Goal: Task Accomplishment & Management: Use online tool/utility

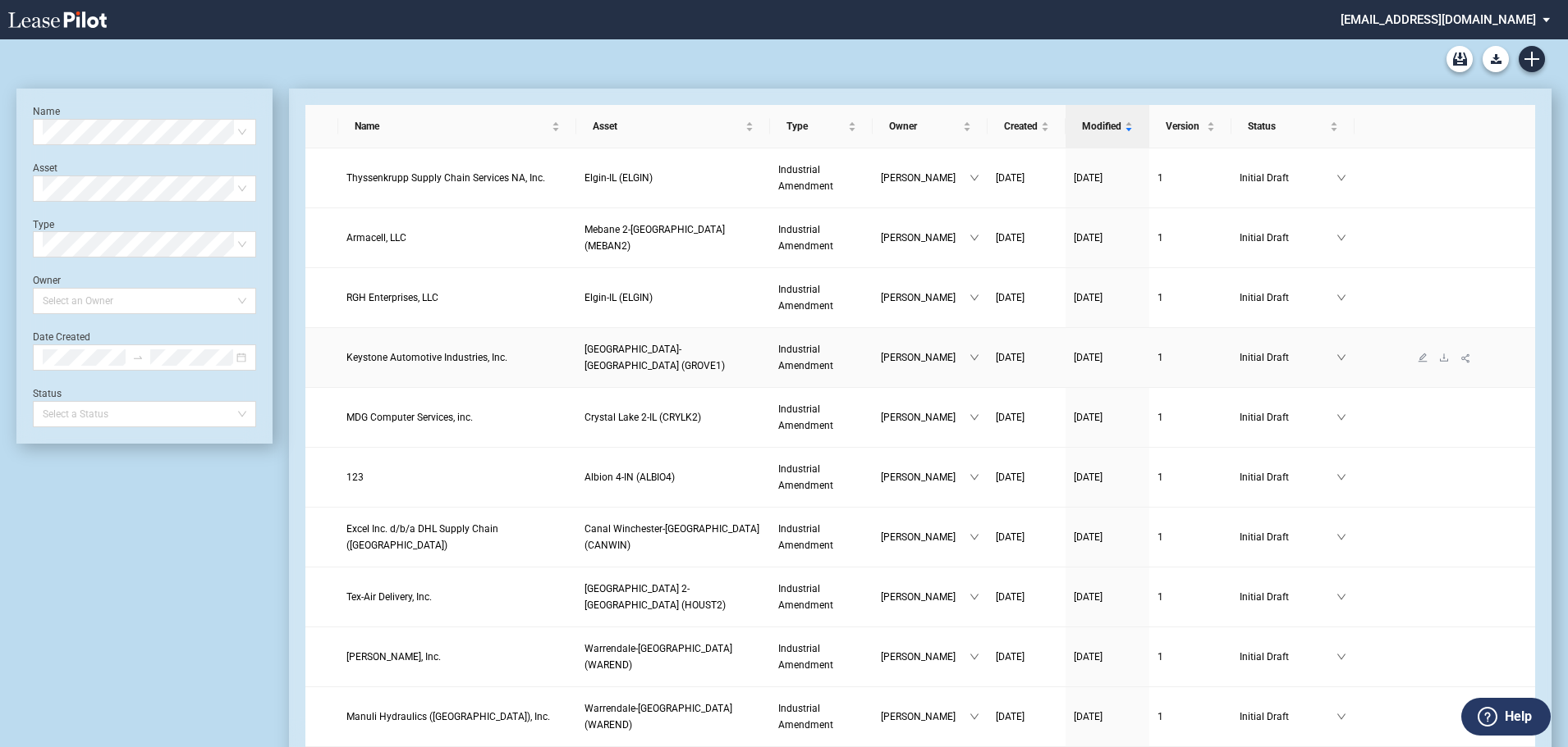
click at [418, 359] on span "Keystone Automotive Industries, Inc." at bounding box center [427, 357] width 161 height 12
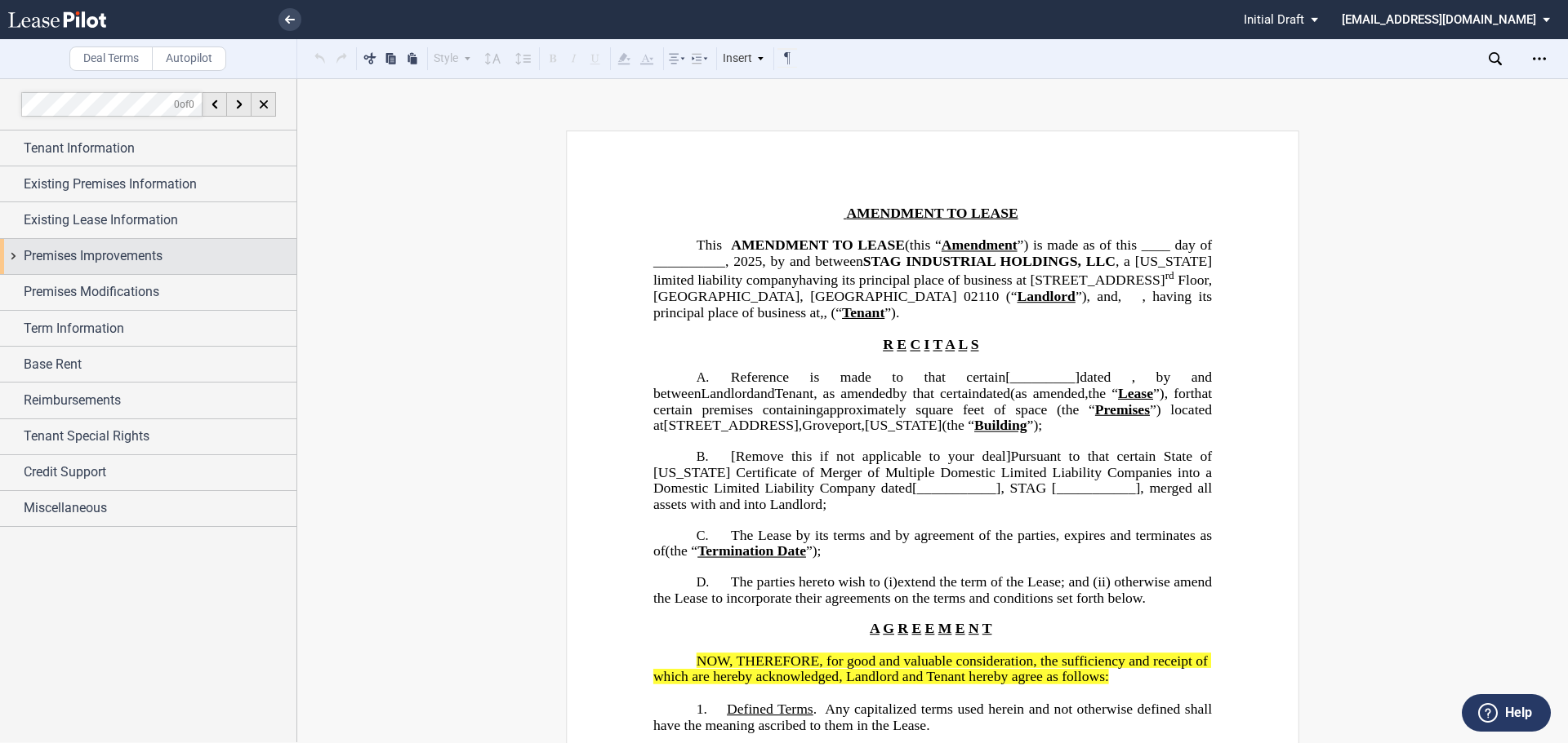
click at [98, 254] on span "Premises Improvements" at bounding box center [93, 257] width 138 height 20
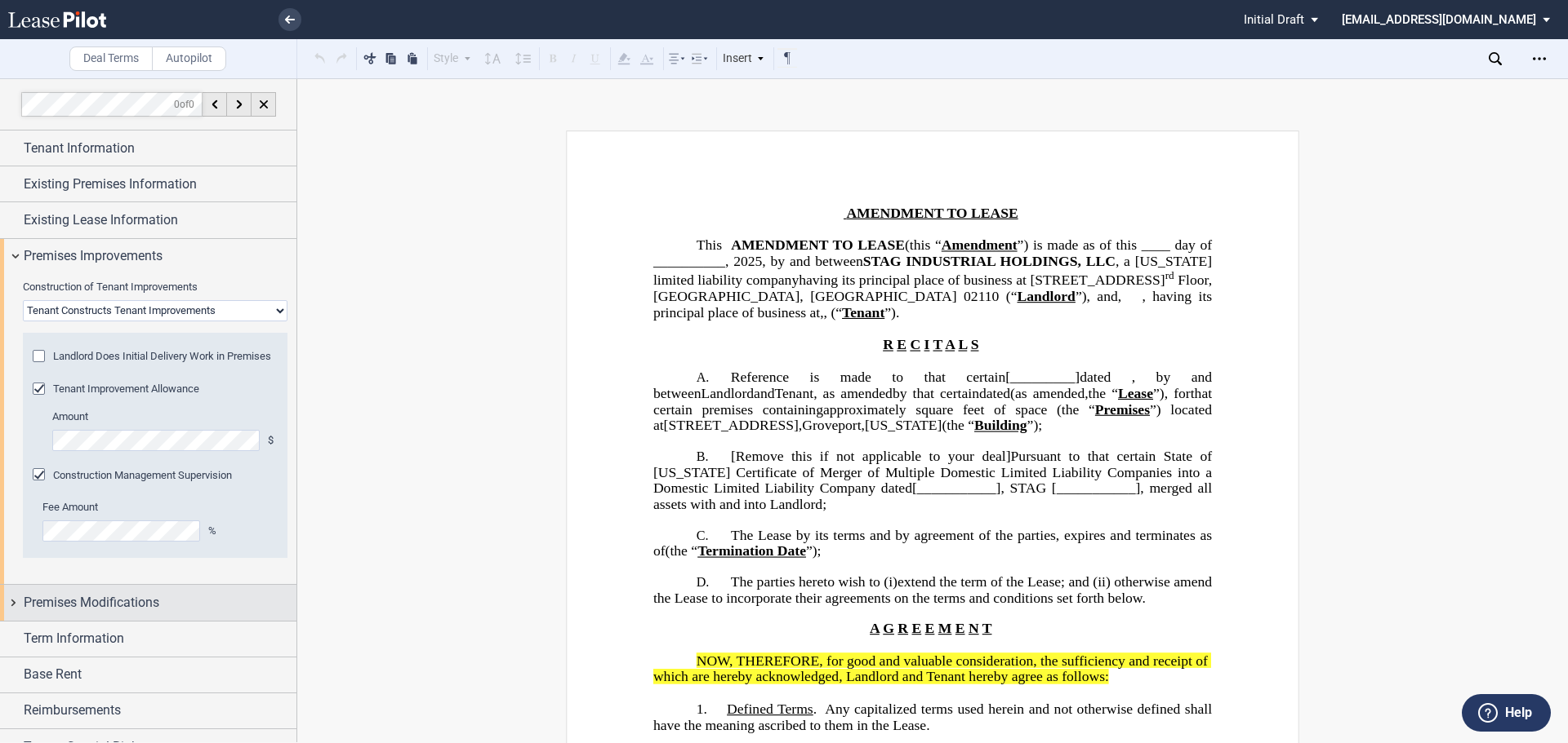
scroll to position [108, 0]
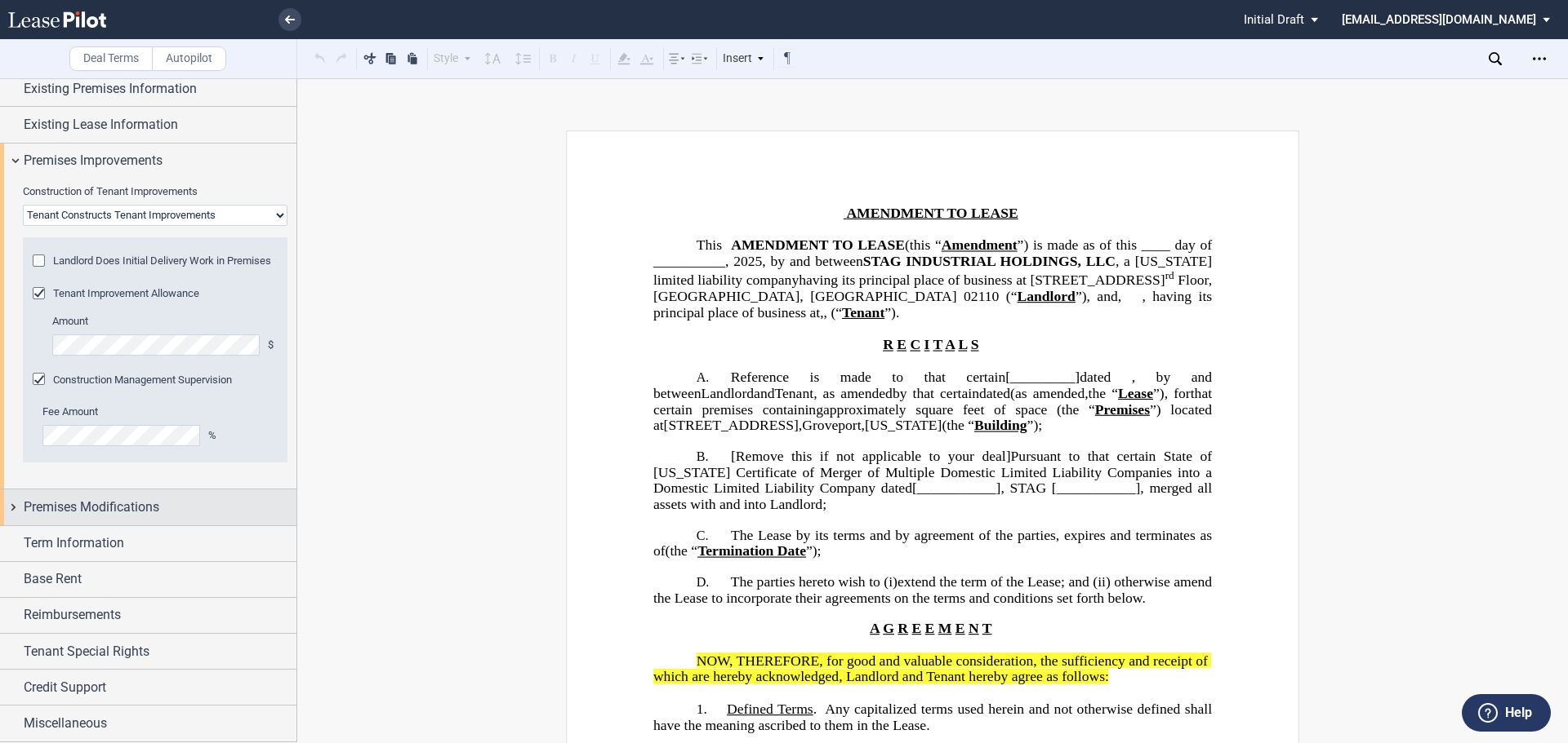
click at [118, 502] on span "Premises Modifications" at bounding box center [91, 508] width 136 height 20
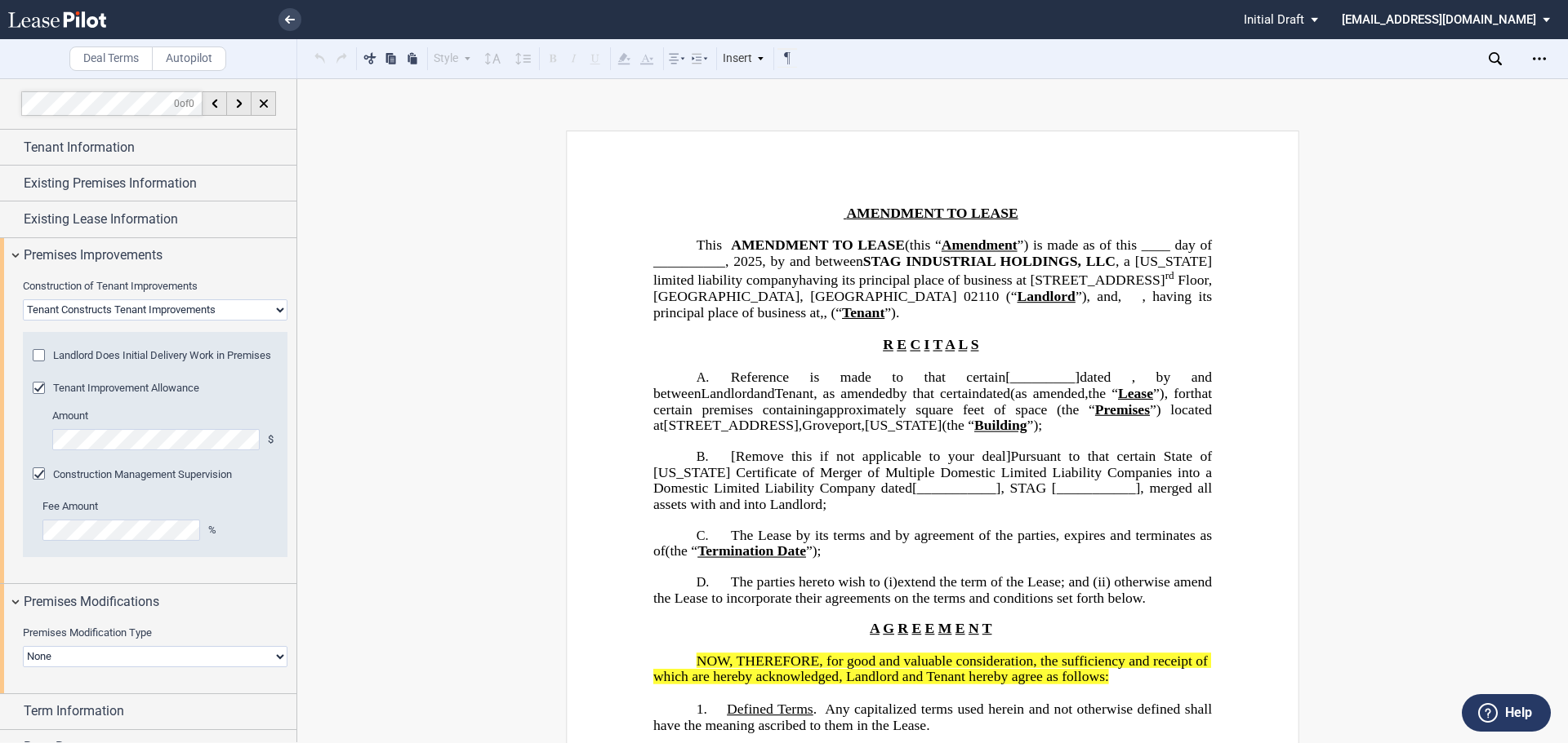
scroll to position [0, 0]
click at [121, 224] on span "Existing Lease Information" at bounding box center [100, 220] width 154 height 20
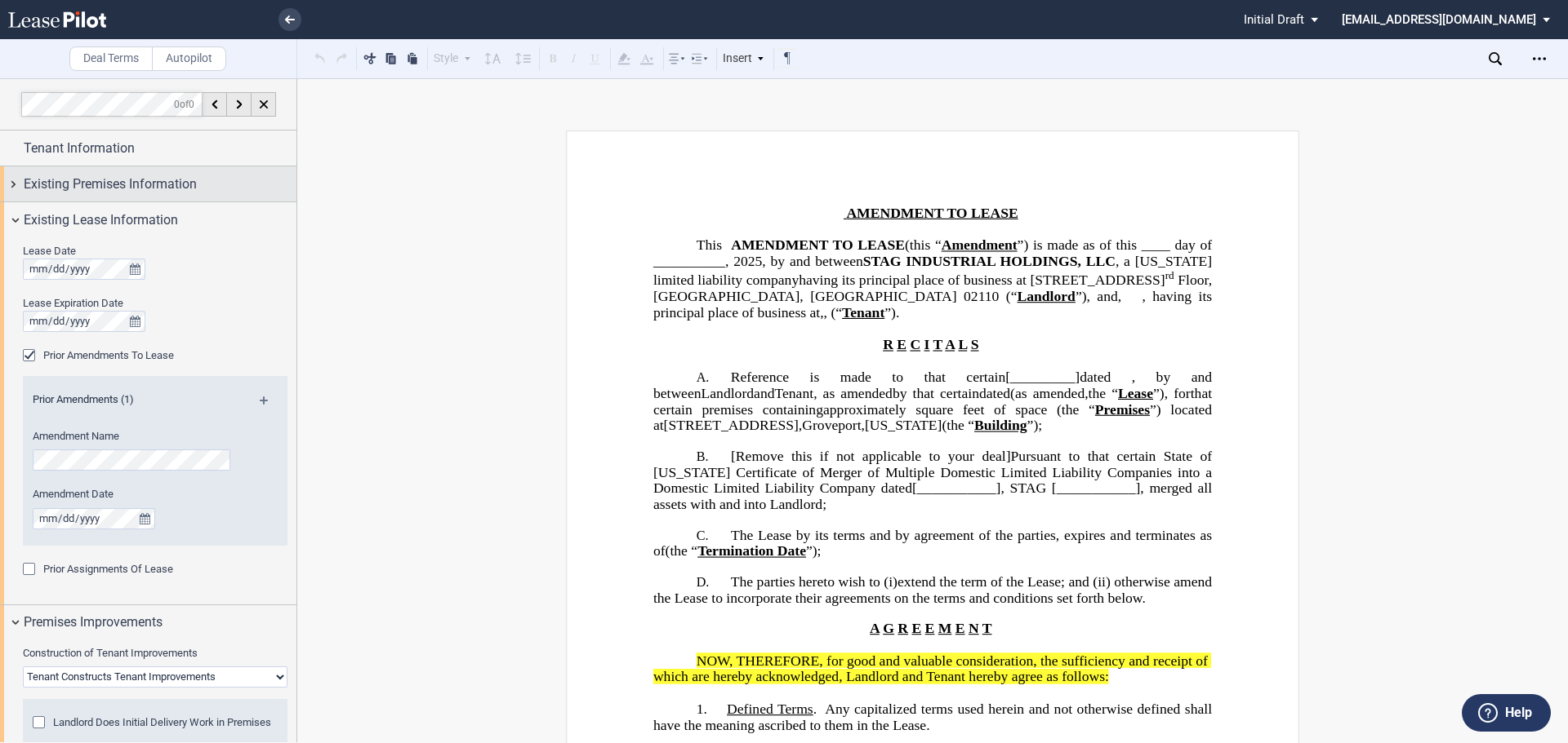
click at [110, 176] on span "Existing Premises Information" at bounding box center [110, 185] width 173 height 20
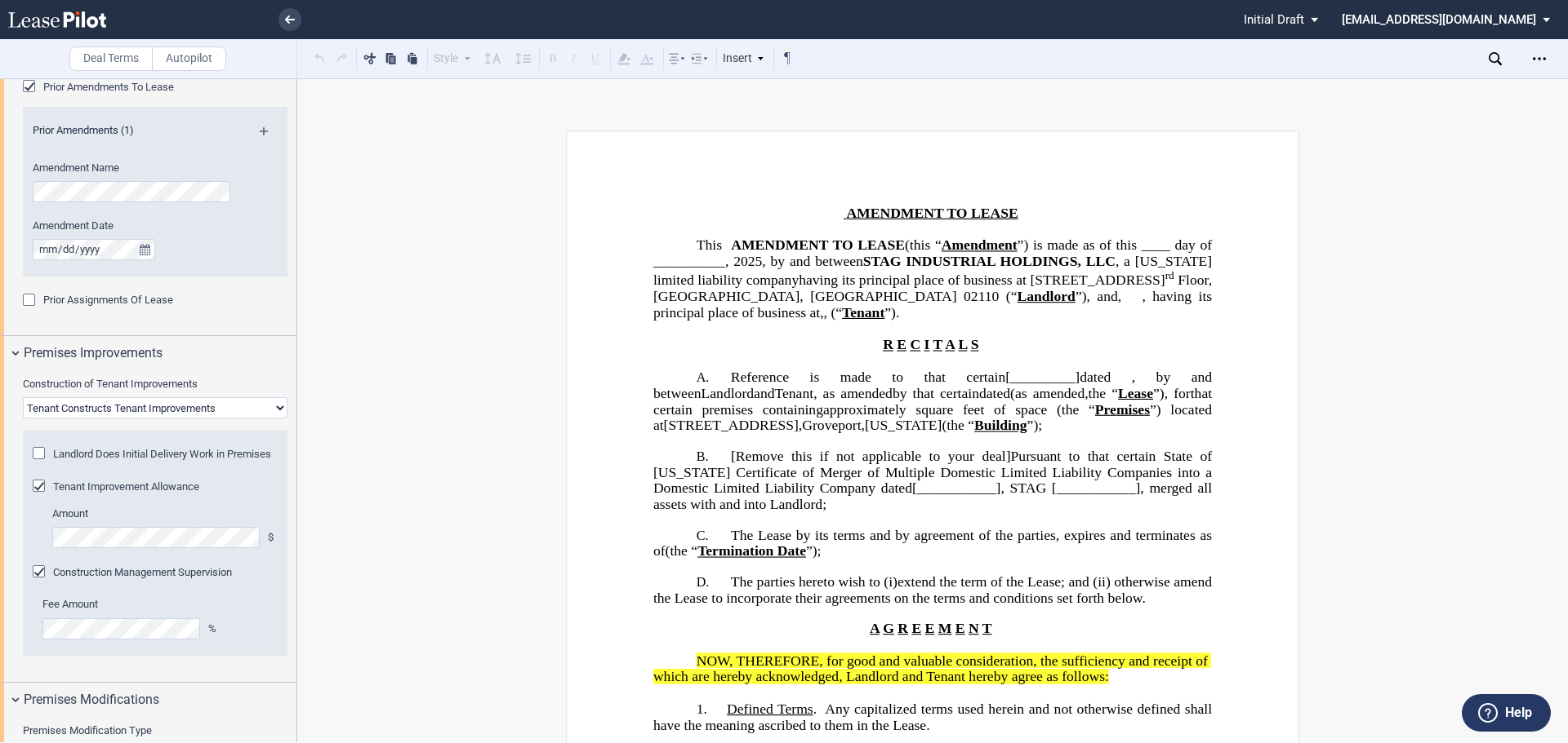
scroll to position [408, 0]
click at [26, 301] on div "Prior Assignments Of Lease" at bounding box center [31, 301] width 16 height 16
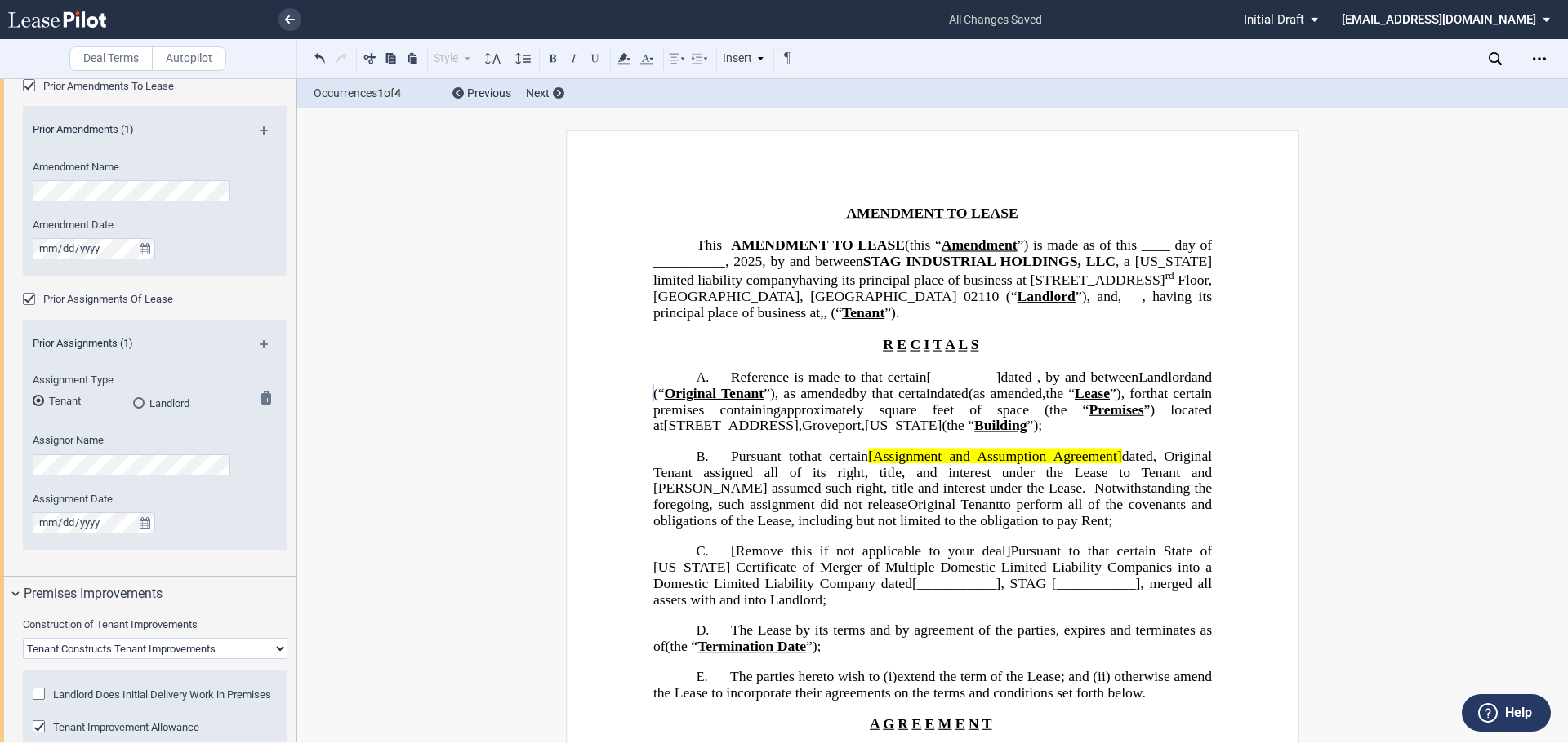
click at [138, 402] on div "Landlord" at bounding box center [138, 402] width 12 height 12
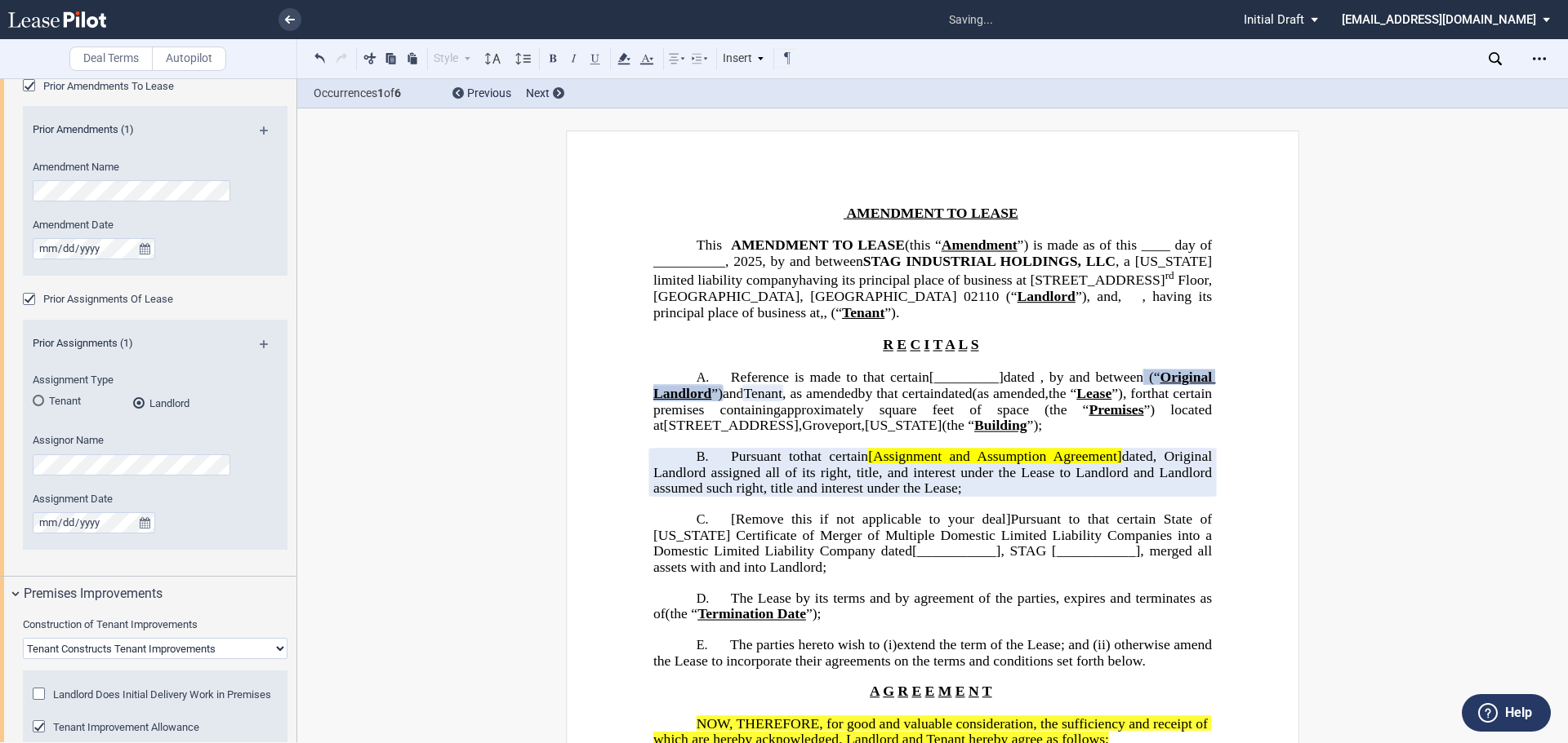
click at [260, 341] on md-icon at bounding box center [271, 351] width 22 height 20
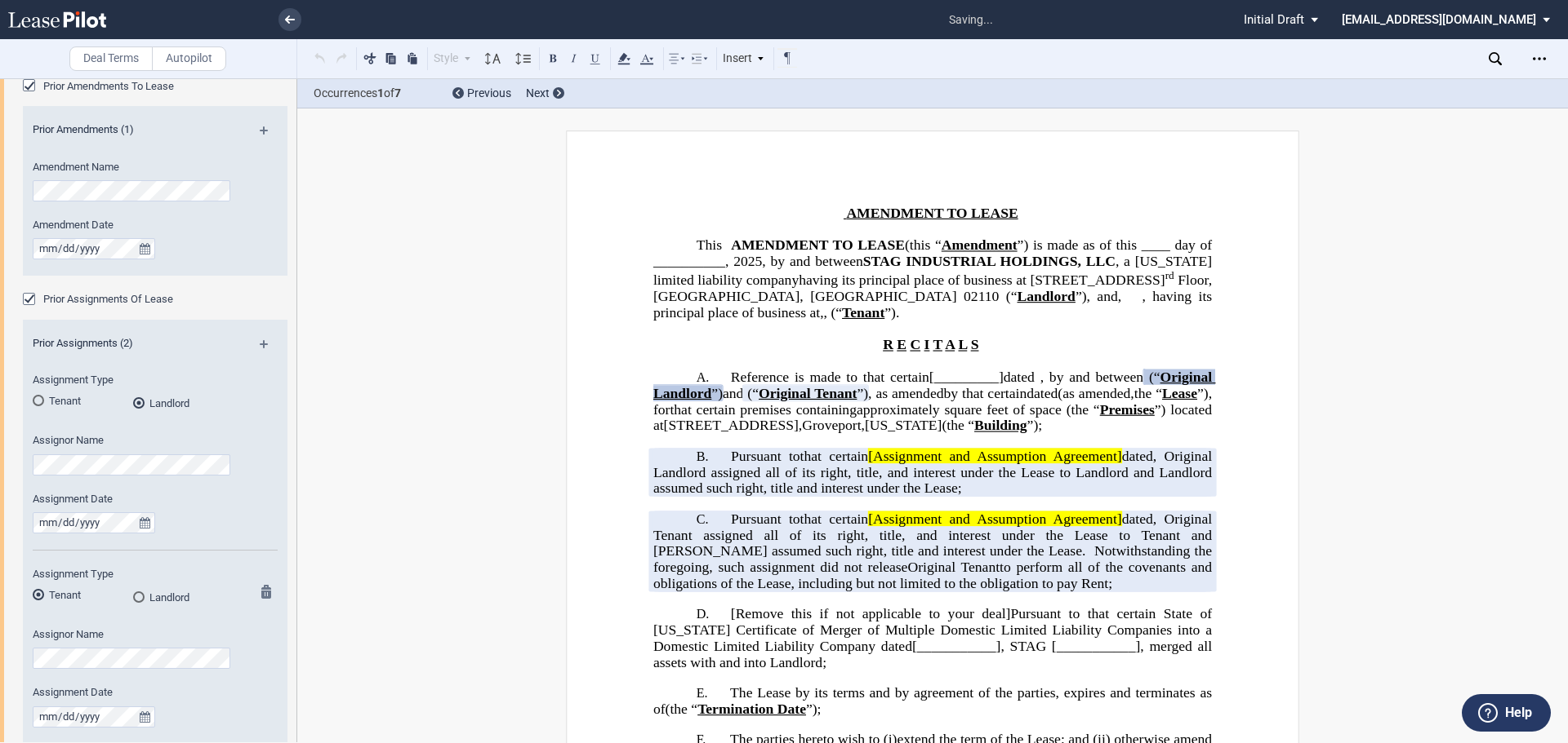
drag, startPoint x: 136, startPoint y: 594, endPoint x: 130, endPoint y: 643, distance: 49.4
click at [136, 595] on div "Landlord" at bounding box center [138, 597] width 12 height 12
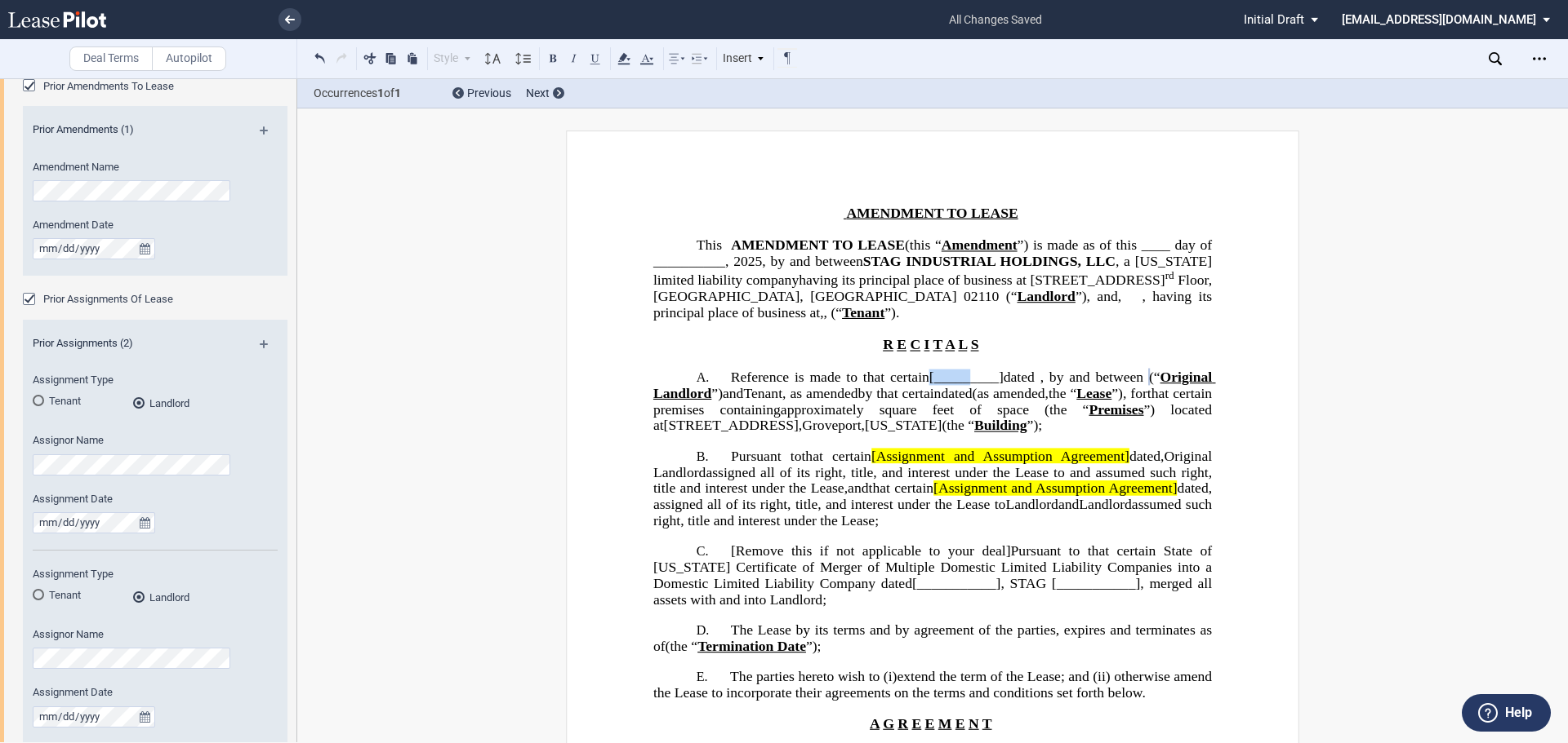
drag, startPoint x: 939, startPoint y: 393, endPoint x: 979, endPoint y: 388, distance: 40.3
click at [979, 385] on span "Reference is made to that certain [_________] dated ﻿ ﻿ , by and between" at bounding box center [937, 377] width 413 height 15
click at [980, 385] on span "[_________]" at bounding box center [967, 377] width 75 height 15
click at [940, 385] on span "[_________]" at bounding box center [967, 377] width 75 height 15
click at [967, 370] on p "﻿" at bounding box center [932, 361] width 559 height 16
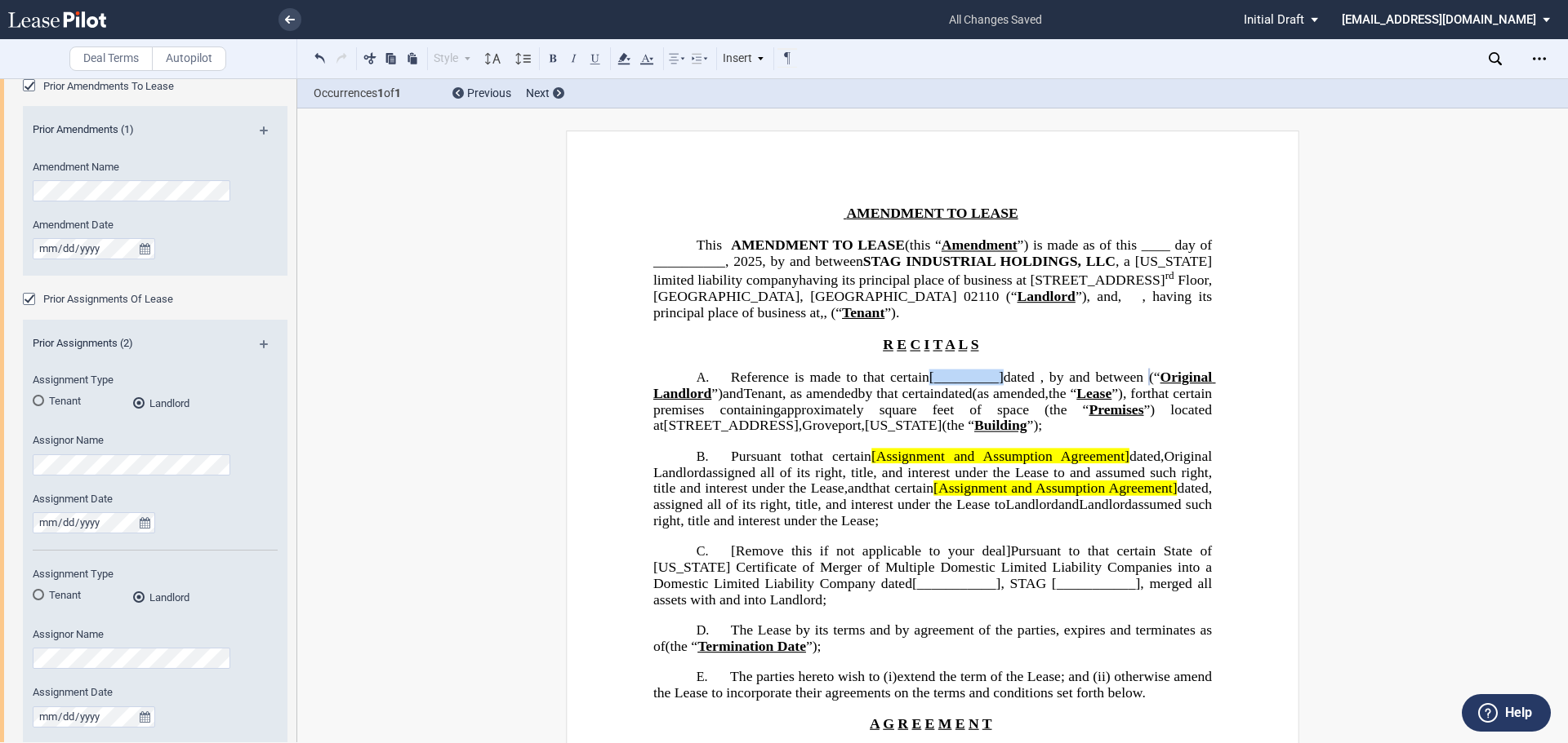
drag, startPoint x: 942, startPoint y: 396, endPoint x: 1018, endPoint y: 393, distance: 76.1
click at [1018, 385] on span "Reference is made to that certain [_________] dated ﻿ ﻿ , by and between" at bounding box center [937, 377] width 413 height 15
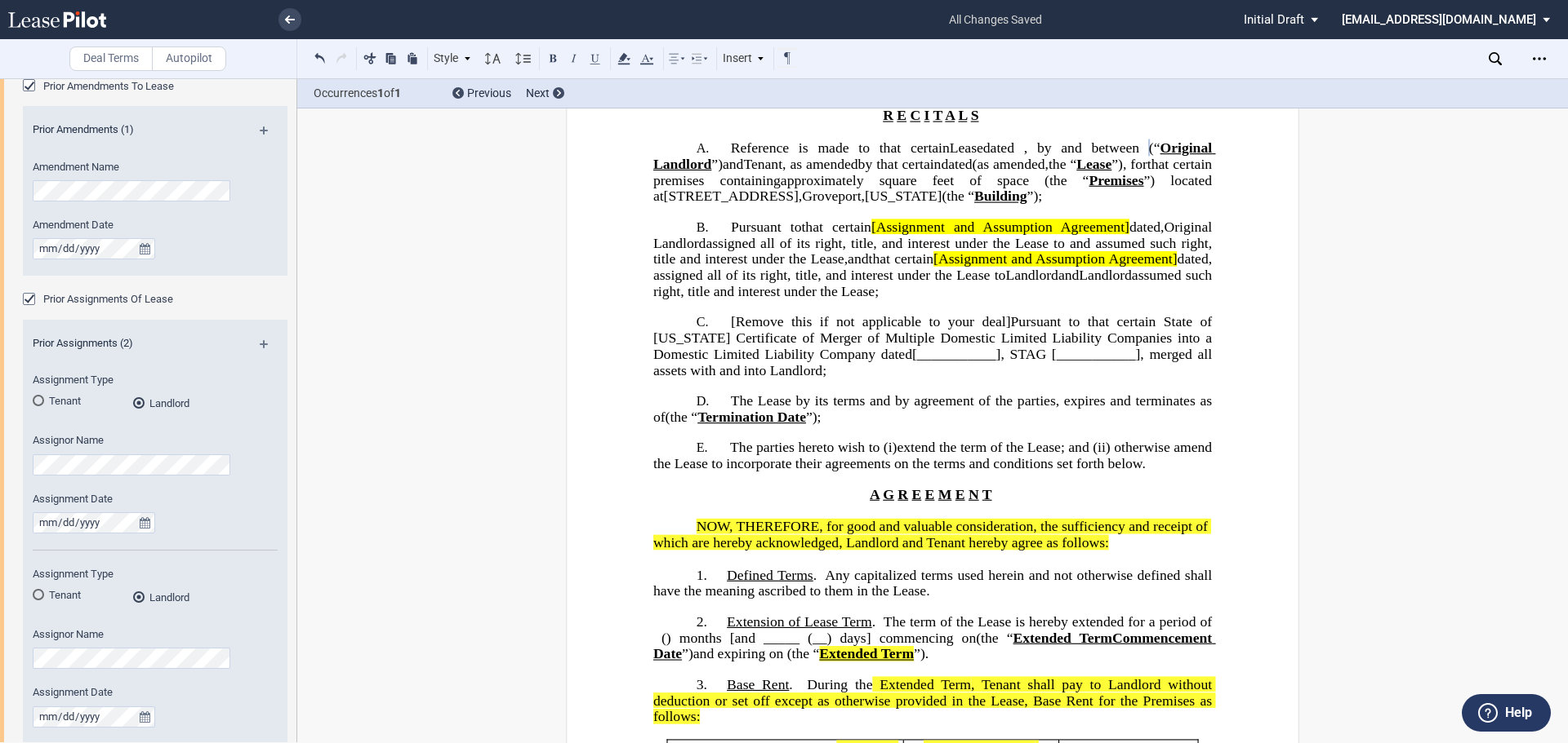
scroll to position [245, 0]
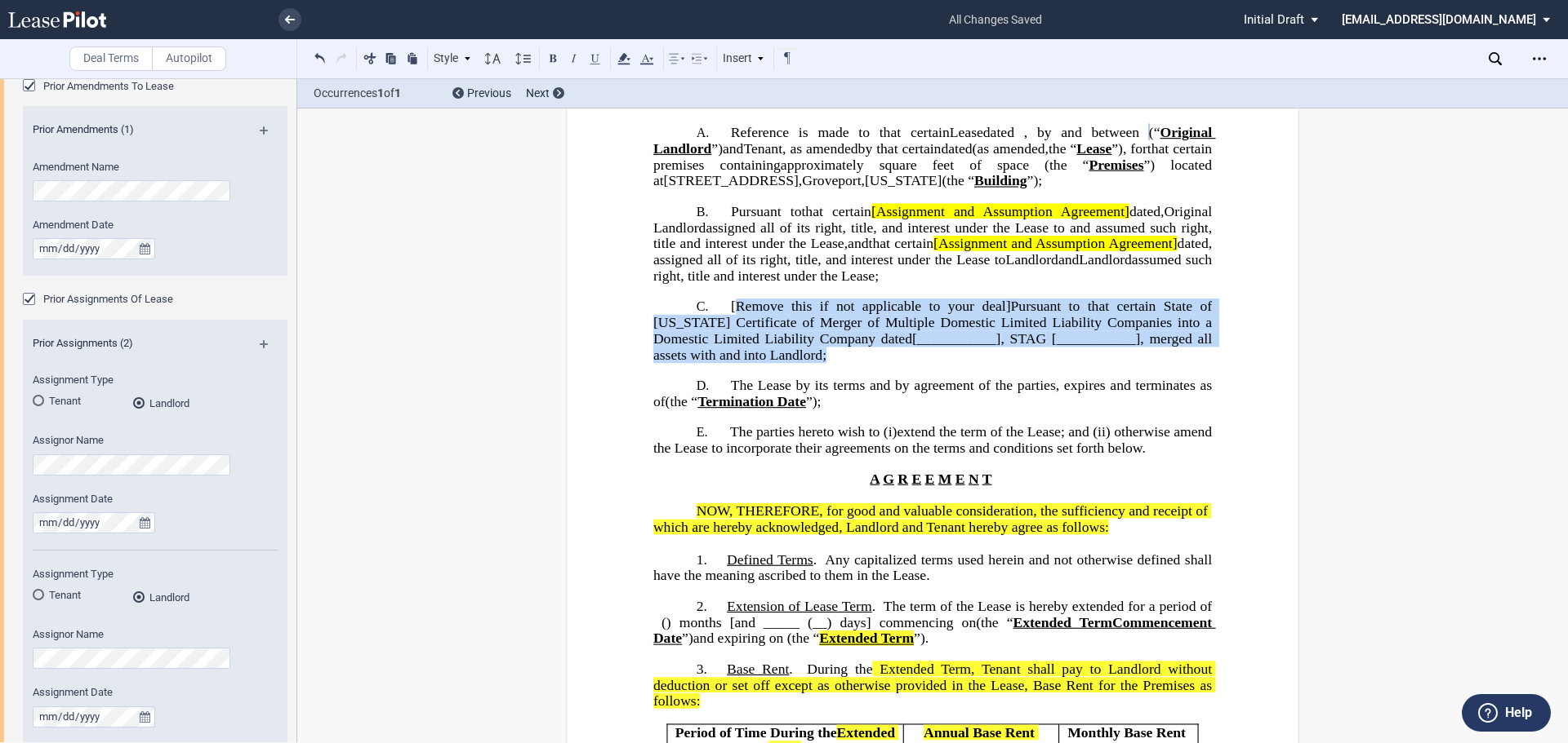
drag, startPoint x: 729, startPoint y: 351, endPoint x: 989, endPoint y: 399, distance: 264.4
click at [989, 363] on p "C. [Remove this if not applicable to your deal] Pursuant to that certain State …" at bounding box center [932, 331] width 559 height 65
click at [762, 346] on span "Pursuant to that certain State of [US_STATE] Certificate of Merger of Multiple …" at bounding box center [934, 322] width 562 height 47
drag, startPoint x: 718, startPoint y: 351, endPoint x: 888, endPoint y: 402, distance: 177.5
click at [888, 363] on p "C. [Remove this if not applicable to your deal] Pursuant to that certain State …" at bounding box center [932, 331] width 559 height 65
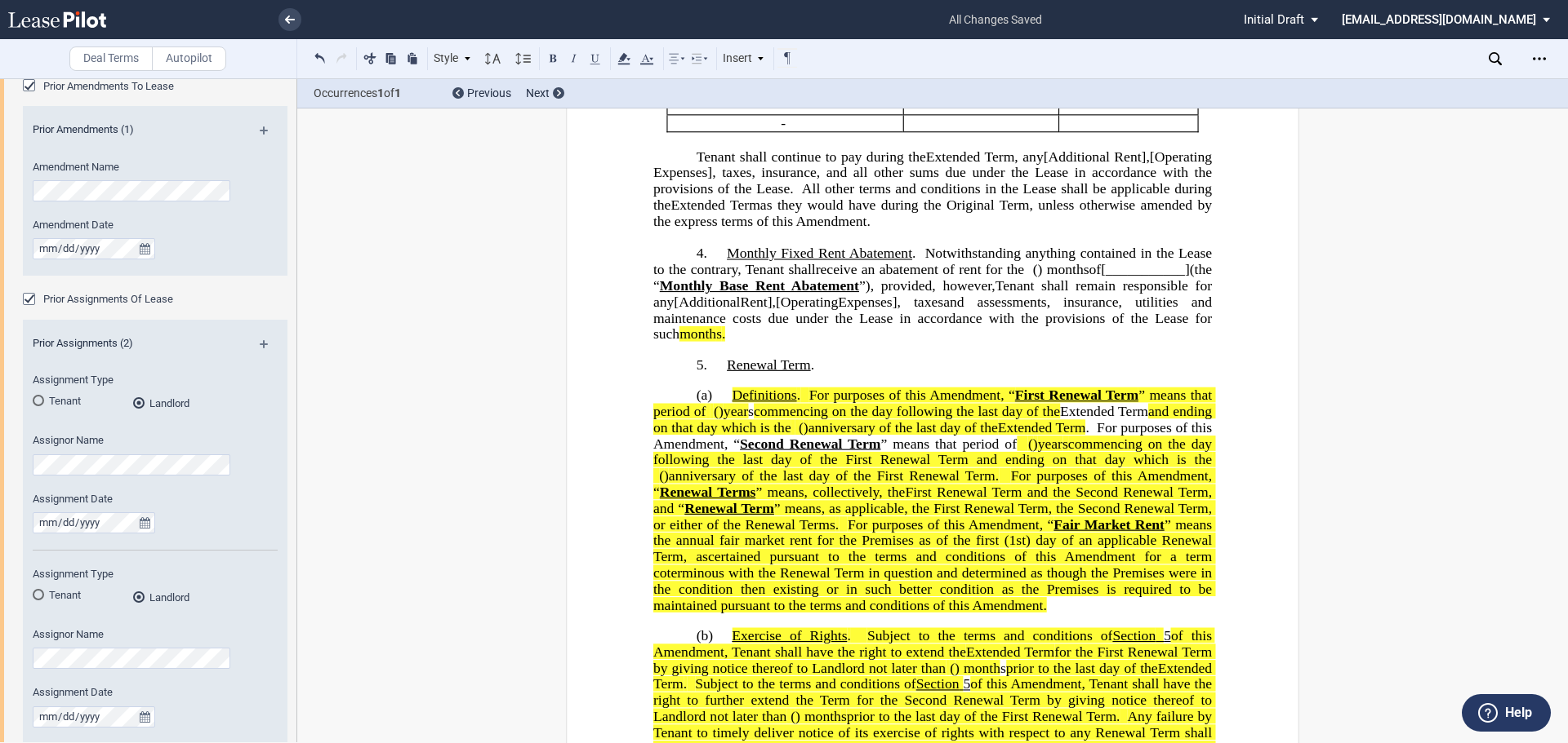
scroll to position [735, 0]
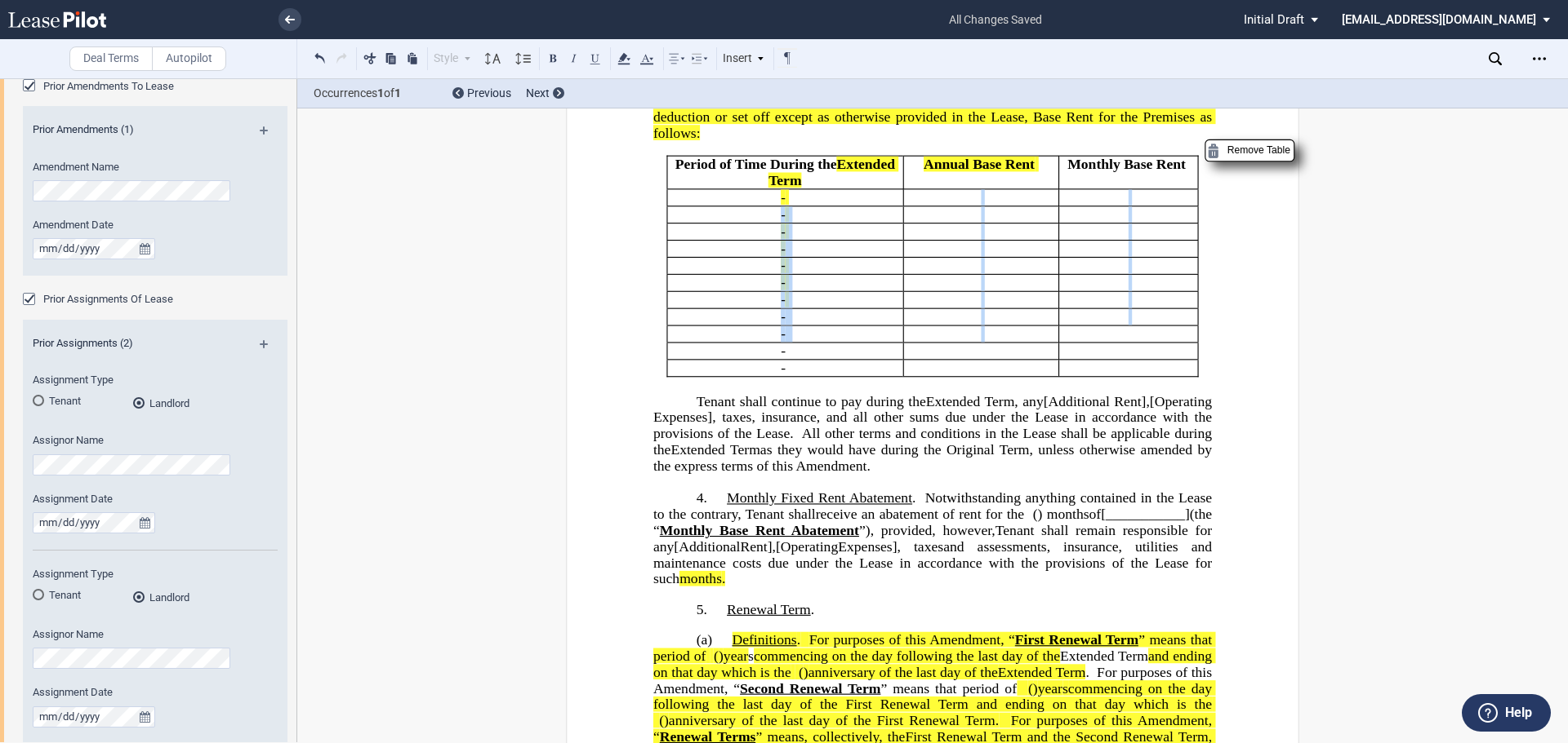
click at [1137, 377] on tbody "Period of Time During the ﻿ ﻿ Extended Term Extended Term Annual Base Rent ﻿ Mo…" at bounding box center [932, 267] width 530 height 220
click at [664, 458] on span "All other terms and conditions in the Lease shall be applicable during the" at bounding box center [934, 442] width 562 height 32
click at [971, 172] on span "Annual Base Rent" at bounding box center [979, 164] width 111 height 15
drag, startPoint x: 971, startPoint y: 227, endPoint x: 999, endPoint y: 229, distance: 28.1
click at [999, 172] on span "Annual Base Rent" at bounding box center [979, 164] width 111 height 15
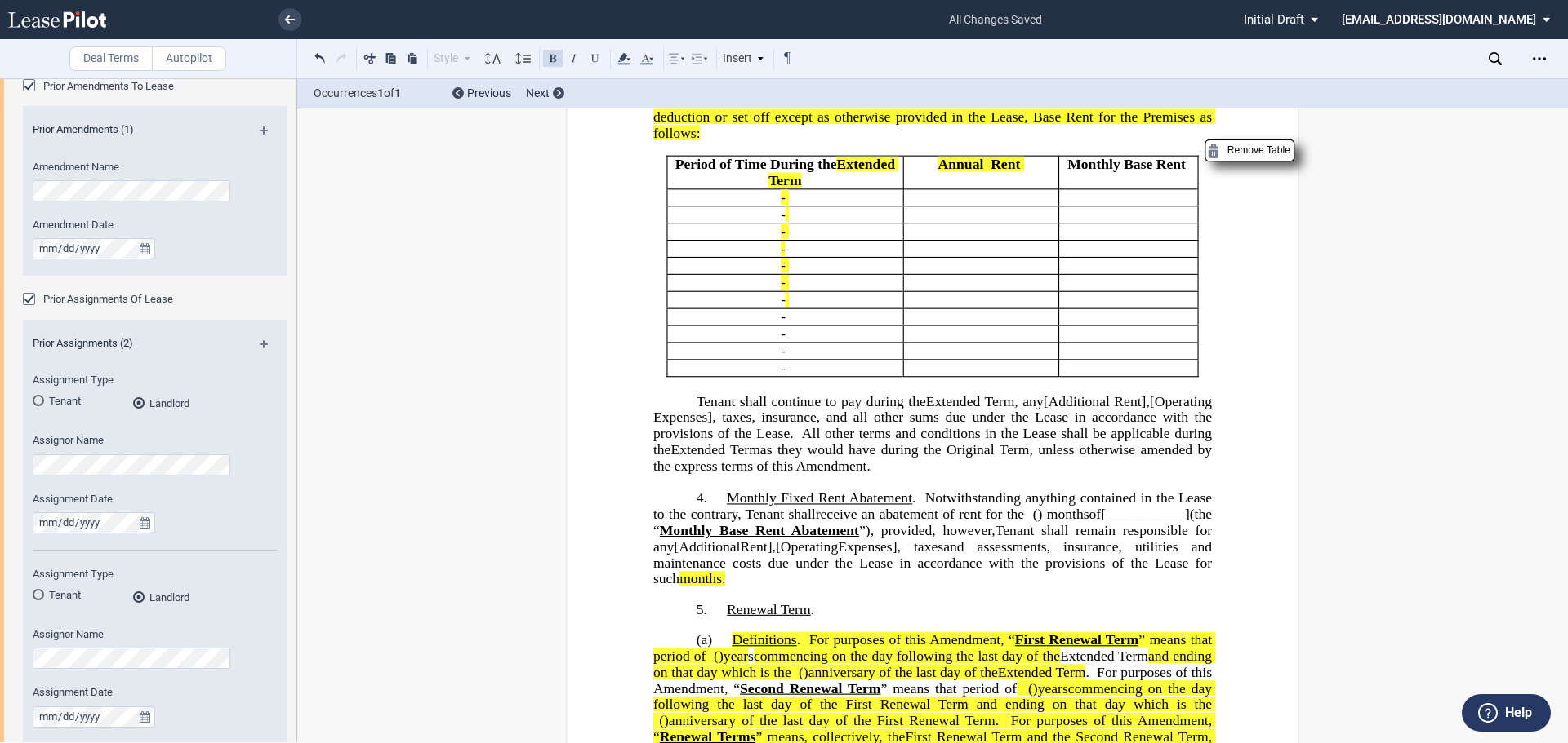
click at [1120, 172] on span "Monthly Base Rent" at bounding box center [1126, 164] width 118 height 15
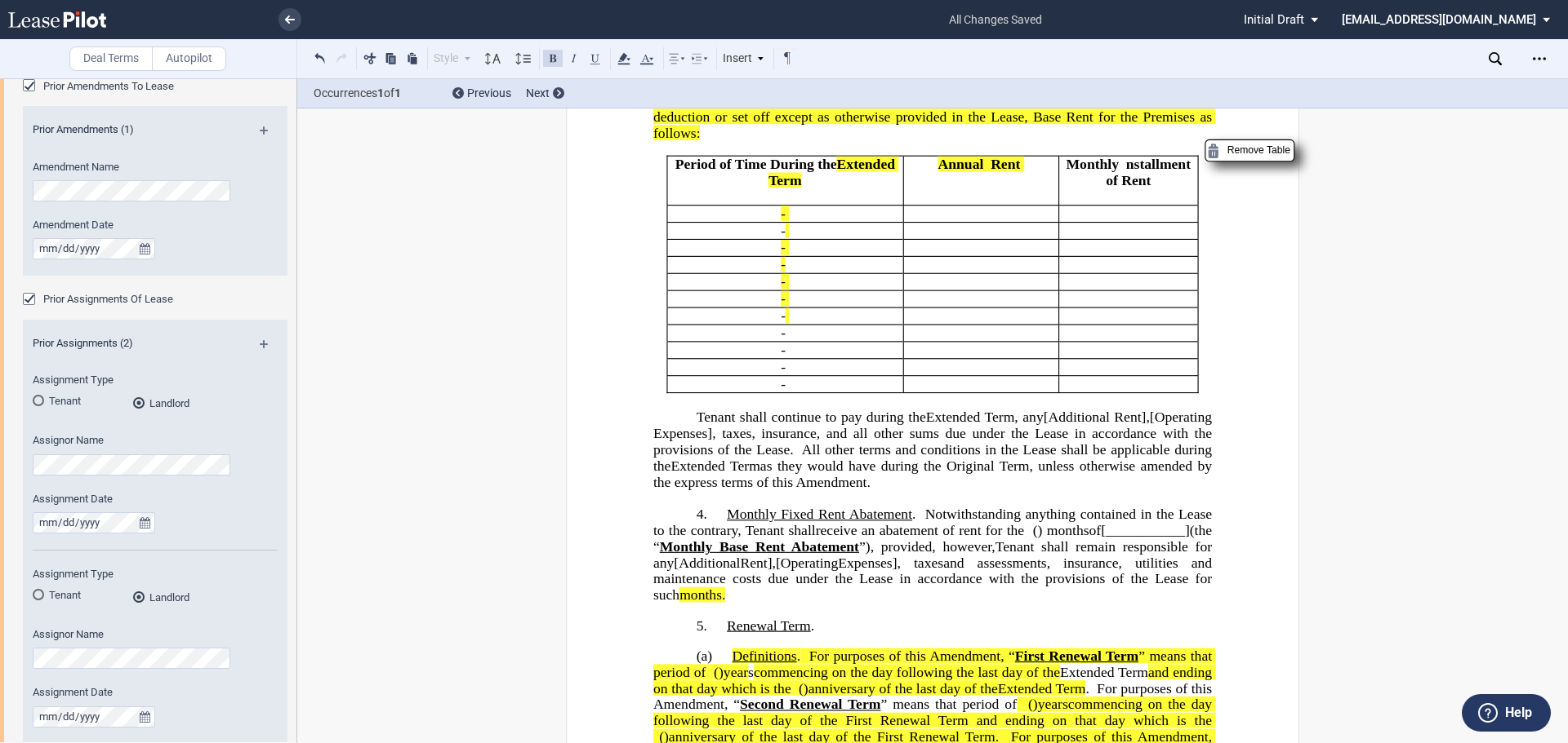
click at [727, 108] on span "Base Rent" at bounding box center [758, 100] width 62 height 15
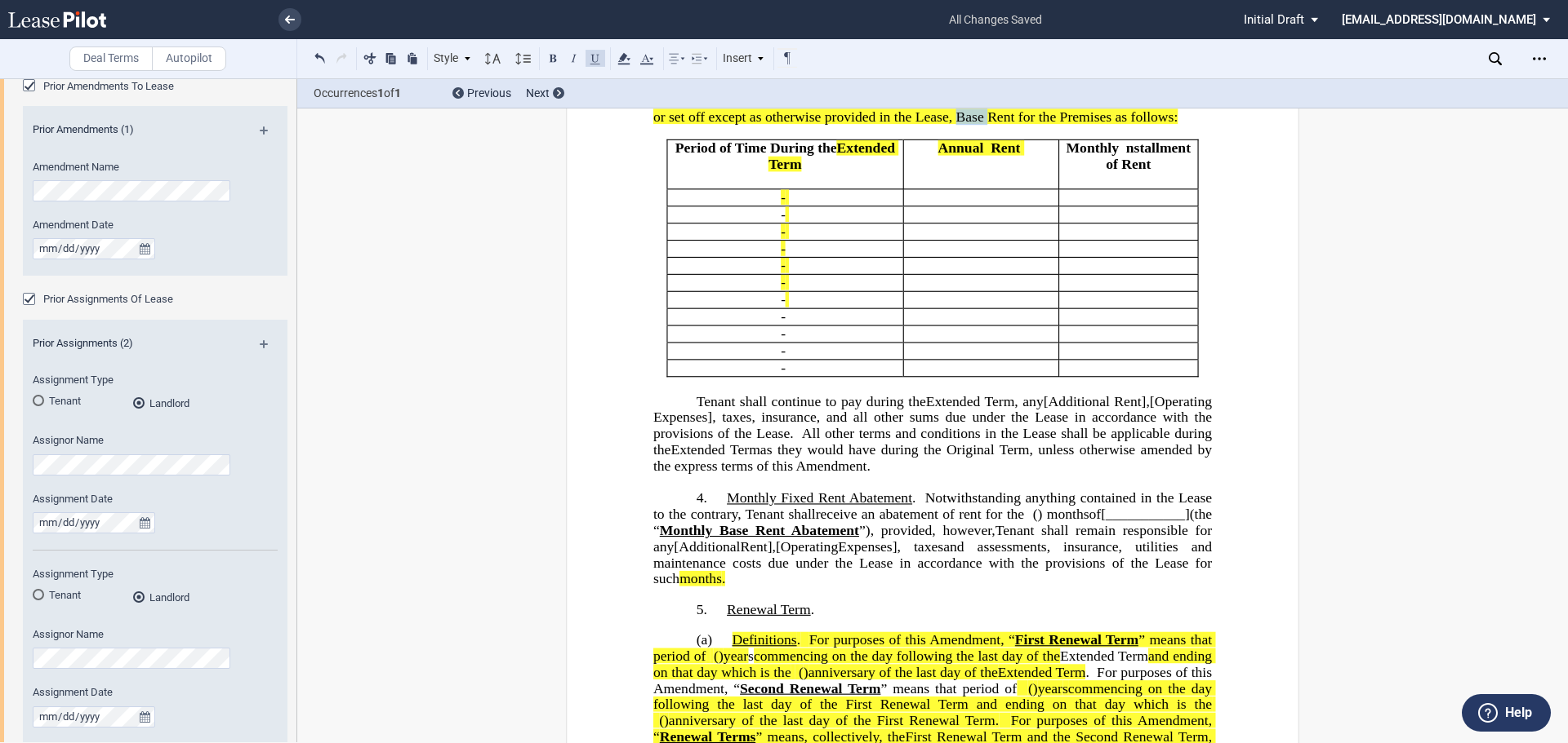
drag, startPoint x: 952, startPoint y: 184, endPoint x: 987, endPoint y: 186, distance: 35.1
click at [987, 125] on span ", Tenant shall pay to Landlord without deduction or set off except as otherwise…" at bounding box center [934, 108] width 562 height 32
click at [727, 108] on span "Rent" at bounding box center [741, 100] width 27 height 15
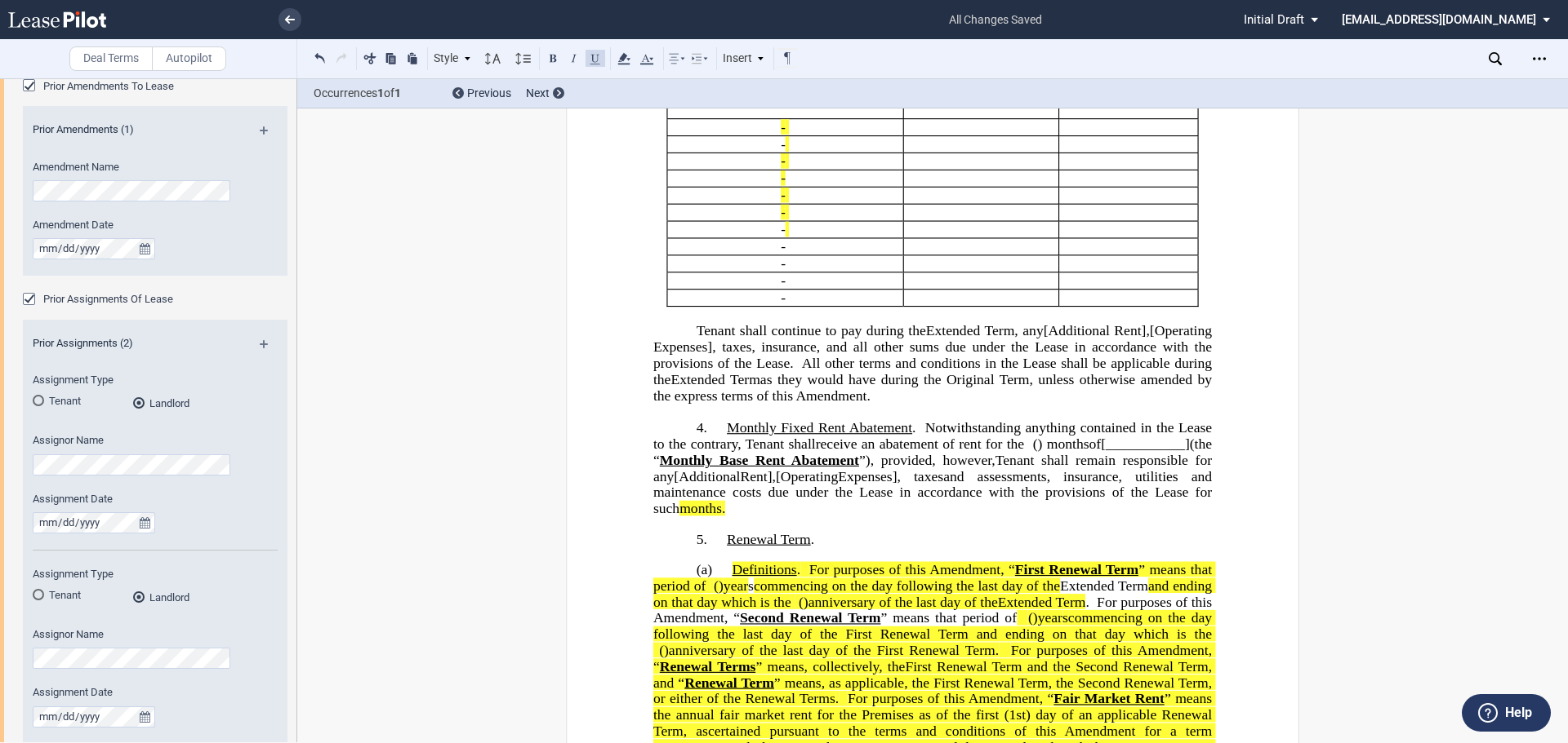
scroll to position [816, 0]
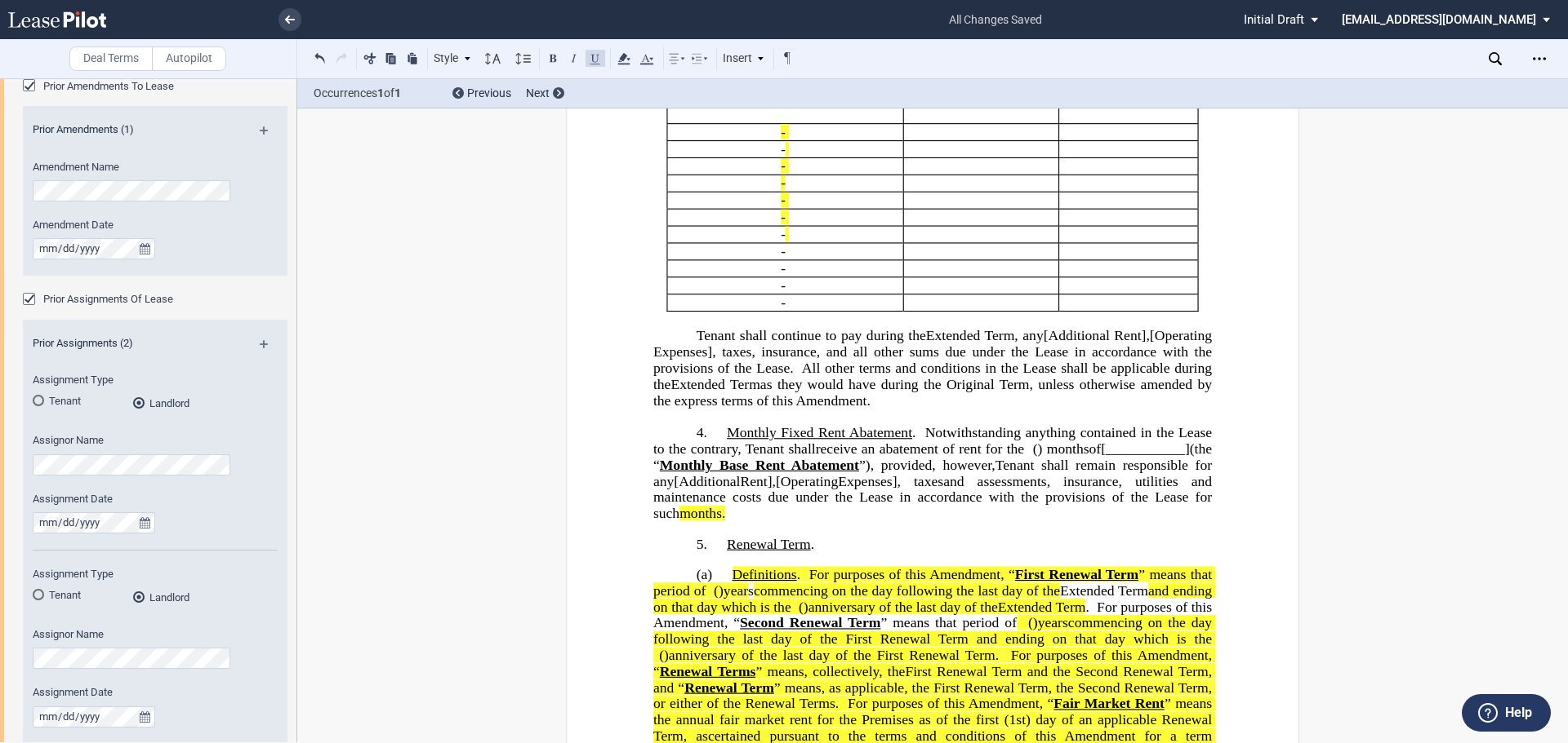
drag, startPoint x: 649, startPoint y: 421, endPoint x: 676, endPoint y: 389, distance: 41.9
click at [653, 360] on span "[Operating Expenses]" at bounding box center [934, 343] width 562 height 32
click at [686, 360] on span "Tenant's Proportionatre Share of Extenses and Taes," at bounding box center [934, 343] width 562 height 32
drag, startPoint x: 718, startPoint y: 417, endPoint x: 773, endPoint y: 377, distance: 68.0
click at [718, 360] on span "Tenant's Proportionatre Share of Extenses and Taes," at bounding box center [934, 343] width 562 height 32
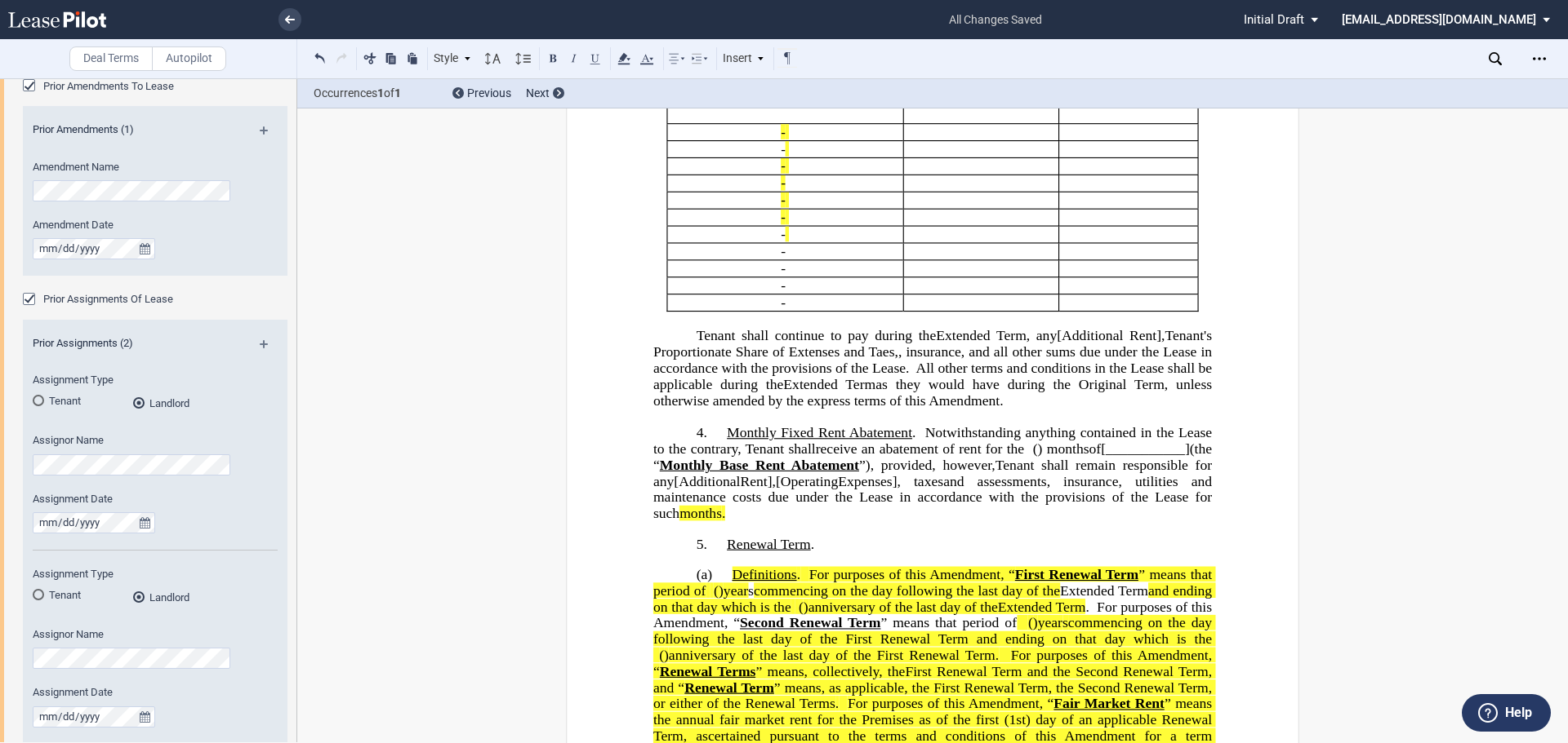
drag, startPoint x: 797, startPoint y: 412, endPoint x: 819, endPoint y: 402, distance: 24.2
click at [800, 360] on span "Tenant's Proportionate Share of Extenses and Taes," at bounding box center [934, 343] width 562 height 32
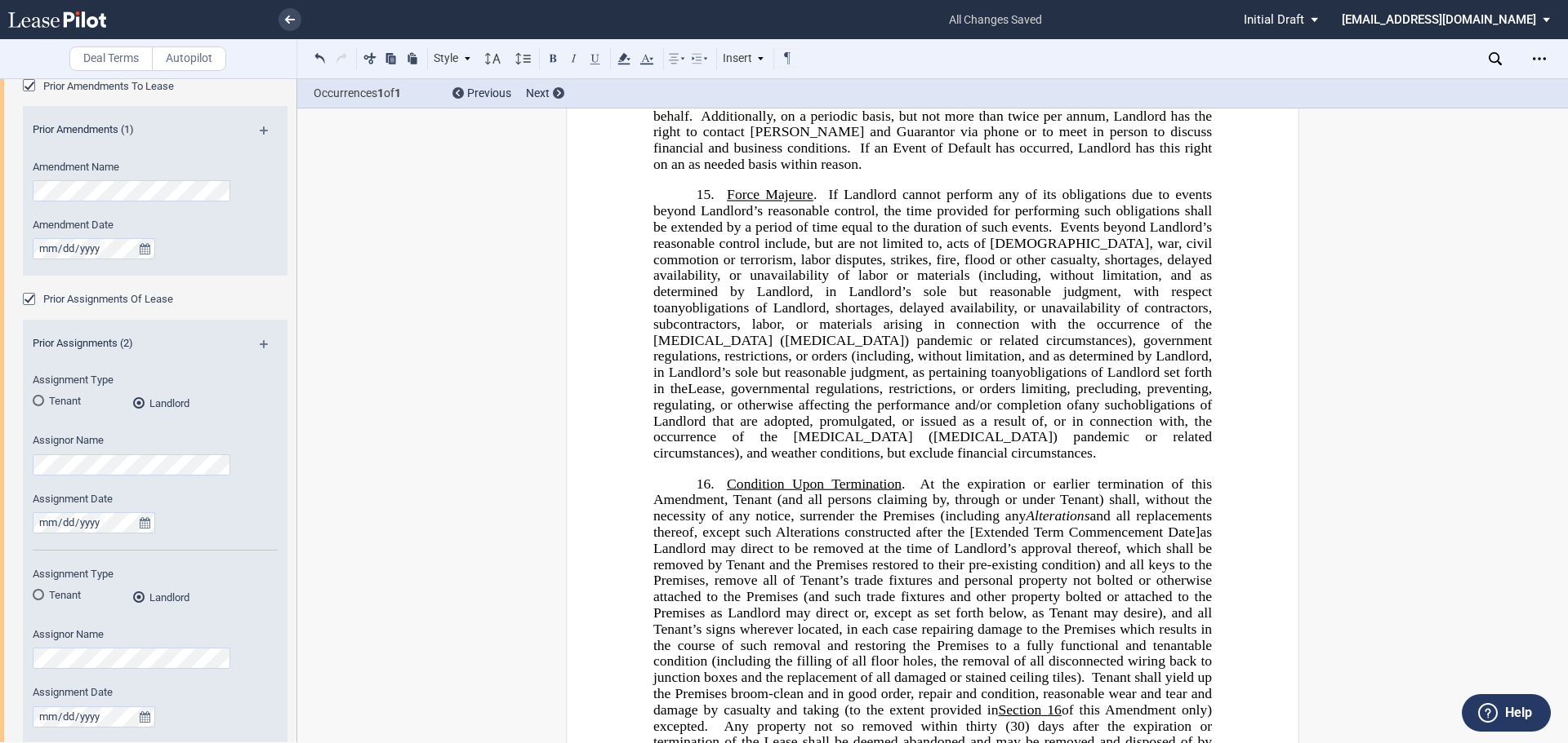
scroll to position [8404, 0]
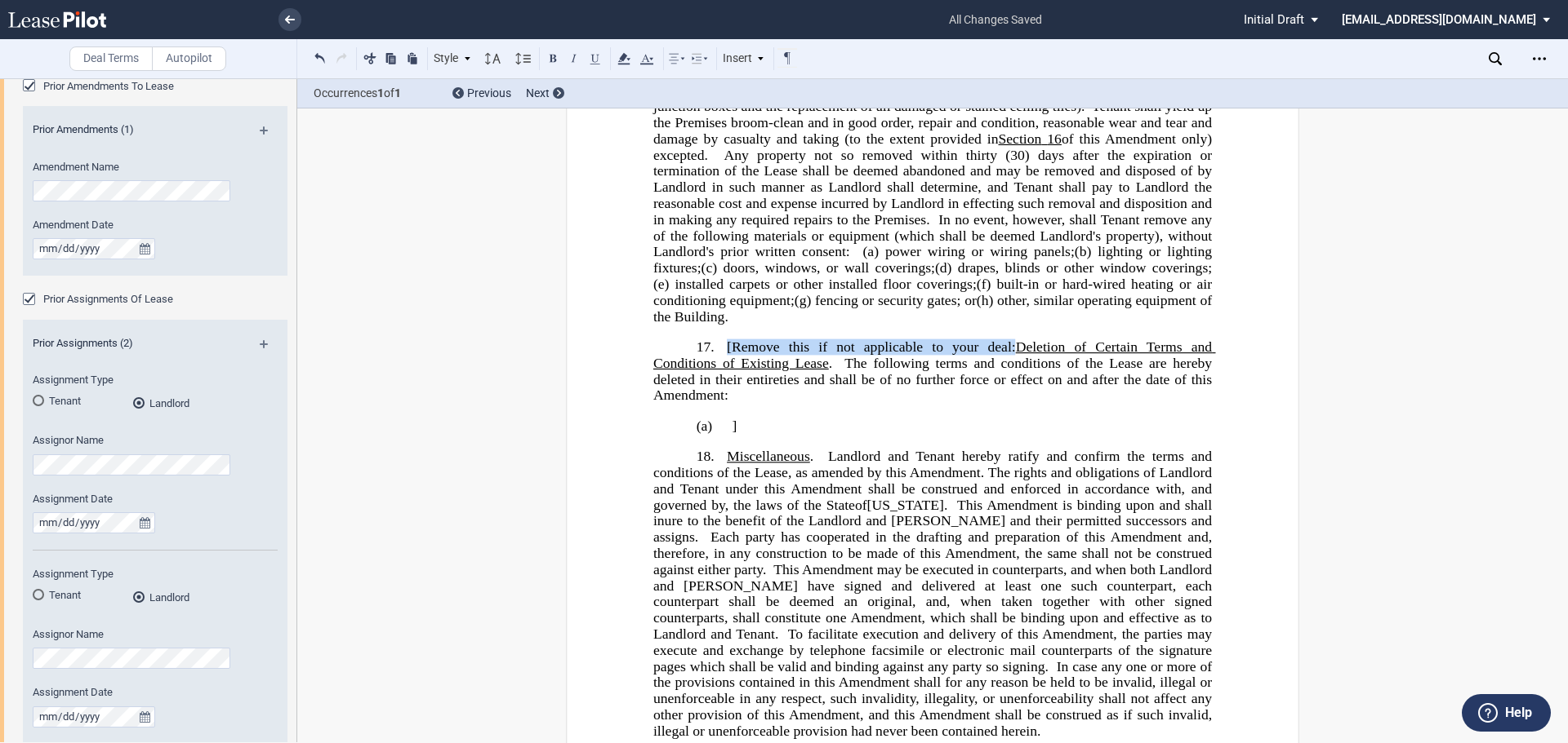
drag, startPoint x: 720, startPoint y: 346, endPoint x: 1014, endPoint y: 351, distance: 294.0
click at [1014, 351] on p "17. [Remove this if not applicable to your deal : [MEDICAL_DATA] of Certain Ter…" at bounding box center [932, 372] width 559 height 65
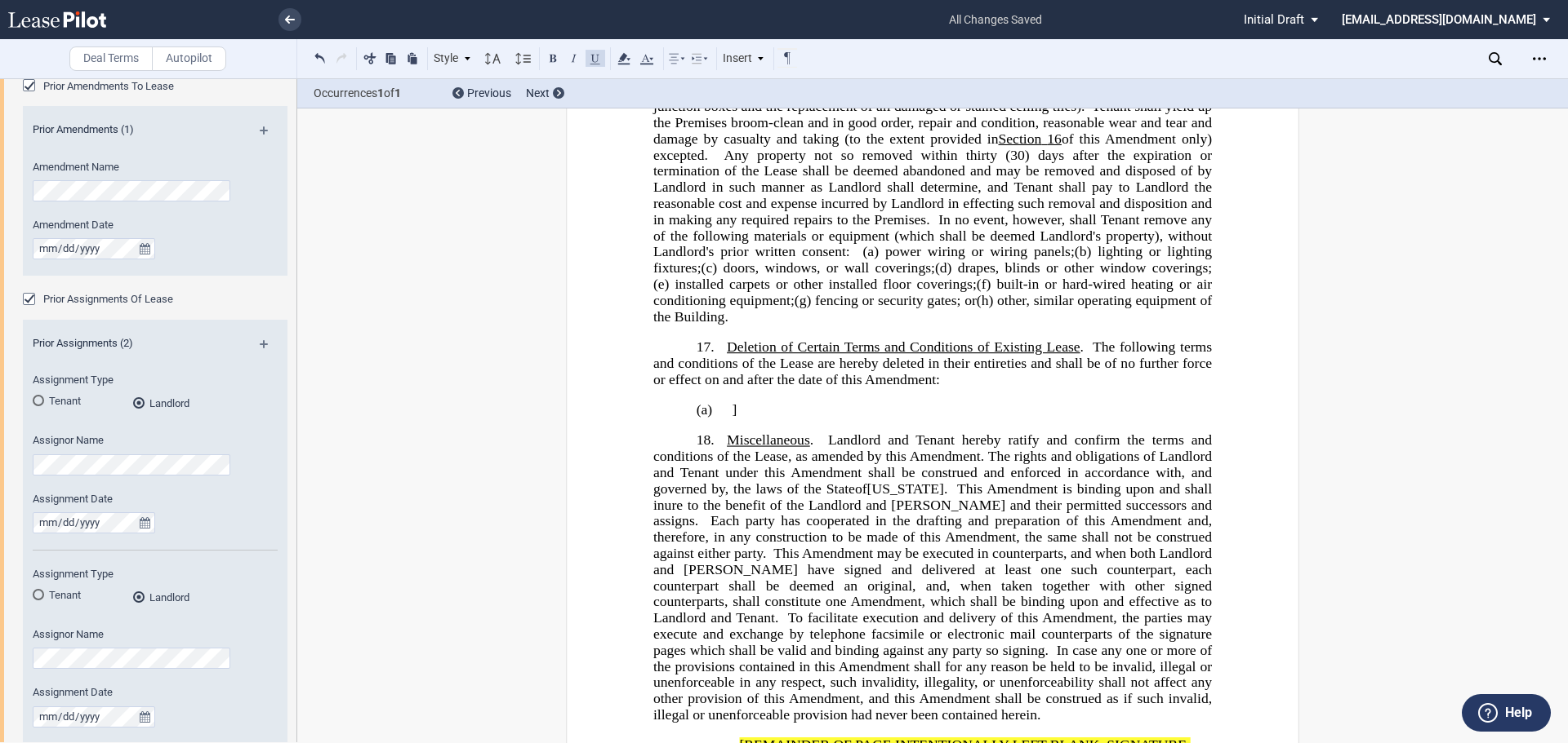
click at [1490, 58] on use at bounding box center [1495, 58] width 13 height 13
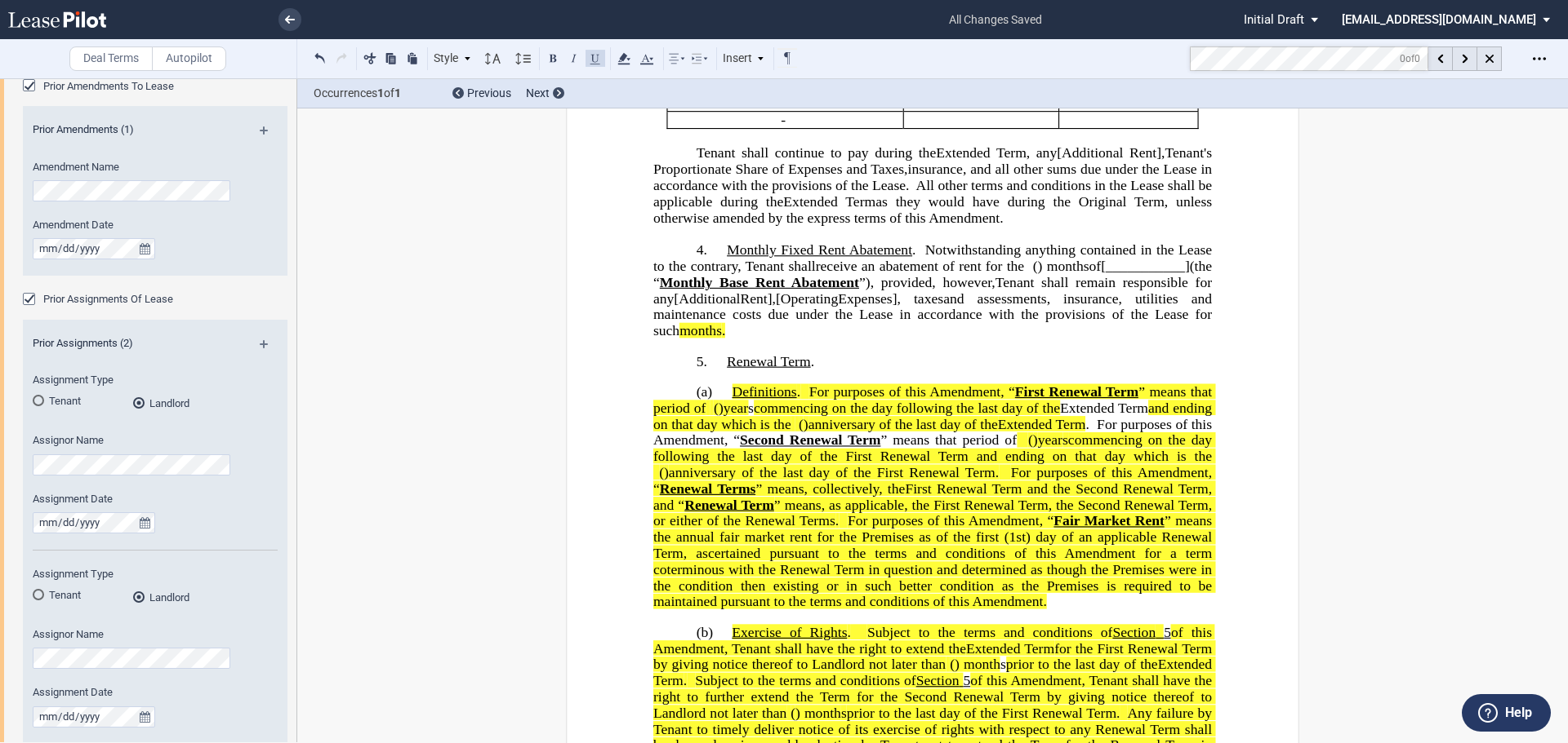
scroll to position [1003, 0]
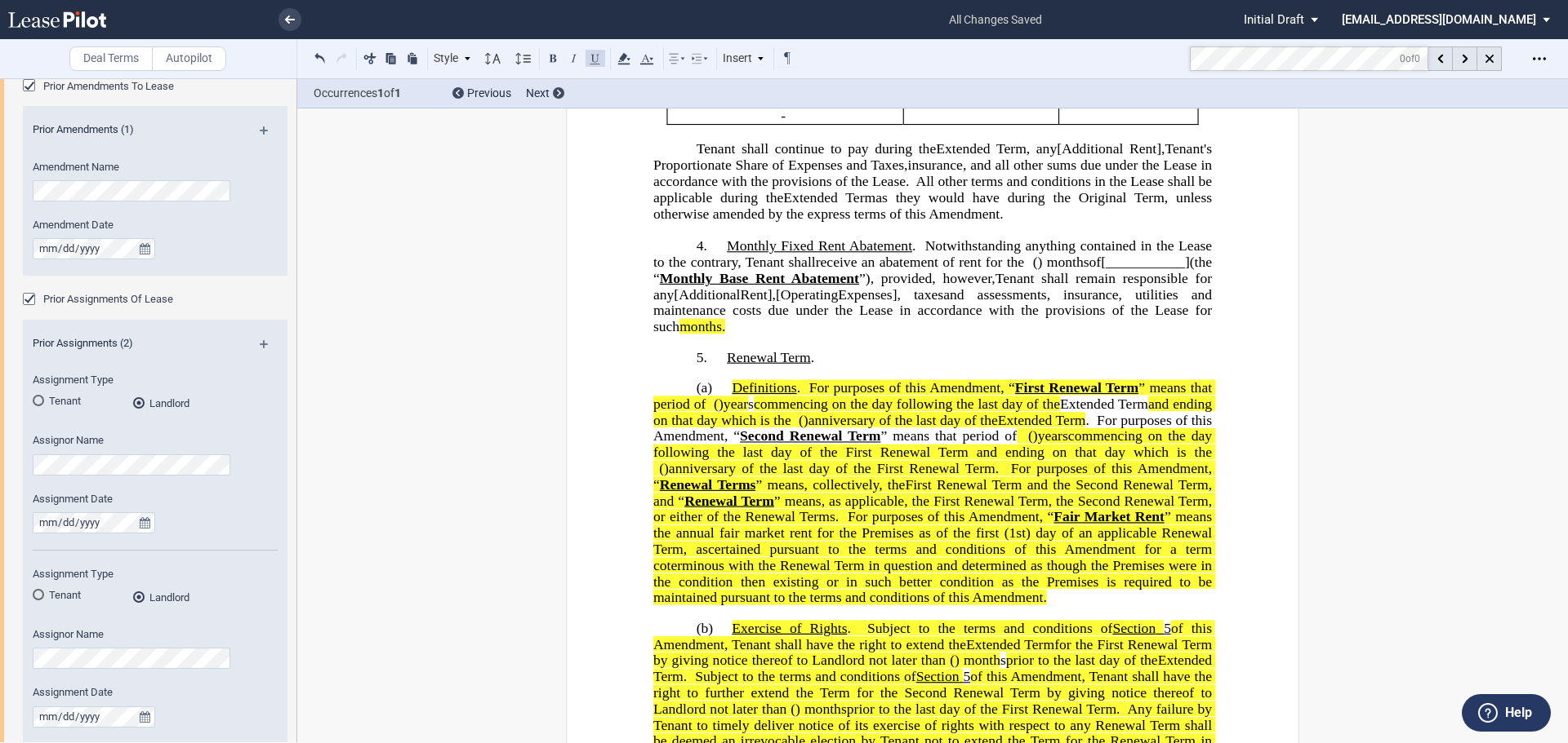
click at [1072, 157] on span "[Additional Rent]" at bounding box center [1109, 148] width 105 height 15
click at [1024, 270] on span "receive an abatement of rent for the" at bounding box center [919, 262] width 209 height 15
drag, startPoint x: 648, startPoint y: 345, endPoint x: 688, endPoint y: 322, distance: 46.1
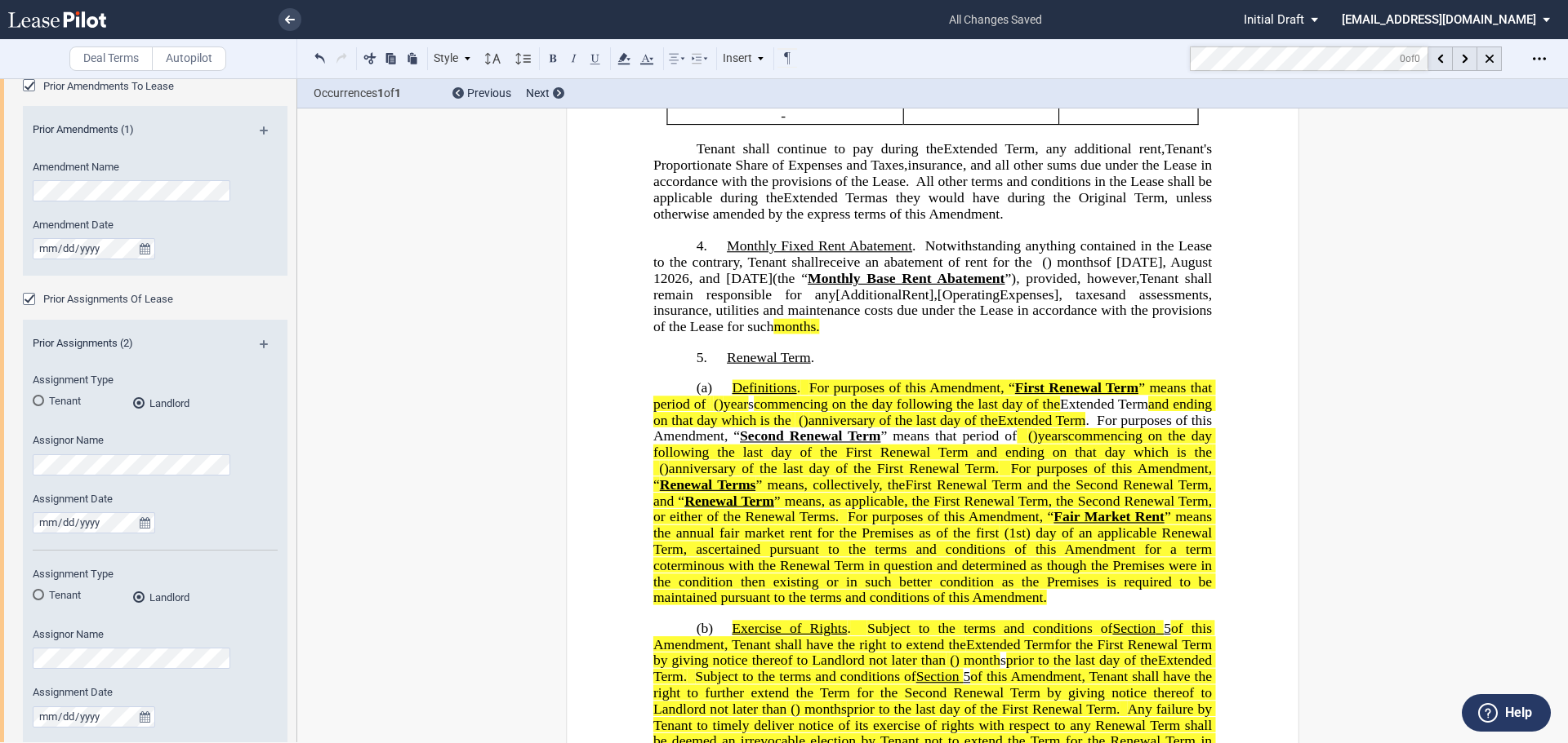
drag, startPoint x: 1006, startPoint y: 325, endPoint x: 1057, endPoint y: 298, distance: 57.7
click at [1007, 270] on span "receive an abatement of rent for the" at bounding box center [926, 262] width 213 height 15
click at [997, 270] on span "receive an abatement of rent for" at bounding box center [919, 262] width 195 height 15
drag, startPoint x: 864, startPoint y: 328, endPoint x: 900, endPoint y: 313, distance: 39.0
click at [866, 270] on span "receive an abatement of rent for" at bounding box center [919, 262] width 195 height 15
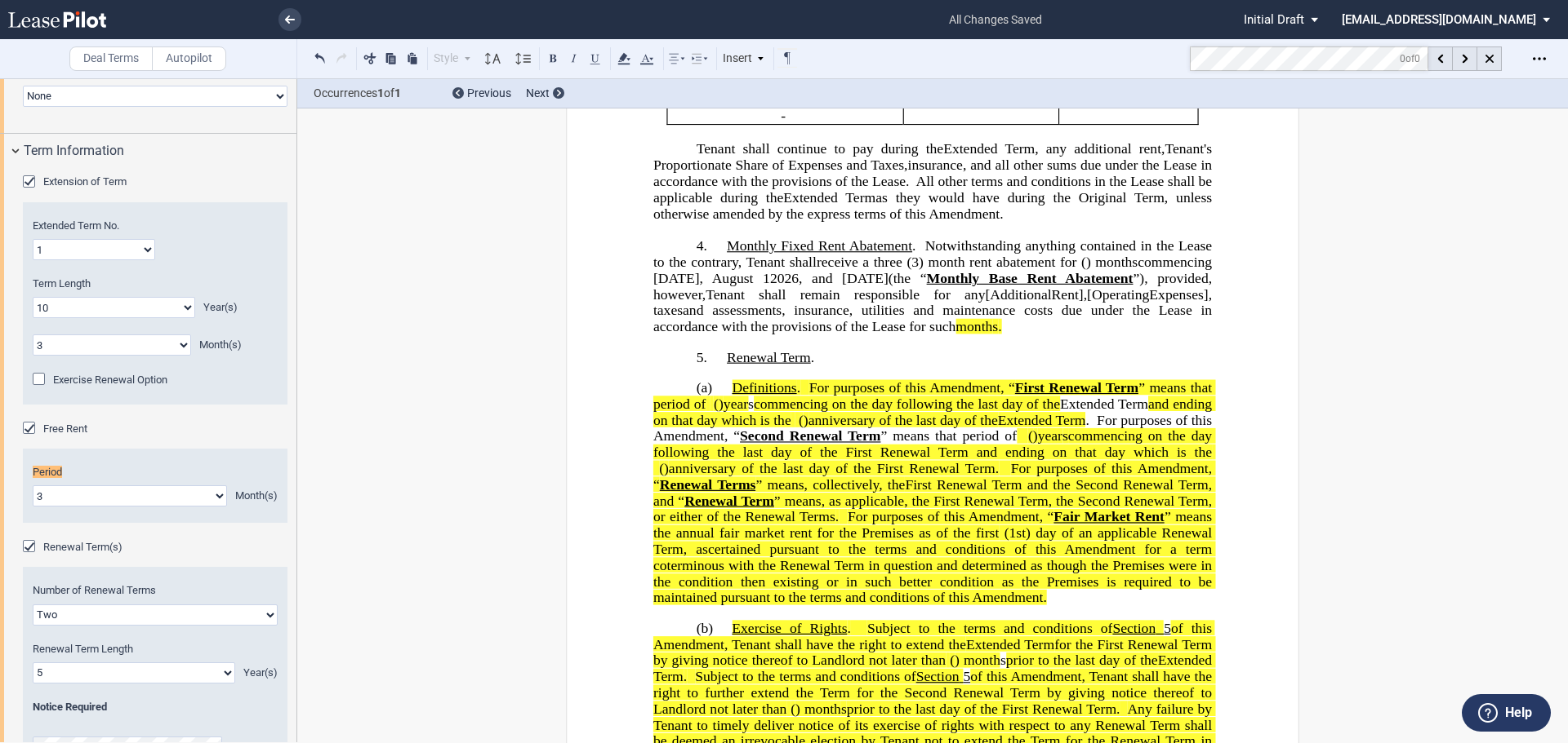
scroll to position [1559, 0]
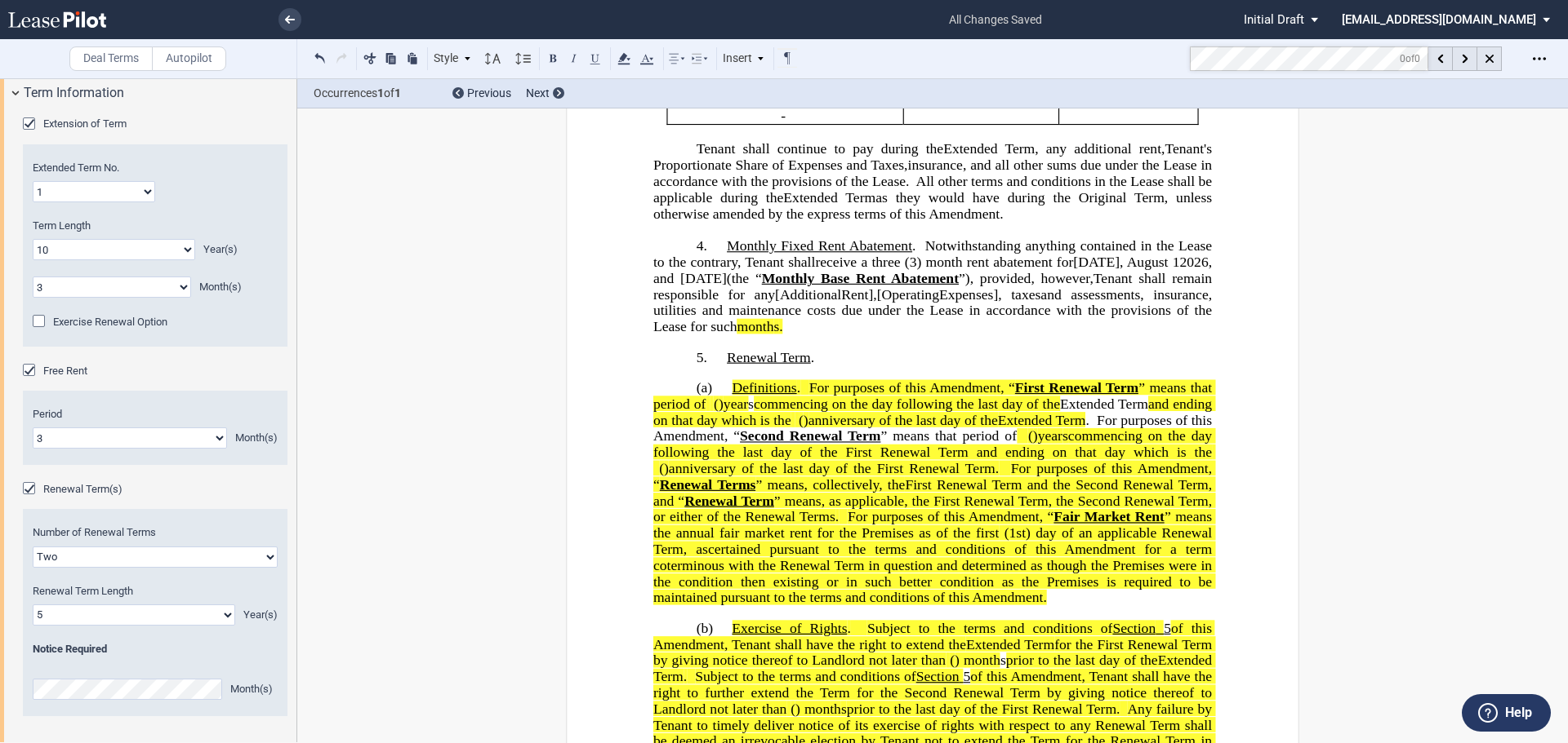
click at [653, 287] on span "[DATE], August 12026, and [DATE]" at bounding box center [934, 270] width 562 height 32
drag, startPoint x: 898, startPoint y: 342, endPoint x: 929, endPoint y: 342, distance: 31.0
click at [929, 287] on span "Monthly Base Rent Abatement" at bounding box center [842, 279] width 208 height 15
click at [904, 287] on span "”)" at bounding box center [897, 279] width 12 height 15
click at [714, 302] on span "[A" at bounding box center [706, 294] width 15 height 15
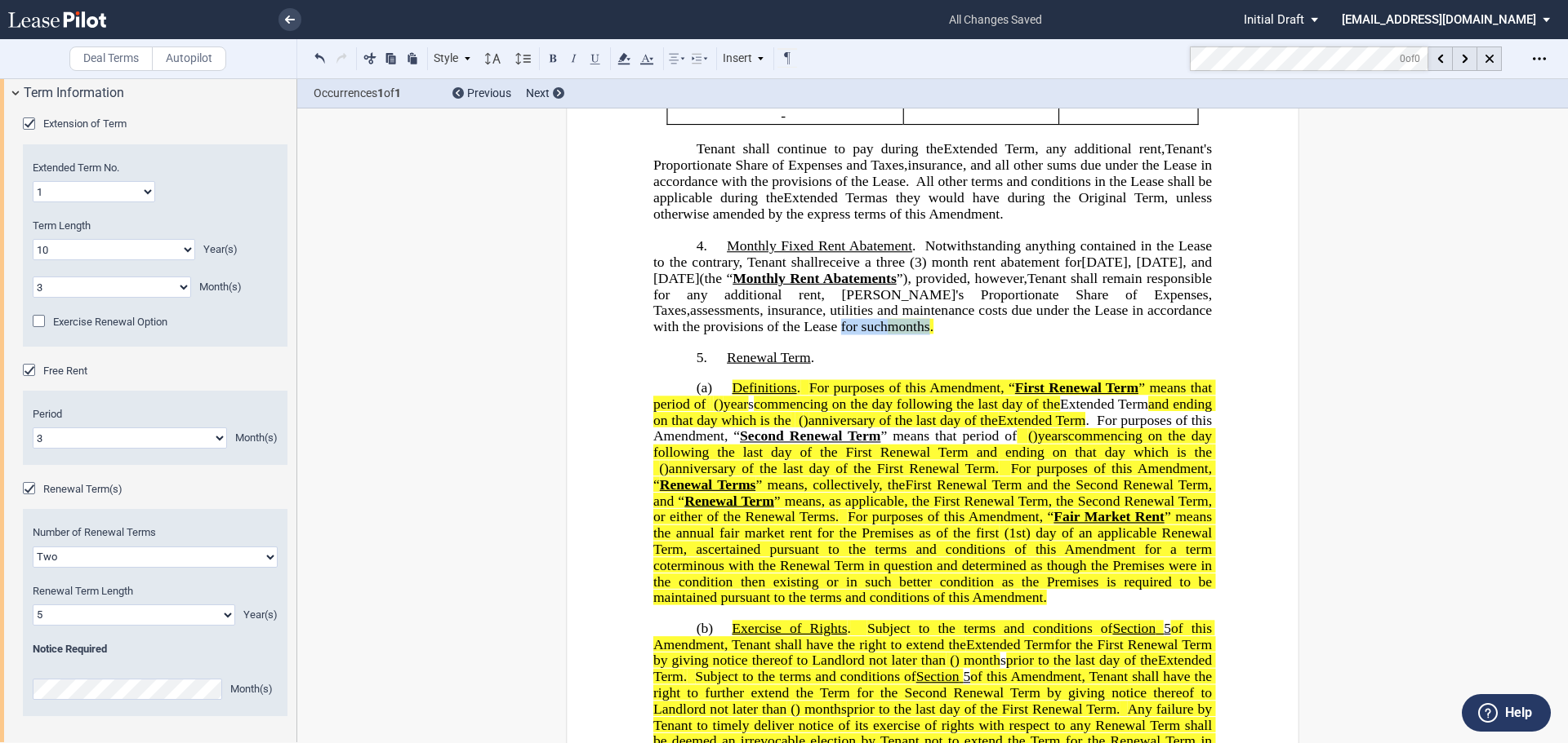
drag, startPoint x: 809, startPoint y: 390, endPoint x: 900, endPoint y: 390, distance: 91.0
click at [900, 335] on p "4. Monthly Fixed Rent Abatement . Notwithstanding anything contained in the Lea…" at bounding box center [932, 287] width 559 height 97
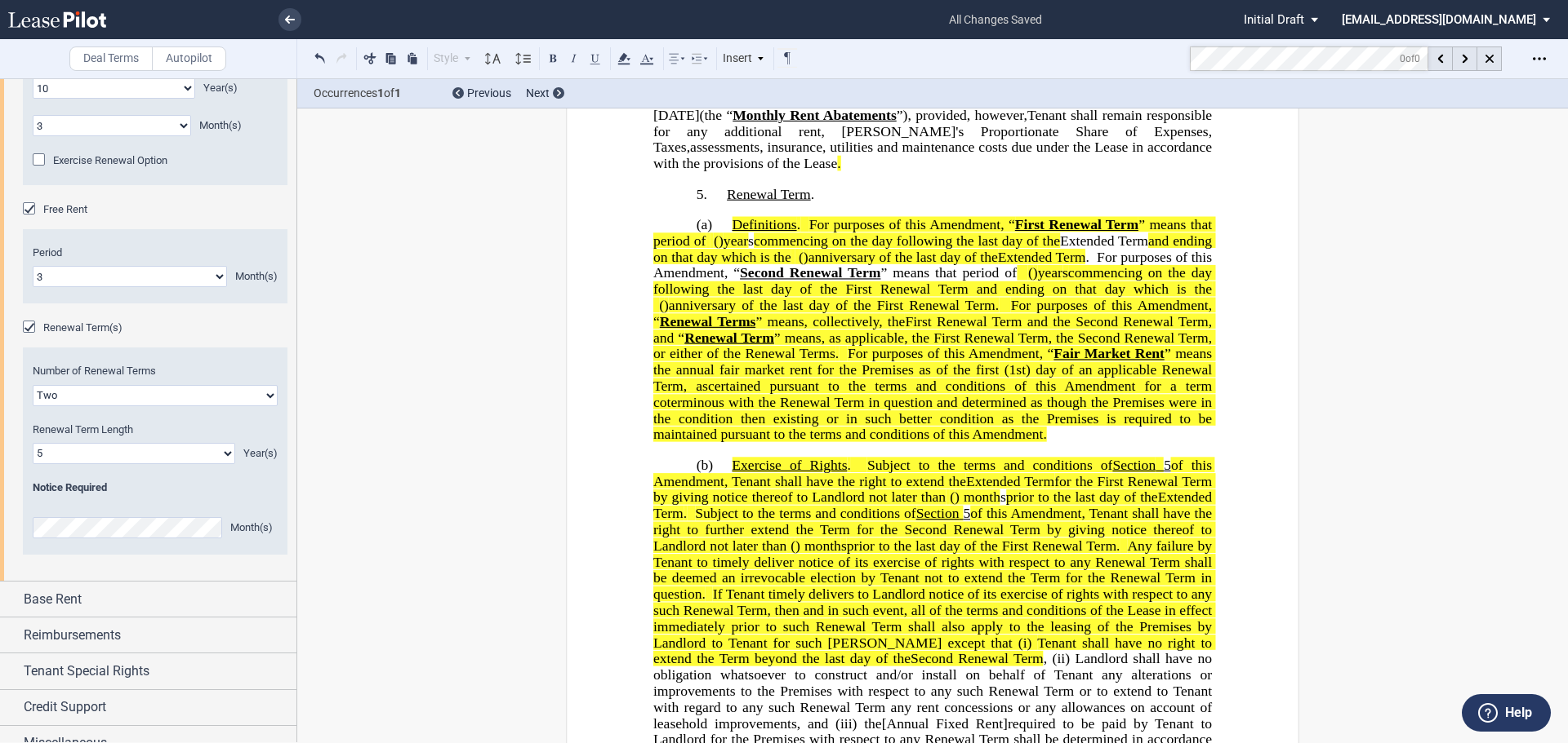
scroll to position [1723, 0]
click at [0, 535] on html ".bocls-1{fill:#26354a;fill-rule:evenodd} Loading... × all changes saved Pending…" at bounding box center [784, 372] width 1568 height 743
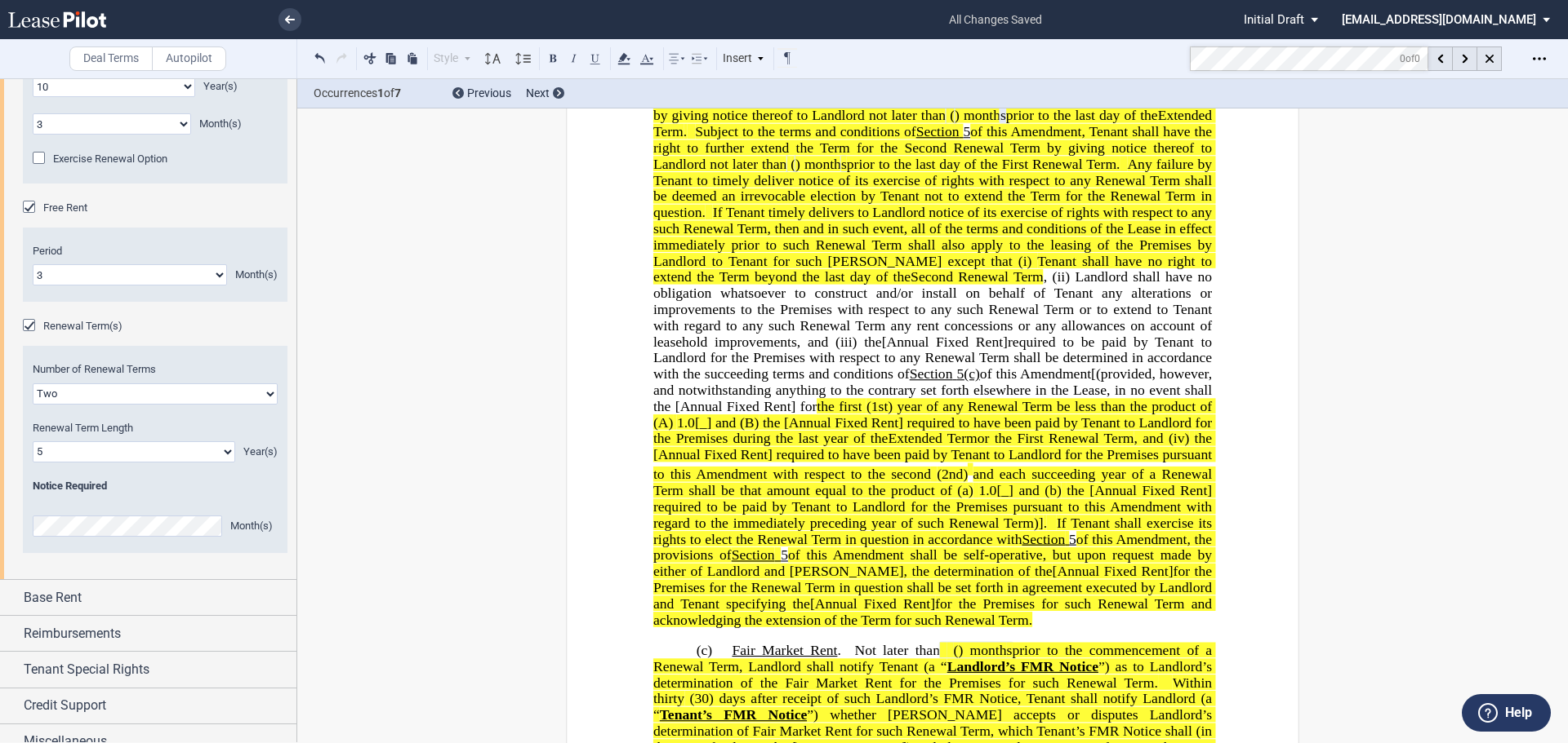
scroll to position [1574, 0]
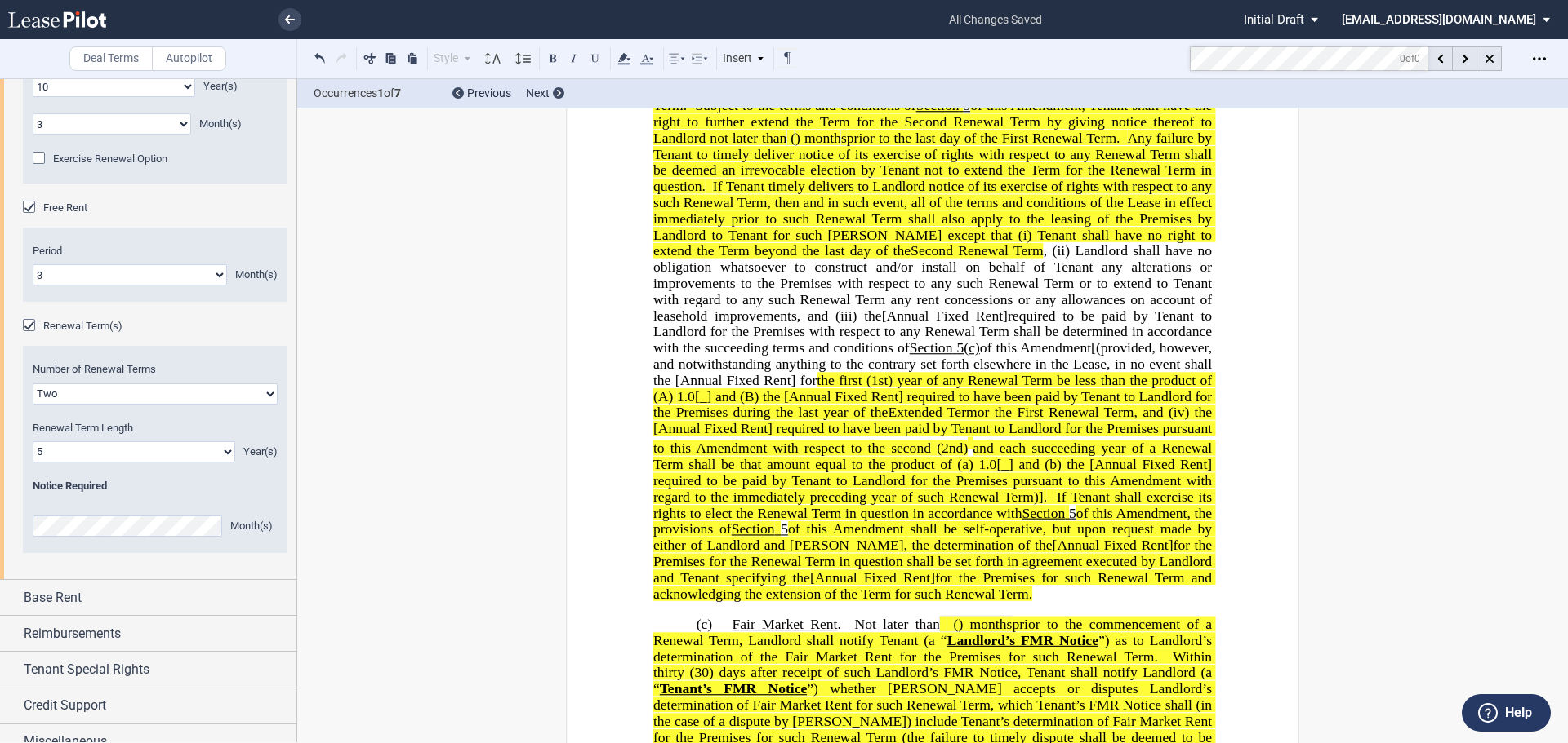
click at [739, 388] on span "[(provided, however, and notwithstanding anything to the contrary set forth els…" at bounding box center [934, 364] width 562 height 47
click at [1144, 388] on span "[(provided, however, and notwithstanding anything to the contrary set forth els…" at bounding box center [934, 364] width 562 height 47
drag, startPoint x: 1181, startPoint y: 428, endPoint x: 891, endPoint y: 442, distance: 290.3
click at [891, 442] on p "(b) Exercise of Rights . Subject to the terms and conditions of Section ﻿ 5 ﻿ o…" at bounding box center [932, 326] width 559 height 553
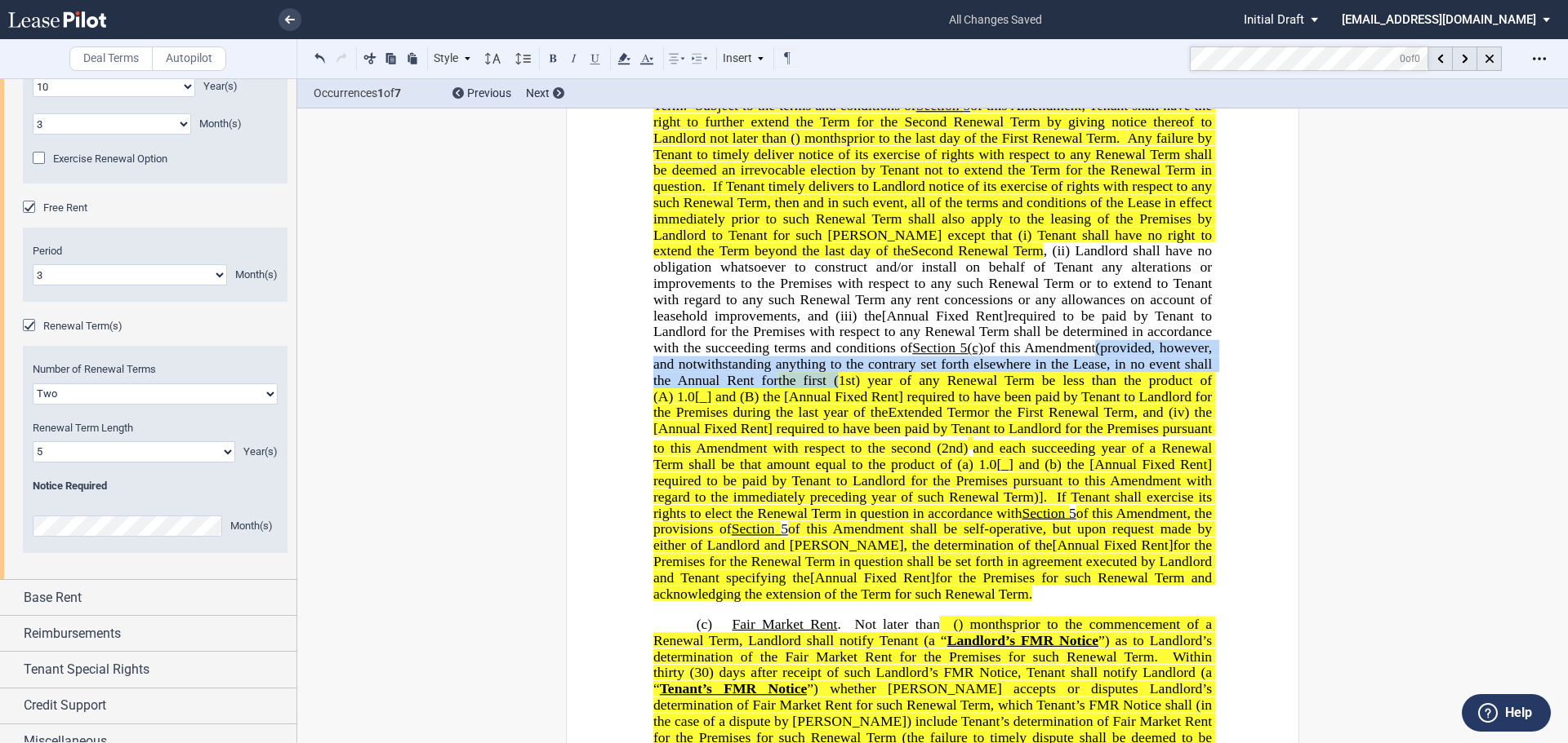
click at [53, 527] on div "Month(s)" at bounding box center [155, 524] width 245 height 27
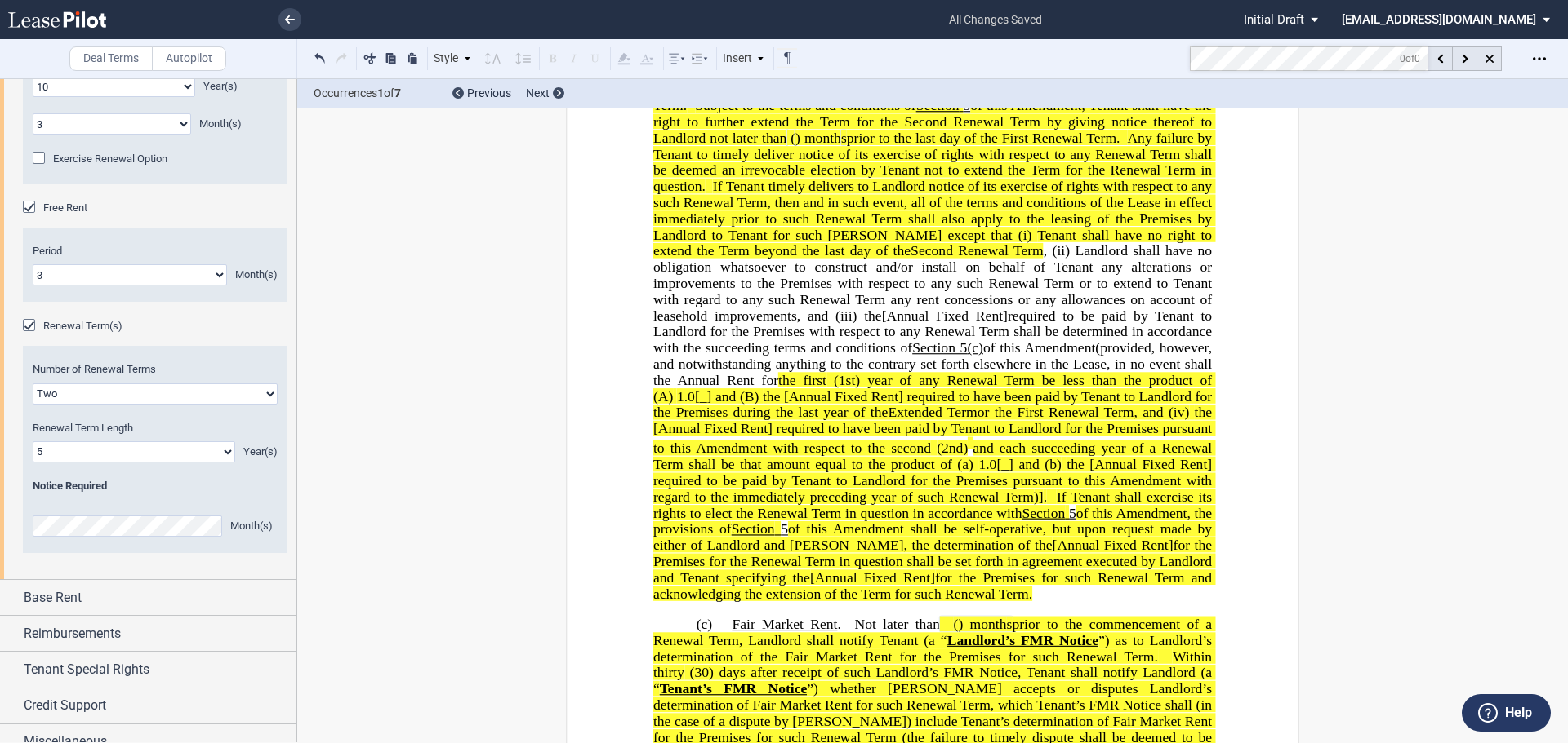
click at [0, 541] on html ".bocls-1{fill:#26354a;fill-rule:evenodd} Loading... × all changes saved Pending…" at bounding box center [784, 372] width 1568 height 743
click at [810, 388] on span "(provided, however, and notwithstanding anything to the contrary set forth else…" at bounding box center [934, 364] width 562 height 47
click at [877, 323] on span "the" at bounding box center [873, 315] width 18 height 15
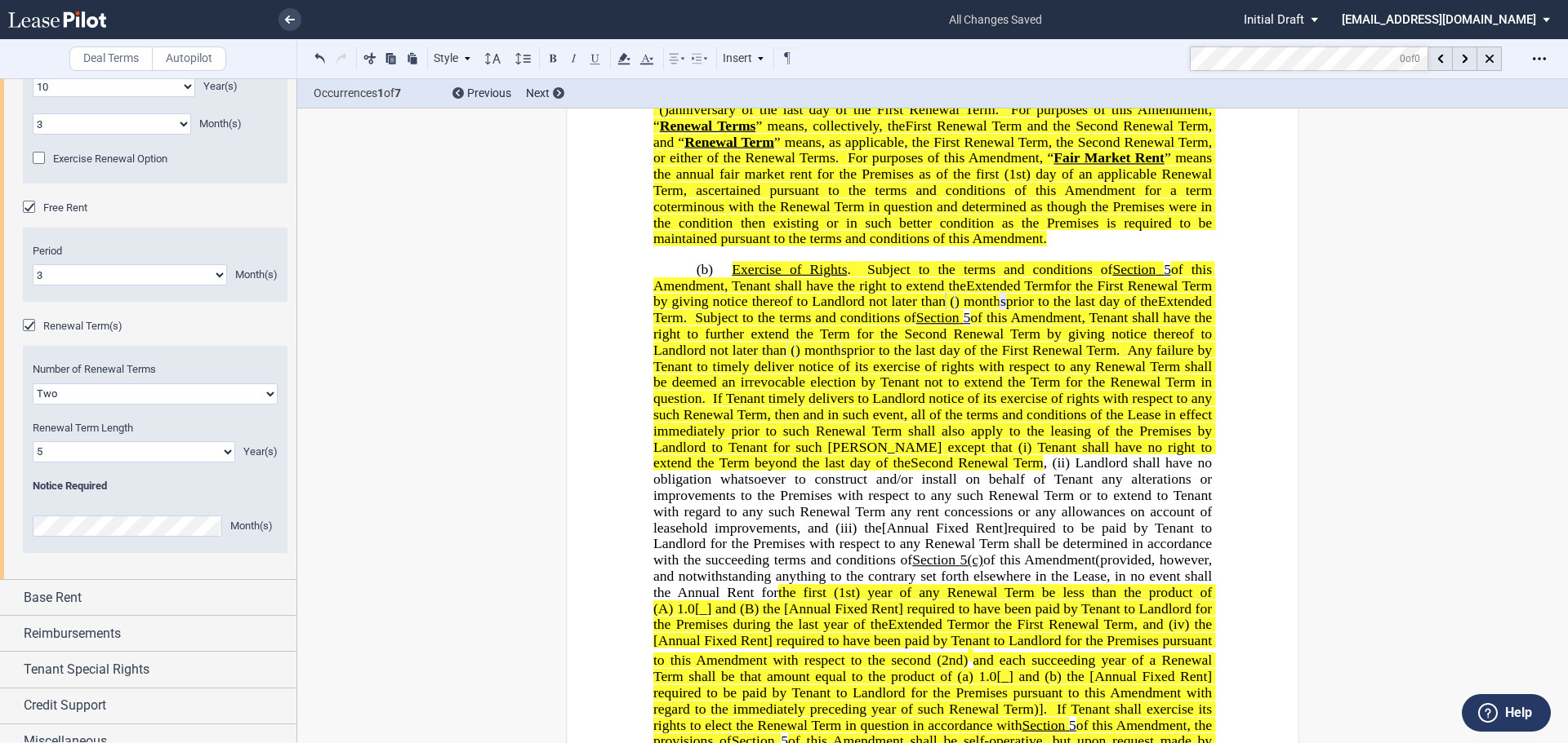
scroll to position [1492, 0]
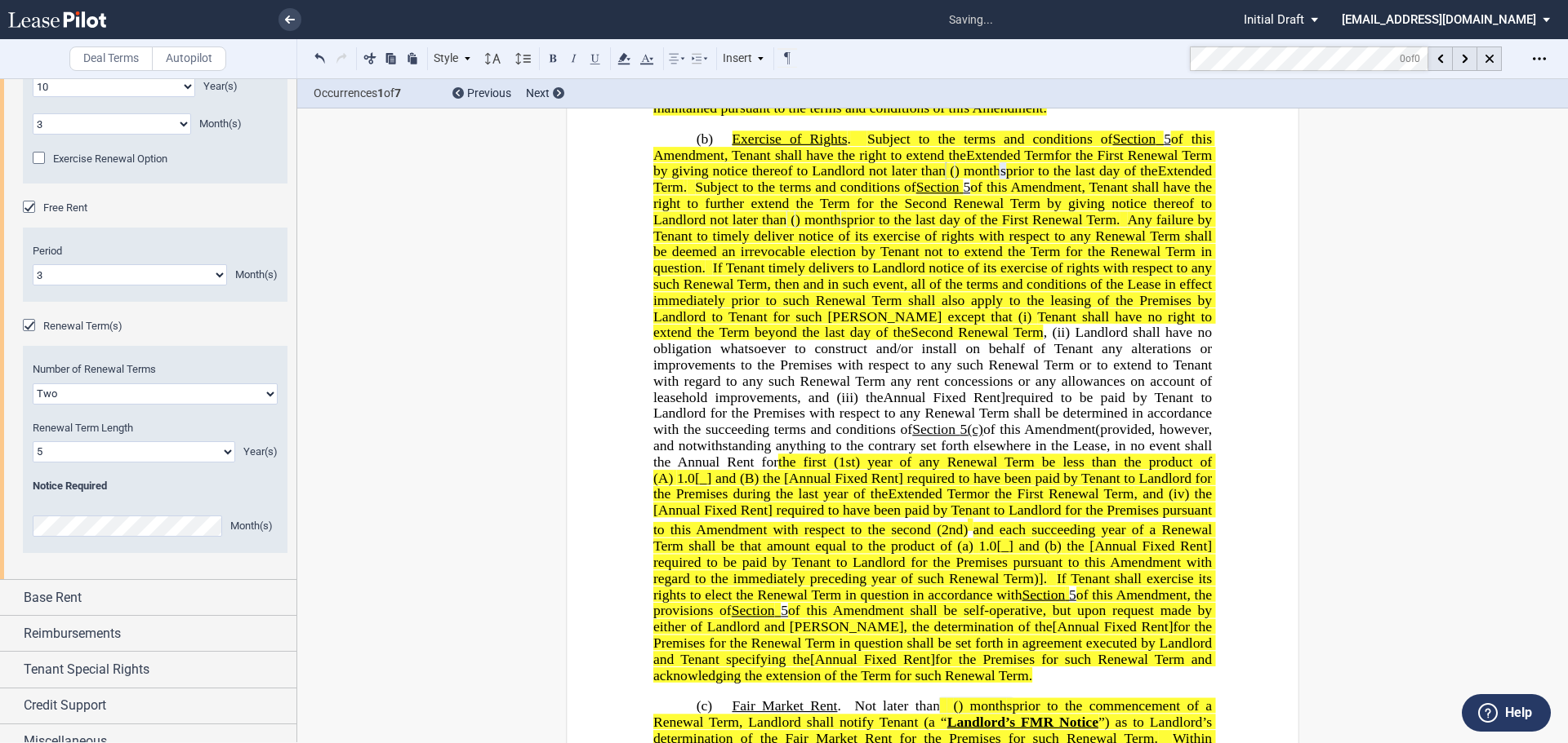
drag, startPoint x: 929, startPoint y: 459, endPoint x: 951, endPoint y: 443, distance: 27.2
click at [929, 404] on span "Annual Fixed Rent]" at bounding box center [945, 396] width 122 height 15
click at [939, 404] on span "Annual Rent]" at bounding box center [908, 396] width 78 height 15
click at [978, 436] on span "required to be paid by Tenant to Landlord for the Premises with respect to any …" at bounding box center [934, 412] width 562 height 47
click at [995, 436] on span "required to be paid by Tenant to Landlord for the Premises with respect to any …" at bounding box center [934, 412] width 562 height 47
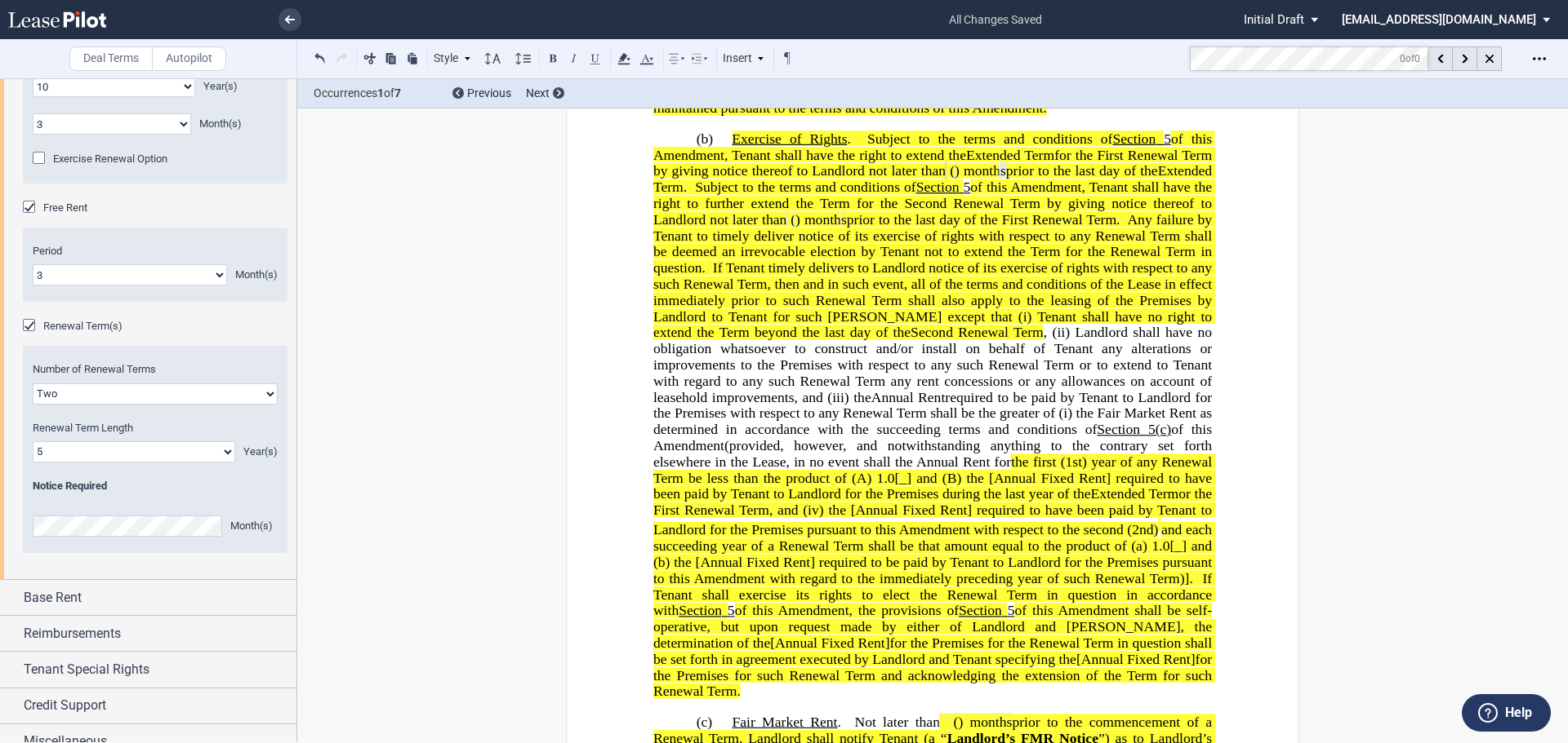
click at [723, 453] on span "of this Amendment" at bounding box center [934, 437] width 562 height 32
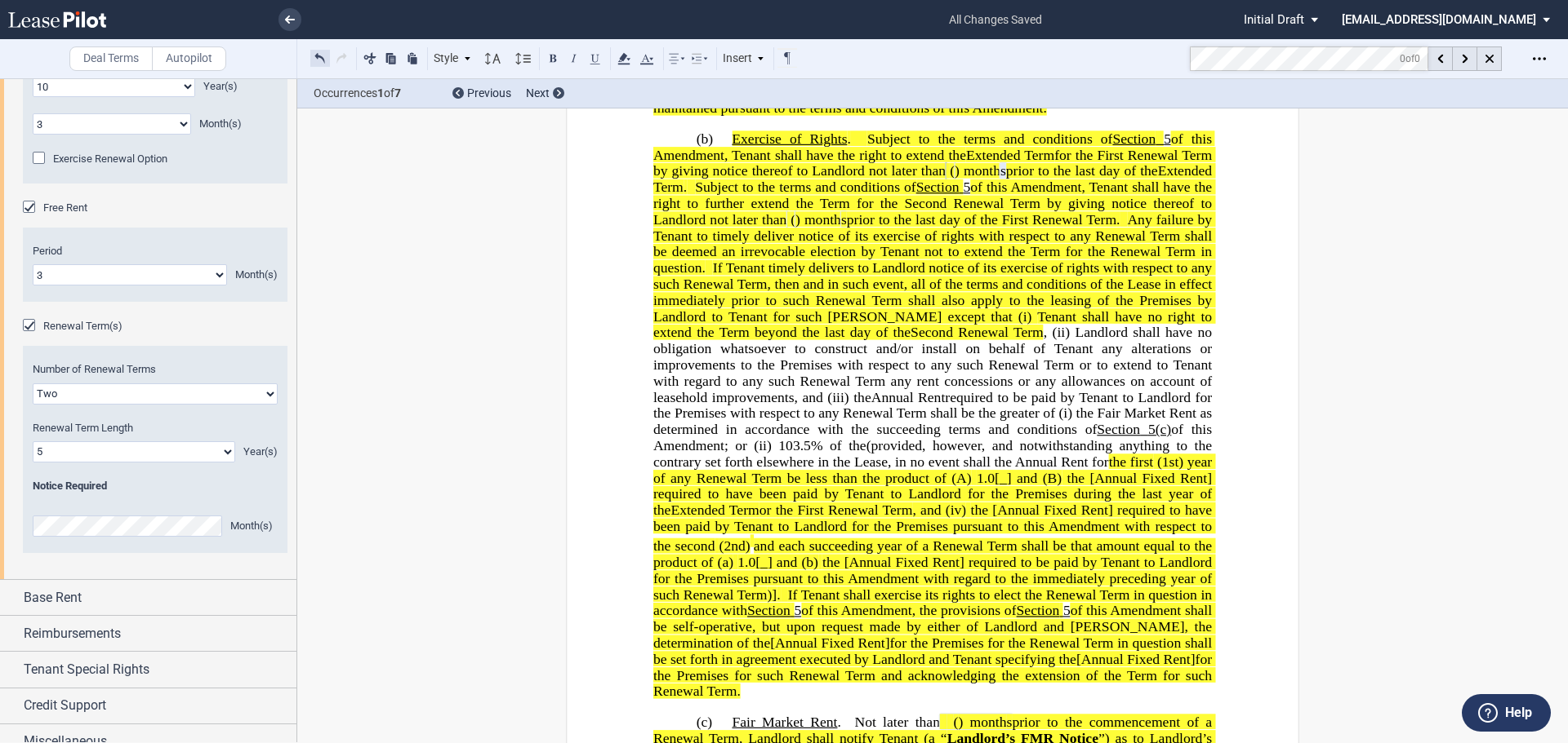
click at [323, 56] on button at bounding box center [321, 58] width 20 height 20
click at [323, 56] on div "Style 1. Section (a) Subsection Normal Normal 8pt 9pt 10pt 10.5pt 11pt 12pt 14p…" at bounding box center [555, 58] width 488 height 21
click at [323, 56] on button at bounding box center [321, 58] width 20 height 20
click at [323, 56] on div "Style 1. Section (a) Subsection Normal Normal 8pt 9pt 10pt 10.5pt 11pt 12pt 14p…" at bounding box center [555, 58] width 488 height 21
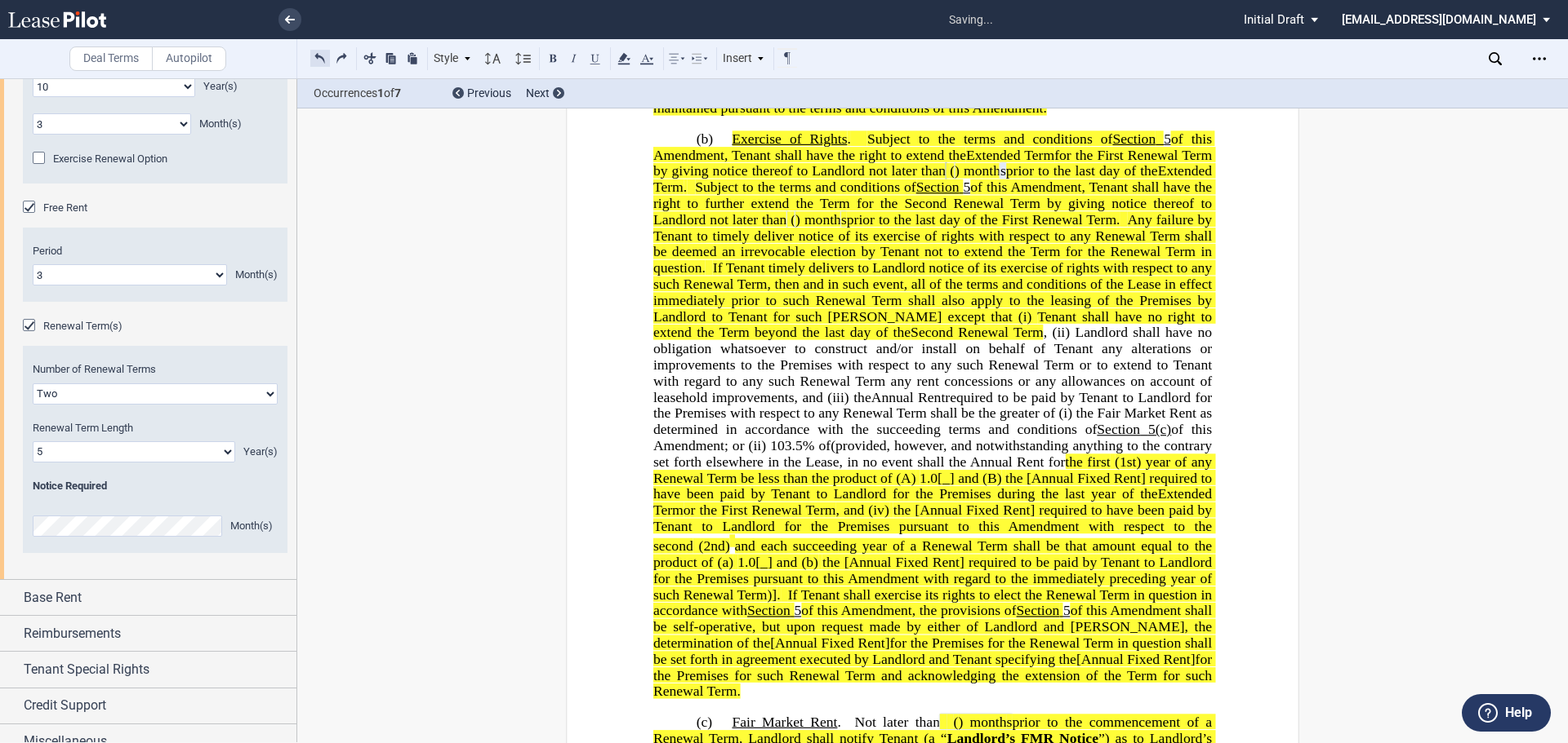
click at [323, 56] on button at bounding box center [321, 58] width 20 height 20
click at [323, 56] on div "Style 1. Section (a) Subsection Normal Normal 8pt 9pt 10pt 10.5pt 11pt 12pt 14p…" at bounding box center [555, 58] width 488 height 21
click at [323, 56] on button at bounding box center [321, 58] width 20 height 20
click at [323, 56] on div "Style 1. Section (a) Subsection Normal Normal 8pt 9pt 10pt 10.5pt 11pt 12pt 14p…" at bounding box center [555, 58] width 488 height 21
click at [323, 56] on button at bounding box center [321, 58] width 20 height 20
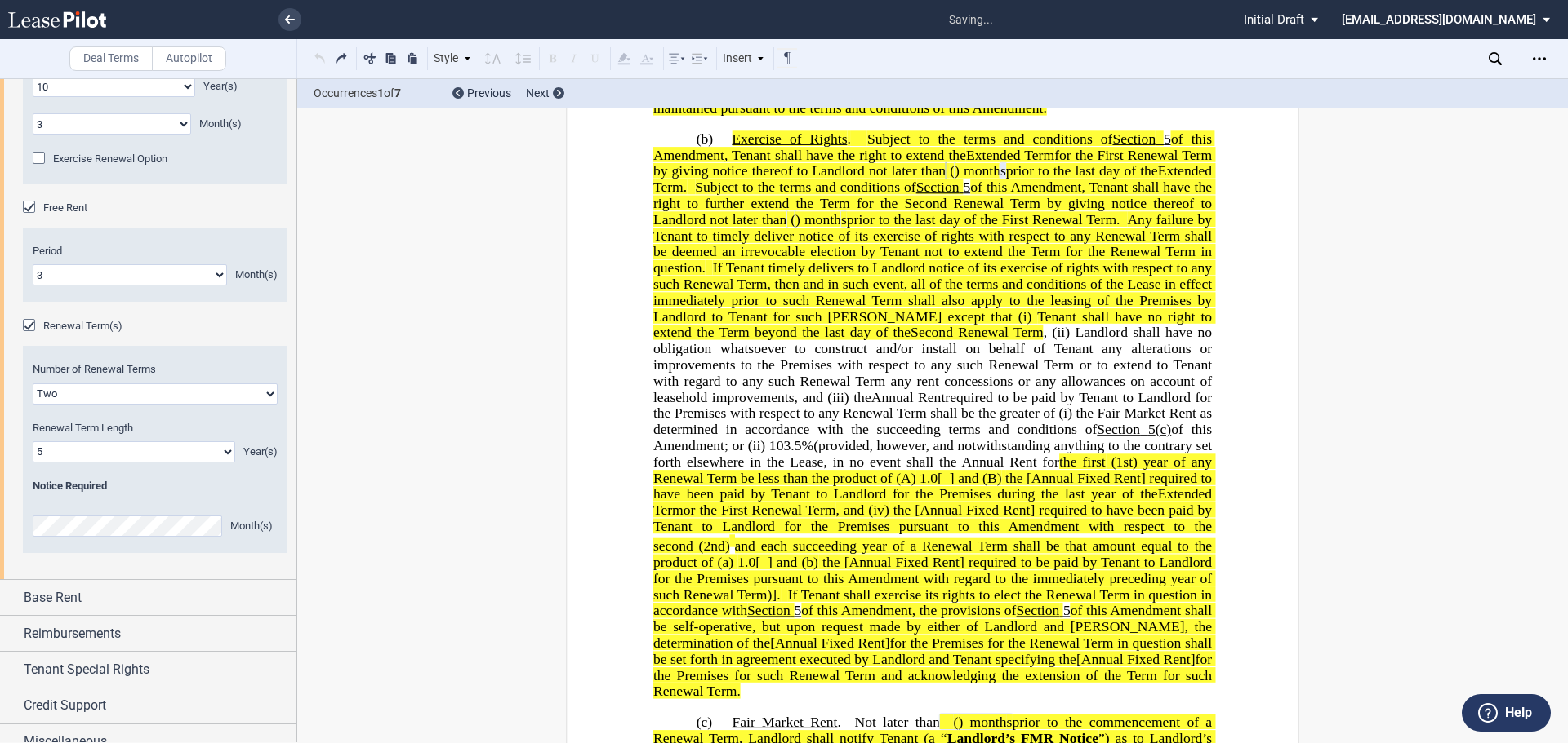
click at [323, 56] on div "Style 1. Section (a) Subsection Normal Normal 8pt 9pt 10pt 10.5pt 11pt 12pt 14p…" at bounding box center [555, 58] width 488 height 21
click at [323, 56] on button at bounding box center [321, 58] width 20 height 20
click at [323, 56] on div "Style 1. Section (a) Subsection Normal Normal 8pt 9pt 10pt 10.5pt 11pt 12pt 14p…" at bounding box center [555, 58] width 488 height 21
click at [323, 56] on button at bounding box center [321, 58] width 20 height 20
click at [323, 56] on div "Style 1. Section (a) Subsection Normal Normal 8pt 9pt 10pt 10.5pt 11pt 12pt 14p…" at bounding box center [555, 58] width 488 height 21
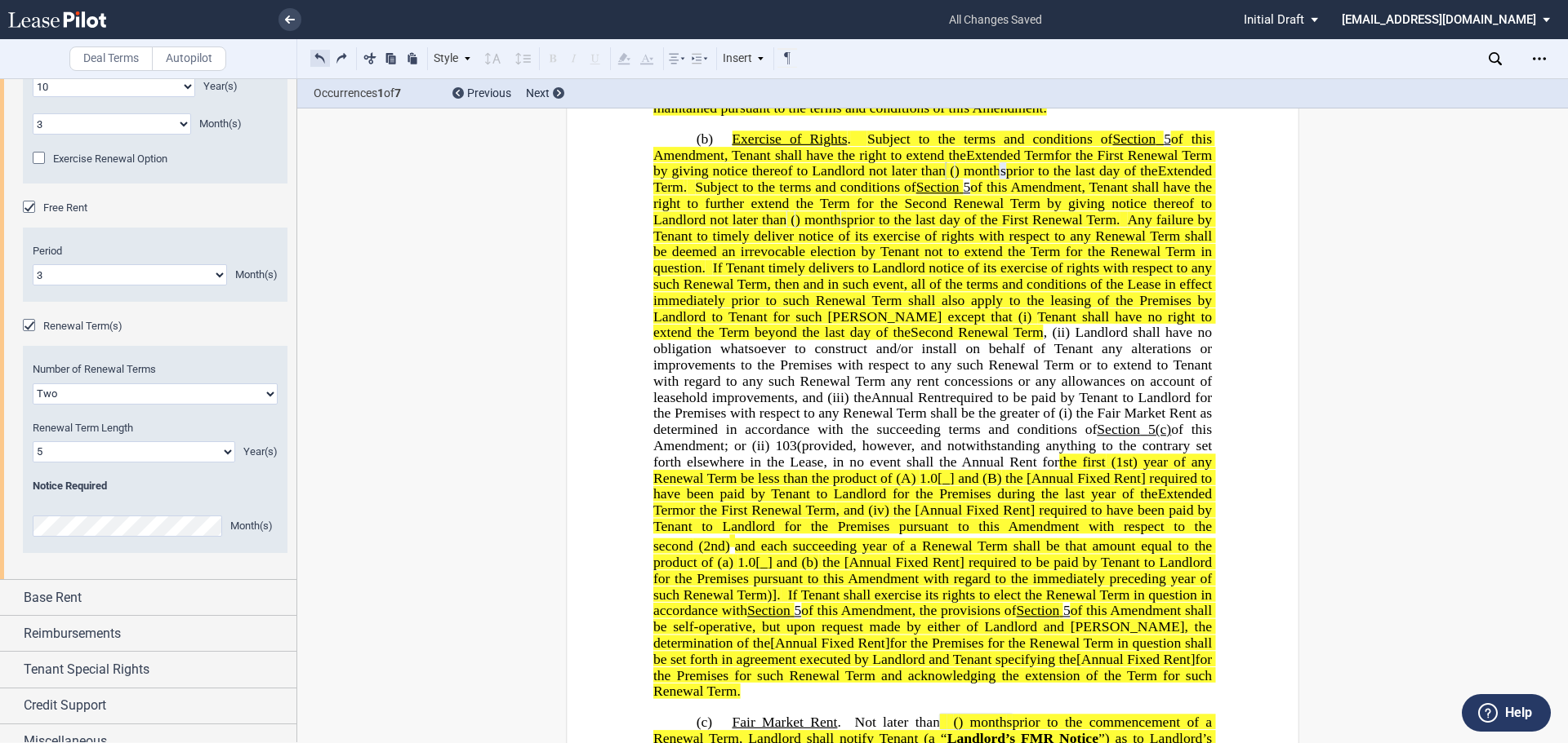
click at [323, 56] on button at bounding box center [321, 58] width 20 height 20
click at [323, 56] on div "Style 1. Section (a) Subsection Normal Normal 8pt 9pt 10pt 10.5pt 11pt 12pt 14p…" at bounding box center [555, 58] width 488 height 21
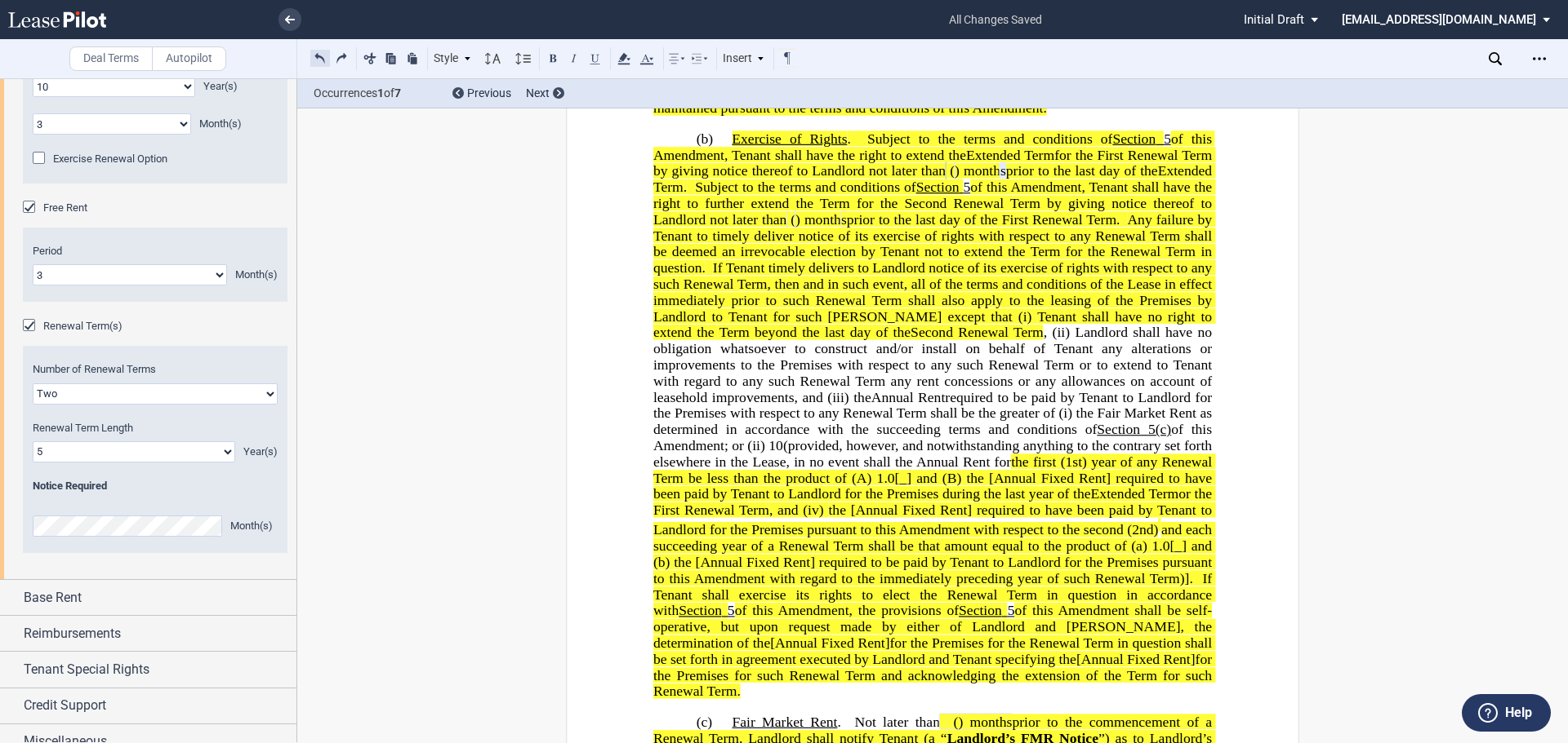
click at [323, 56] on div "Style 1. Section (a) Subsection Normal Normal 8pt 9pt 10pt 10.5pt 11pt 12pt 14p…" at bounding box center [555, 58] width 488 height 21
click at [323, 56] on button at bounding box center [321, 58] width 20 height 20
click at [323, 56] on div "Style 1. Section (a) Subsection Normal Normal 8pt 9pt 10pt 10.5pt 11pt 12pt 14p…" at bounding box center [555, 58] width 488 height 21
click at [323, 56] on button at bounding box center [321, 58] width 20 height 20
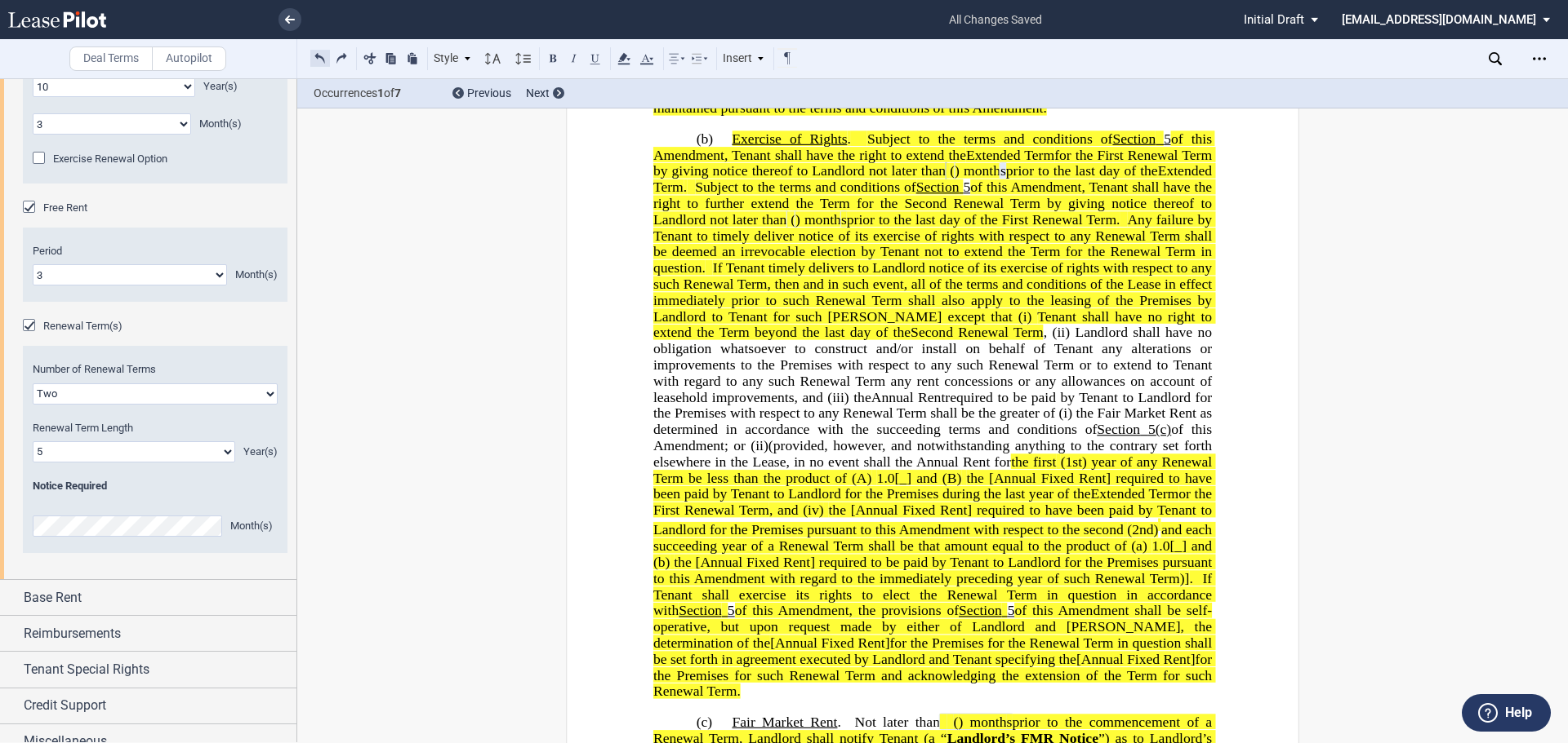
click at [323, 56] on button at bounding box center [321, 58] width 20 height 20
click at [323, 56] on div "Style 1. Section (a) Subsection Normal Normal 8pt 9pt 10pt 10.5pt 11pt 12pt 14p…" at bounding box center [555, 58] width 488 height 21
click at [323, 56] on button at bounding box center [321, 58] width 20 height 20
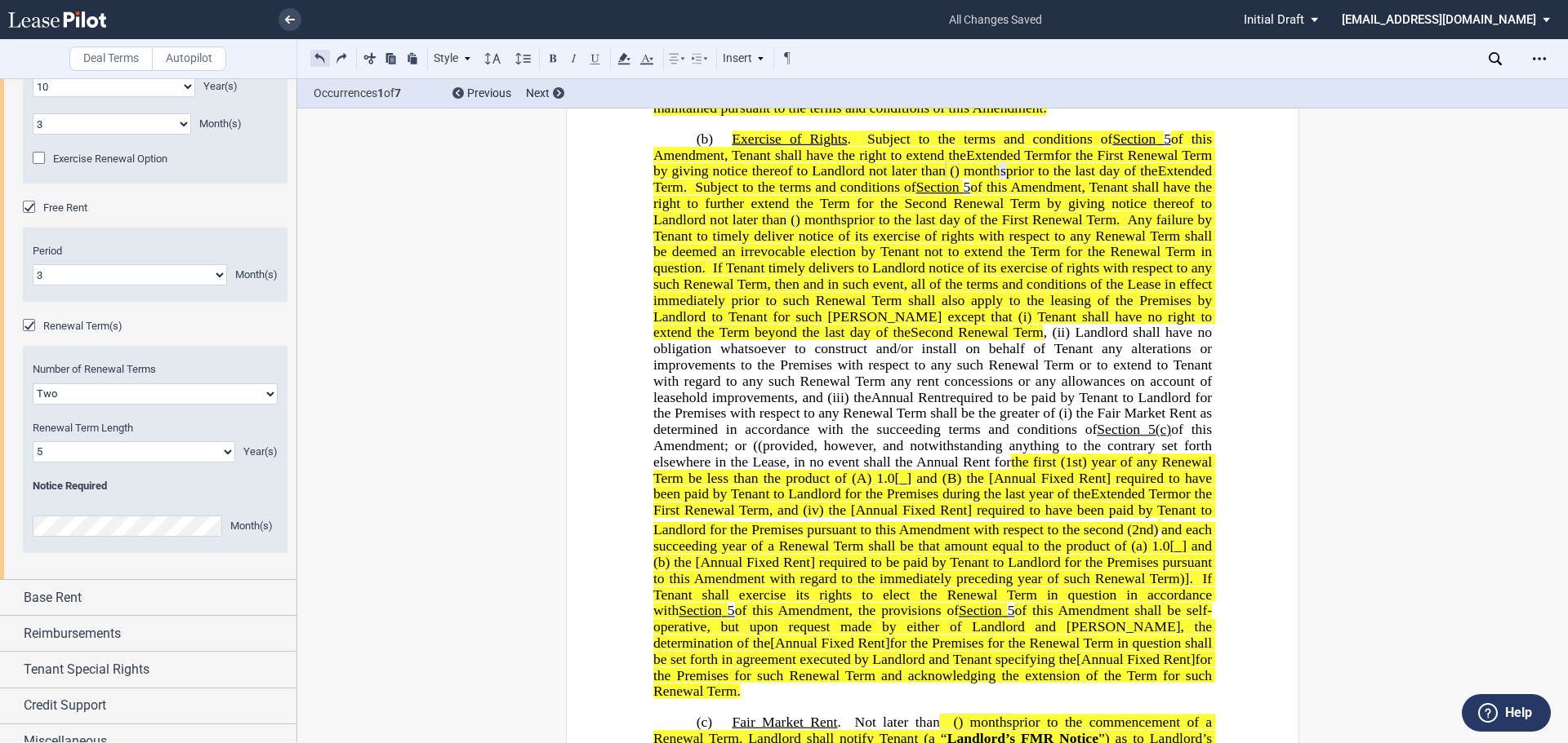
click at [323, 56] on button at bounding box center [321, 58] width 20 height 20
click at [323, 56] on div "Style 1. Section (a) Subsection Normal Normal 8pt 9pt 10pt 10.5pt 11pt 12pt 14p…" at bounding box center [555, 58] width 488 height 21
click at [323, 56] on button at bounding box center [321, 58] width 20 height 20
click at [323, 56] on div "Style 1. Section (a) Subsection Normal Normal 8pt 9pt 10pt 10.5pt 11pt 12pt 14p…" at bounding box center [555, 58] width 488 height 21
click at [323, 56] on button at bounding box center [321, 58] width 20 height 20
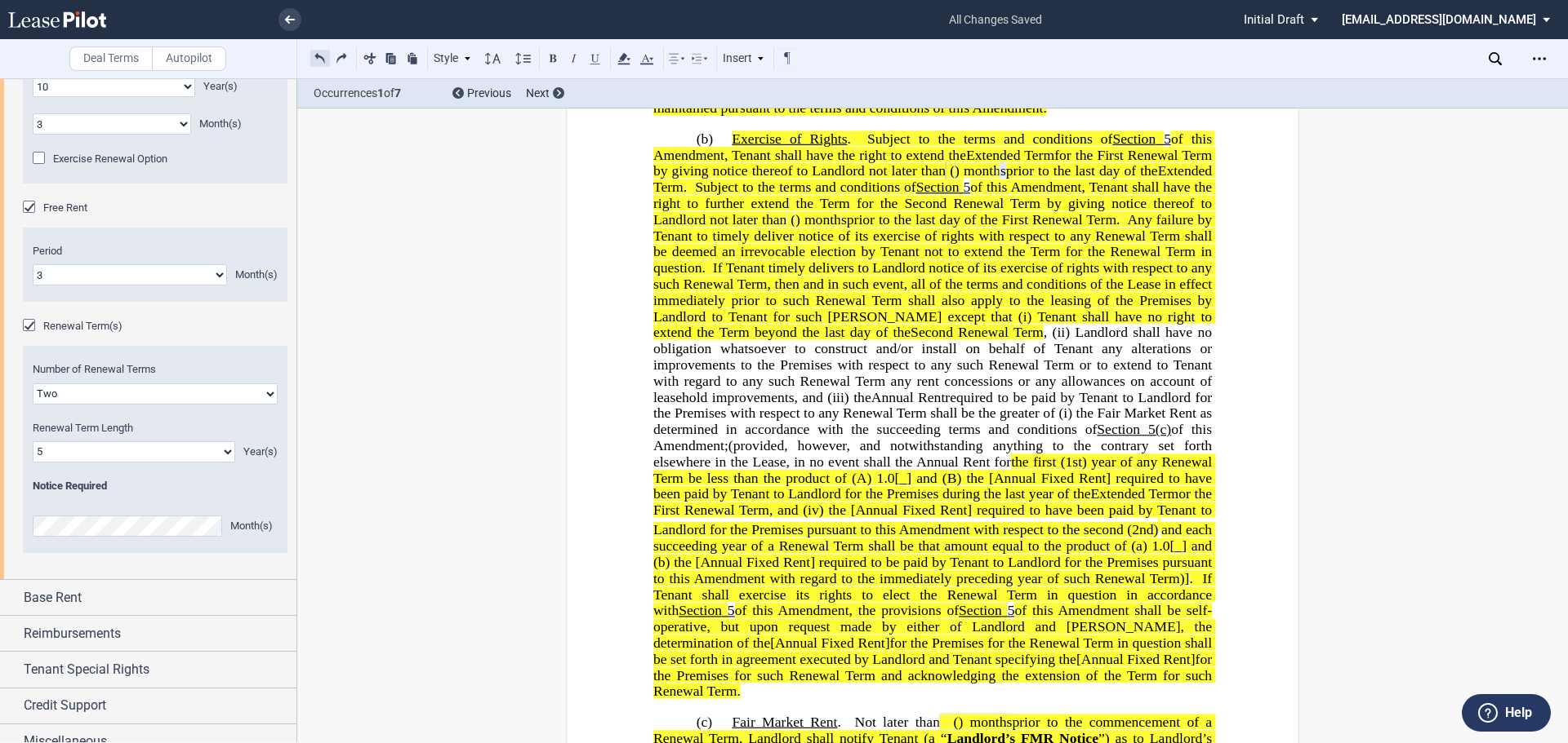
click at [323, 56] on button at bounding box center [321, 58] width 20 height 20
click at [322, 61] on button at bounding box center [321, 58] width 20 height 20
click at [322, 59] on div "Style 1. Section (a) Subsection Normal Normal 8pt 9pt 10pt 10.5pt 11pt 12pt 14p…" at bounding box center [555, 58] width 488 height 21
click at [322, 59] on button at bounding box center [321, 58] width 20 height 20
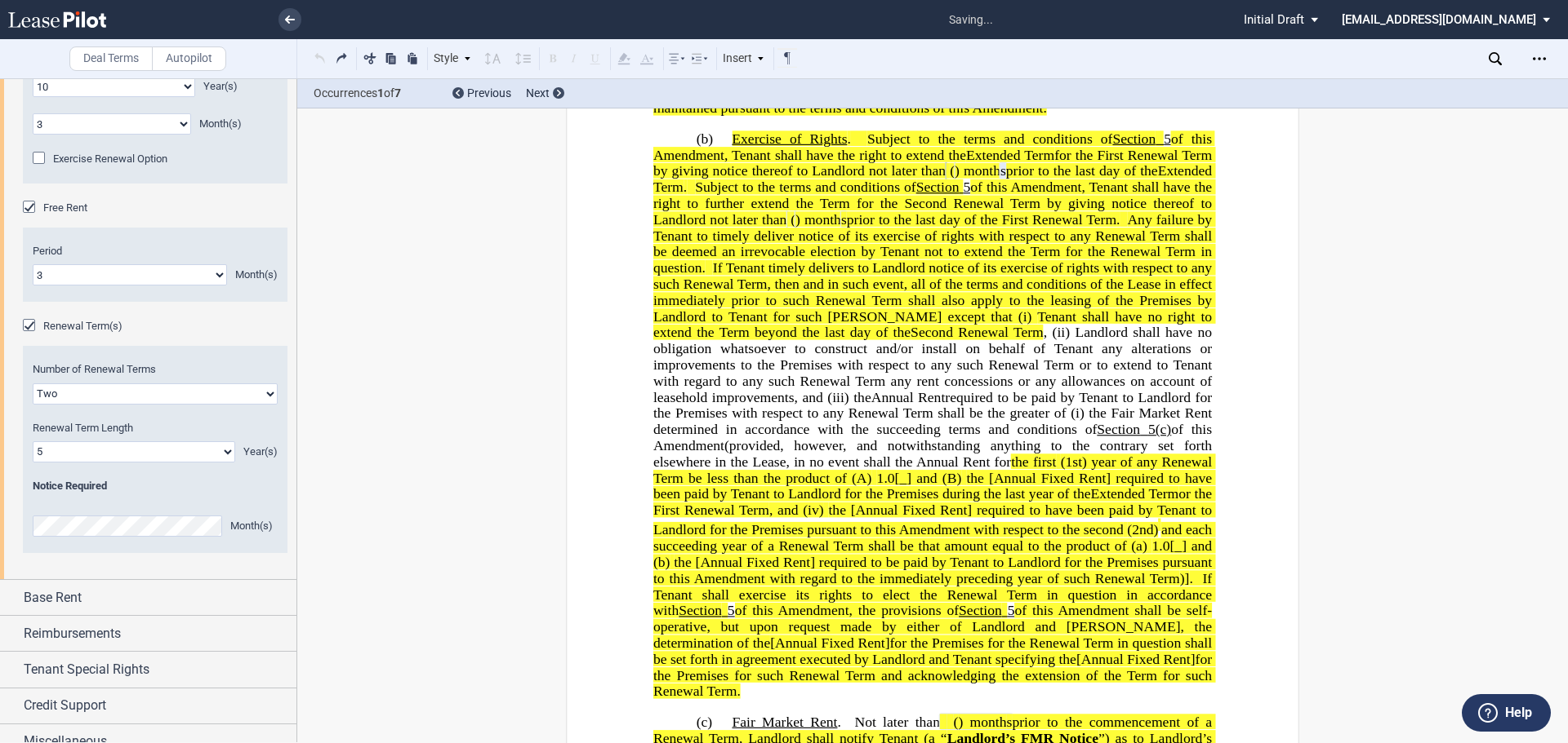
click at [322, 59] on div "Style 1. Section (a) Subsection Normal Normal 8pt 9pt 10pt 10.5pt 11pt 12pt 14p…" at bounding box center [555, 58] width 488 height 21
click at [322, 57] on button at bounding box center [321, 58] width 20 height 20
click at [322, 57] on div "Style 1. Section (a) Subsection Normal Normal 8pt 9pt 10pt 10.5pt 11pt 12pt 14p…" at bounding box center [555, 58] width 488 height 21
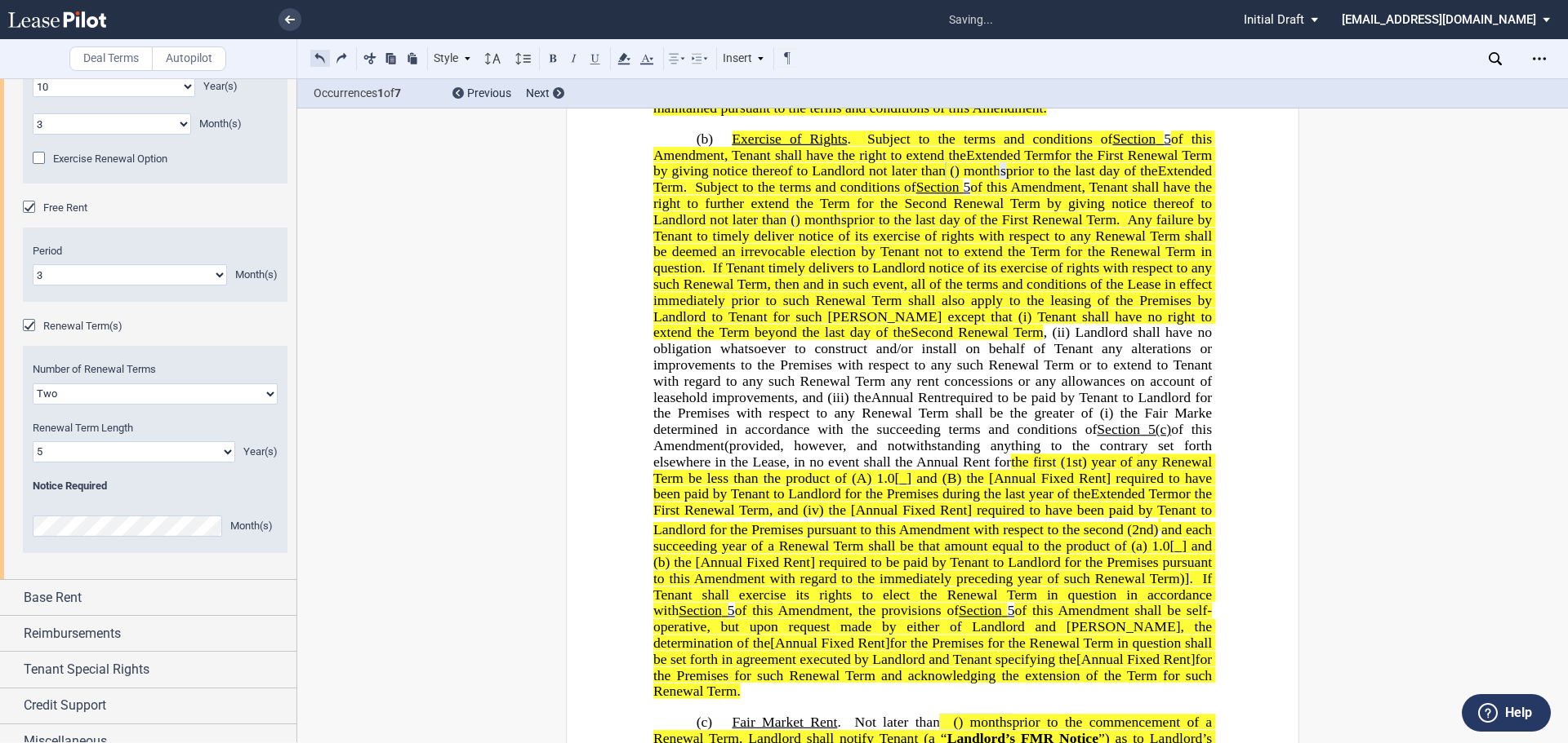
click at [322, 57] on button at bounding box center [321, 58] width 20 height 20
click at [322, 57] on div "Style 1. Section (a) Subsection Normal Normal 8pt 9pt 10pt 10.5pt 11pt 12pt 14p…" at bounding box center [555, 58] width 488 height 21
click at [322, 57] on button at bounding box center [321, 58] width 20 height 20
click at [322, 57] on div "Style 1. Section (a) Subsection Normal Normal 8pt 9pt 10pt 10.5pt 11pt 12pt 14p…" at bounding box center [555, 58] width 488 height 21
click at [322, 57] on button at bounding box center [321, 58] width 20 height 20
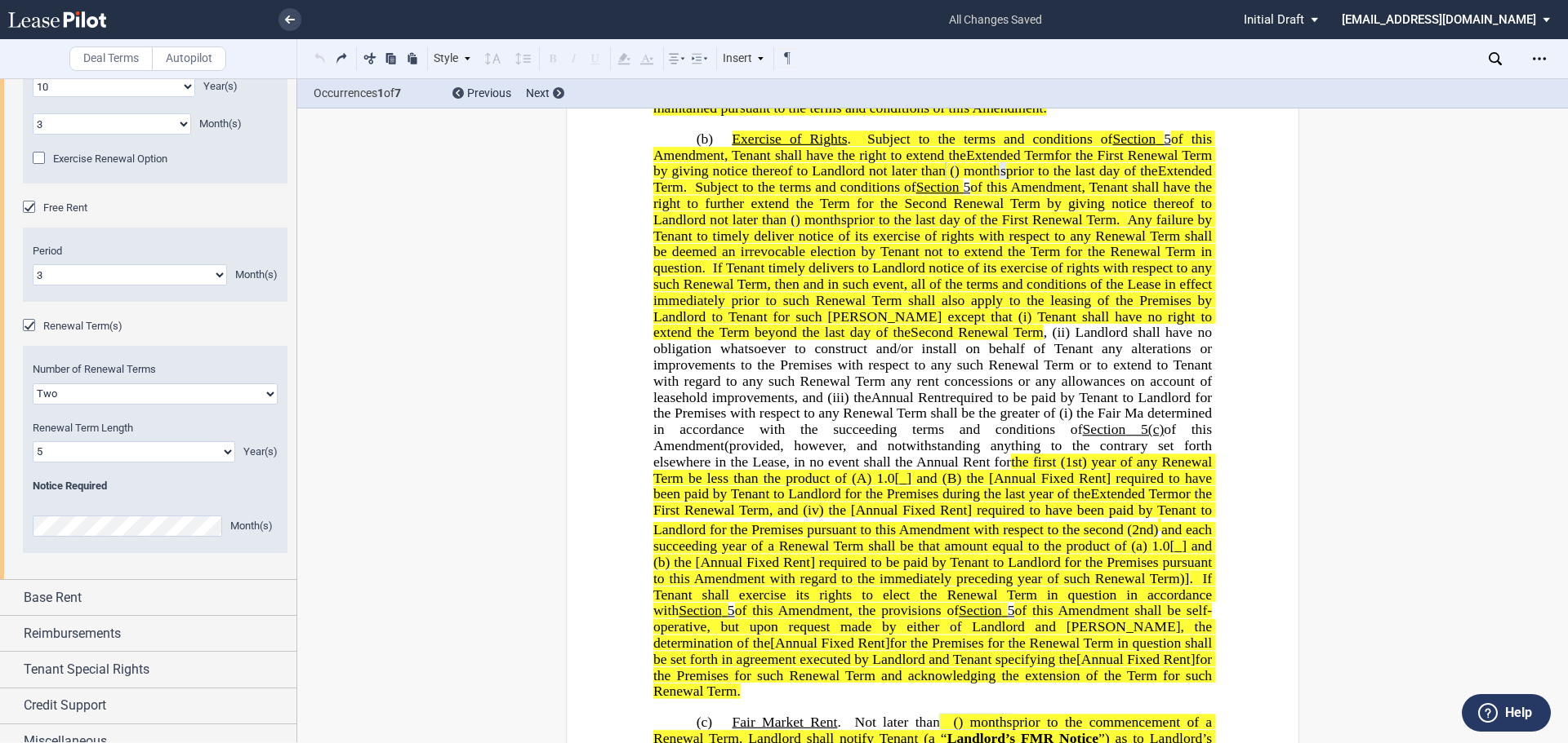
click at [322, 57] on div "Style 1. Section (a) Subsection Normal Normal 8pt 9pt 10pt 10.5pt 11pt 12pt 14p…" at bounding box center [555, 58] width 488 height 21
click at [322, 57] on button at bounding box center [321, 58] width 20 height 20
click at [322, 57] on div "Style 1. Section (a) Subsection Normal Normal 8pt 9pt 10pt 10.5pt 11pt 12pt 14p…" at bounding box center [555, 58] width 488 height 21
click at [322, 57] on button at bounding box center [321, 58] width 20 height 20
click at [322, 57] on div "Style 1. Section (a) Subsection Normal Normal 8pt 9pt 10pt 10.5pt 11pt 12pt 14p…" at bounding box center [555, 58] width 488 height 21
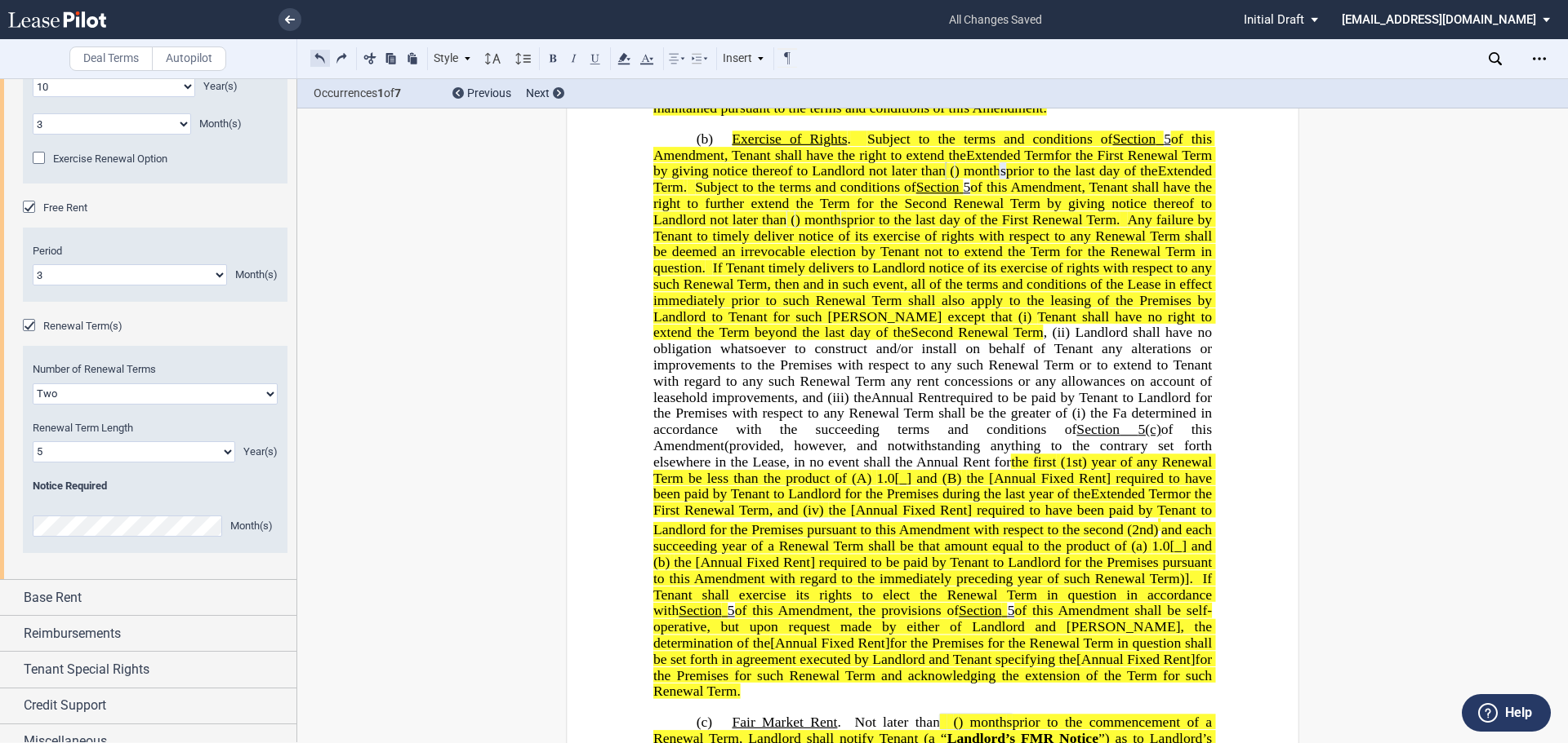
click at [322, 57] on button at bounding box center [321, 58] width 20 height 20
click at [322, 57] on div "Style 1. Section (a) Subsection Normal Normal 8pt 9pt 10pt 10.5pt 11pt 12pt 14p…" at bounding box center [555, 58] width 488 height 21
click at [322, 57] on button at bounding box center [321, 58] width 20 height 20
click at [322, 57] on div "Style 1. Section (a) Subsection Normal Normal 8pt 9pt 10pt 10.5pt 11pt 12pt 14p…" at bounding box center [555, 58] width 488 height 21
click at [322, 57] on button at bounding box center [321, 58] width 20 height 20
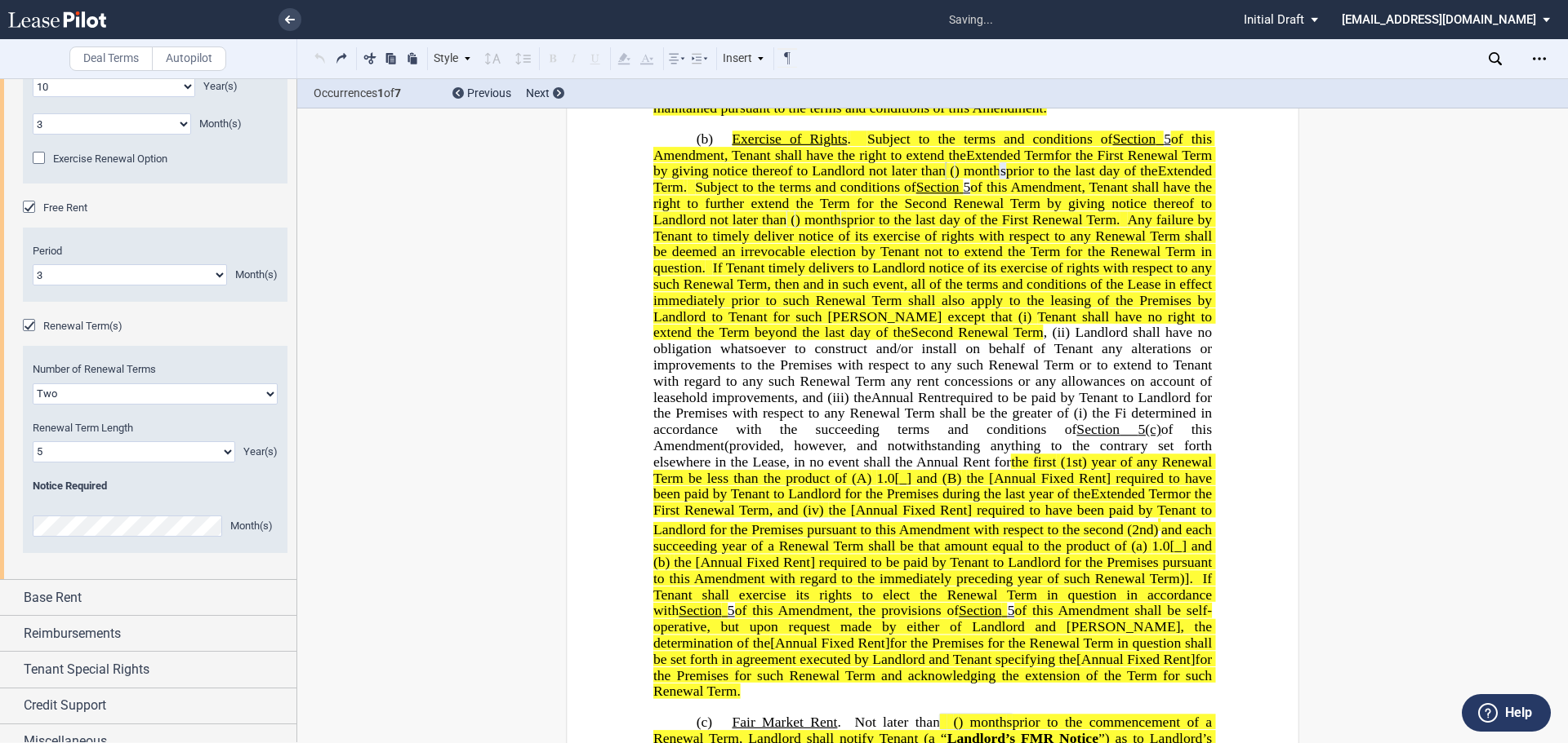
click at [322, 57] on div "Style 1. Section (a) Subsection Normal Normal 8pt 9pt 10pt 10.5pt 11pt 12pt 14p…" at bounding box center [555, 58] width 488 height 21
click at [322, 57] on button at bounding box center [321, 58] width 20 height 20
click at [322, 57] on div "Style 1. Section (a) Subsection Normal Normal 8pt 9pt 10pt 10.5pt 11pt 12pt 14p…" at bounding box center [555, 58] width 488 height 21
click at [323, 57] on button at bounding box center [321, 58] width 20 height 20
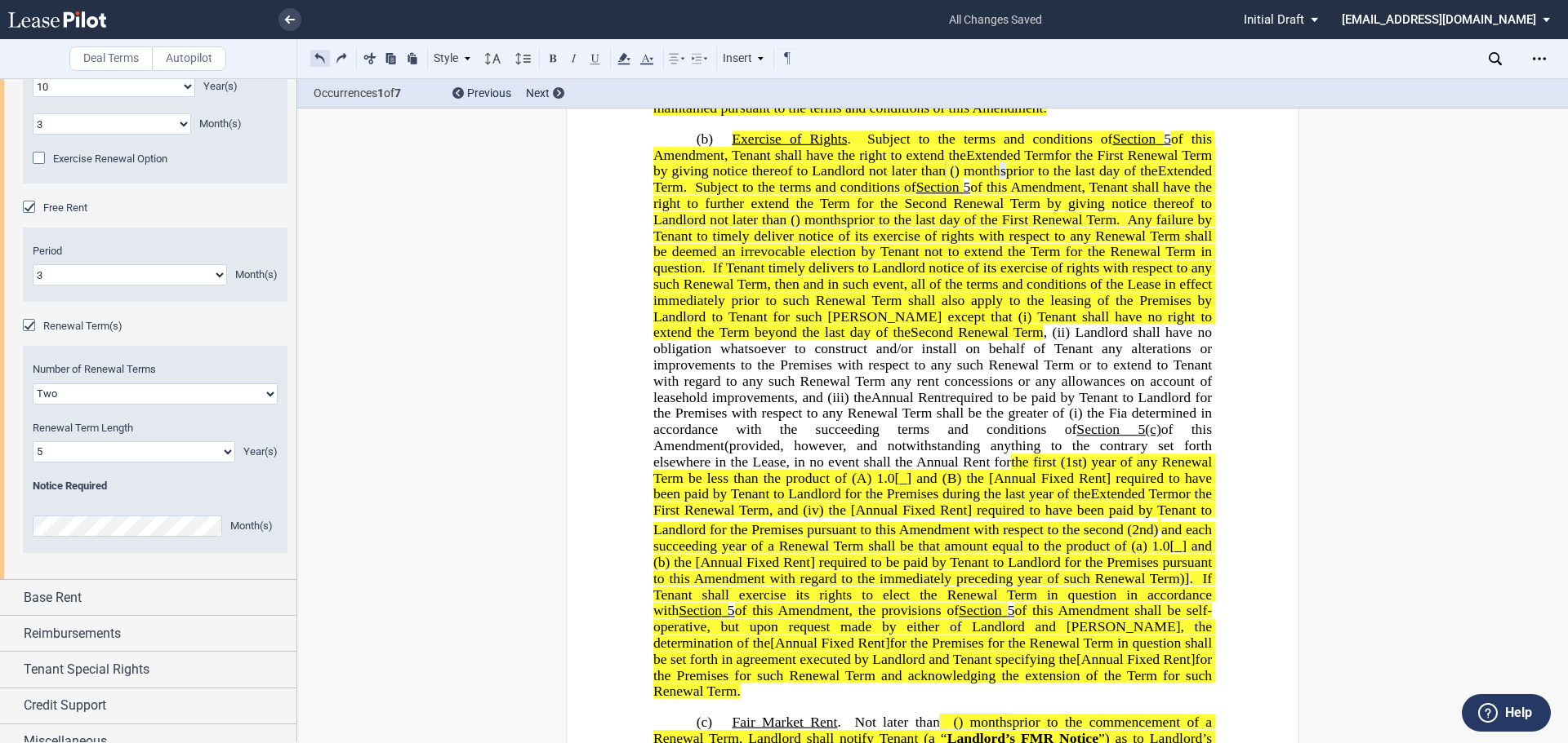
click at [325, 57] on button at bounding box center [321, 58] width 20 height 20
click at [325, 57] on div "Style 1. Section (a) Subsection Normal Normal 8pt 9pt 10pt 10.5pt 11pt 12pt 14p…" at bounding box center [555, 58] width 488 height 21
click at [325, 57] on button at bounding box center [321, 58] width 20 height 20
click at [325, 57] on div "Style 1. Section (a) Subsection Normal Normal 8pt 9pt 10pt 10.5pt 11pt 12pt 14p…" at bounding box center [555, 58] width 488 height 21
click at [325, 57] on button at bounding box center [321, 58] width 20 height 20
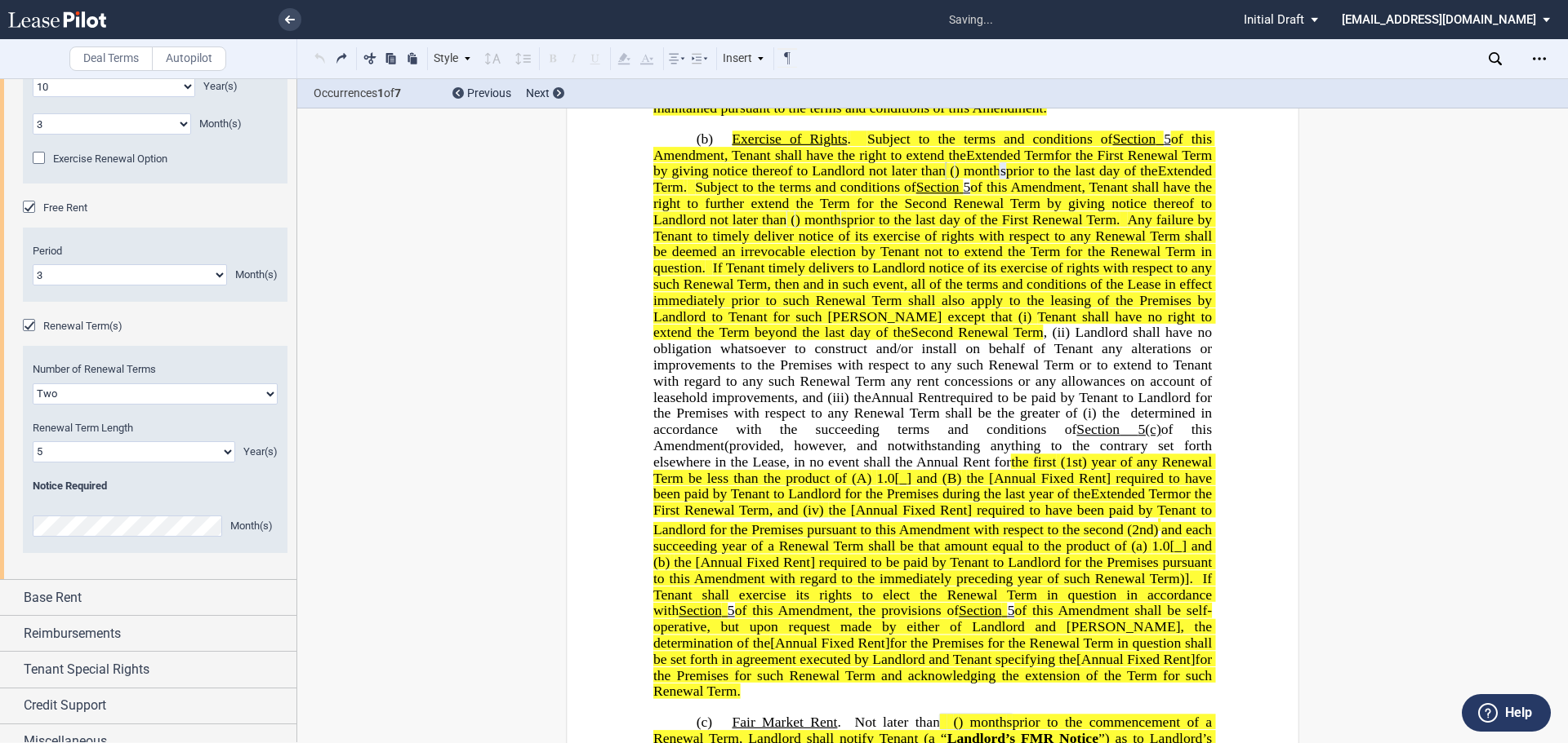
click at [325, 57] on div "Style 1. Section (a) Subsection Normal Normal 8pt 9pt 10pt 10.5pt 11pt 12pt 14p…" at bounding box center [555, 58] width 488 height 21
click at [325, 57] on button at bounding box center [321, 58] width 20 height 20
click at [323, 56] on button at bounding box center [321, 58] width 20 height 20
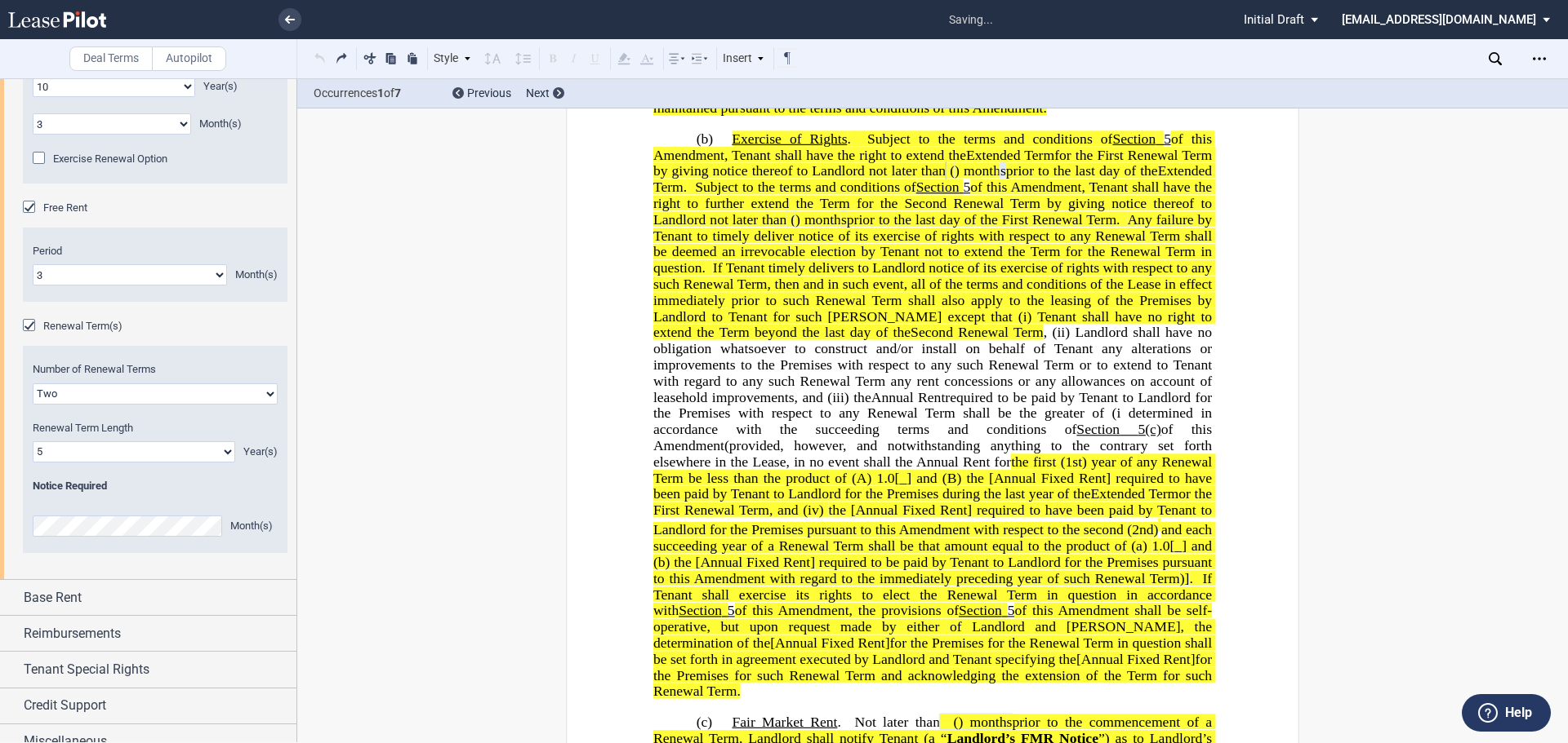
click at [323, 56] on div "Style 1. Section (a) Subsection Normal Normal 8pt 9pt 10pt 10.5pt 11pt 12pt 14p…" at bounding box center [555, 58] width 488 height 21
click at [323, 56] on button at bounding box center [321, 58] width 20 height 20
click at [323, 56] on div "Style 1. Section (a) Subsection Normal Normal 8pt 9pt 10pt 10.5pt 11pt 12pt 14p…" at bounding box center [555, 58] width 488 height 21
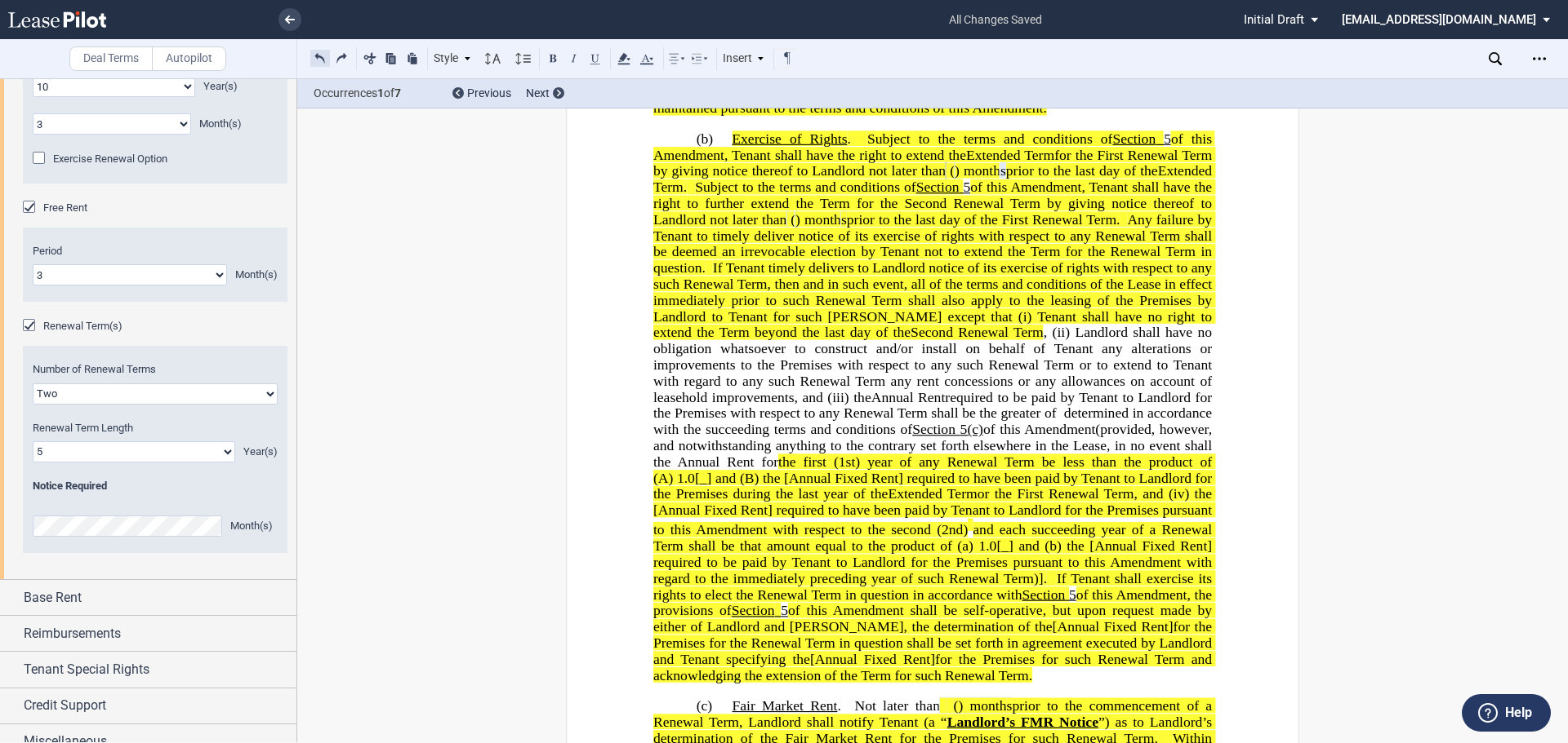
click at [323, 56] on button at bounding box center [321, 58] width 20 height 20
click at [323, 56] on div "Style 1. Section (a) Subsection Normal Normal 8pt 9pt 10pt 10.5pt 11pt 12pt 14p…" at bounding box center [555, 58] width 488 height 21
click at [323, 56] on button at bounding box center [321, 58] width 20 height 20
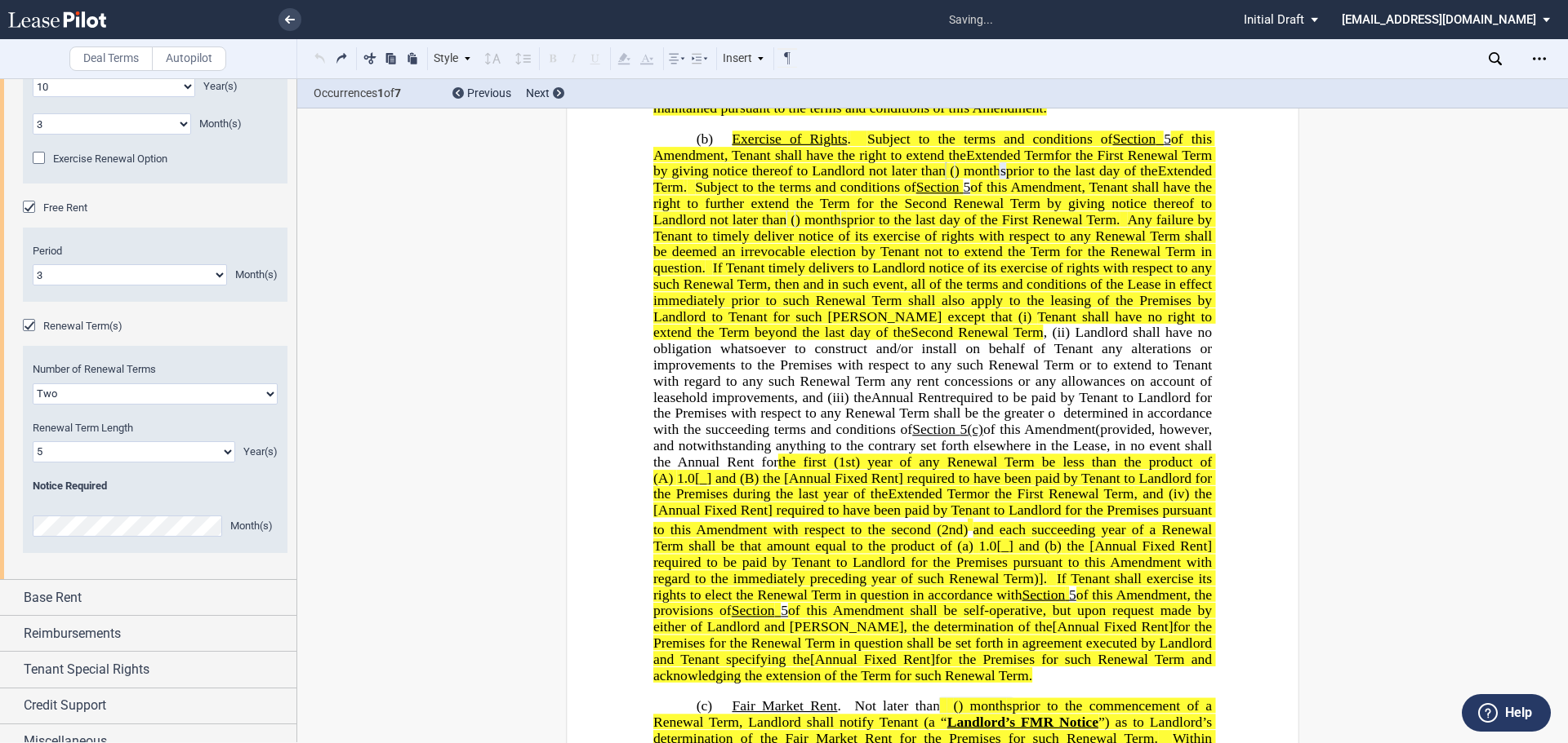
click at [323, 56] on div "Style 1. Section (a) Subsection Normal Normal 8pt 9pt 10pt 10.5pt 11pt 12pt 14p…" at bounding box center [555, 58] width 488 height 21
click at [323, 56] on button at bounding box center [321, 58] width 20 height 20
click at [323, 56] on div "Style 1. Section (a) Subsection Normal Normal 8pt 9pt 10pt 10.5pt 11pt 12pt 14p…" at bounding box center [555, 58] width 488 height 21
click at [323, 56] on button at bounding box center [321, 58] width 20 height 20
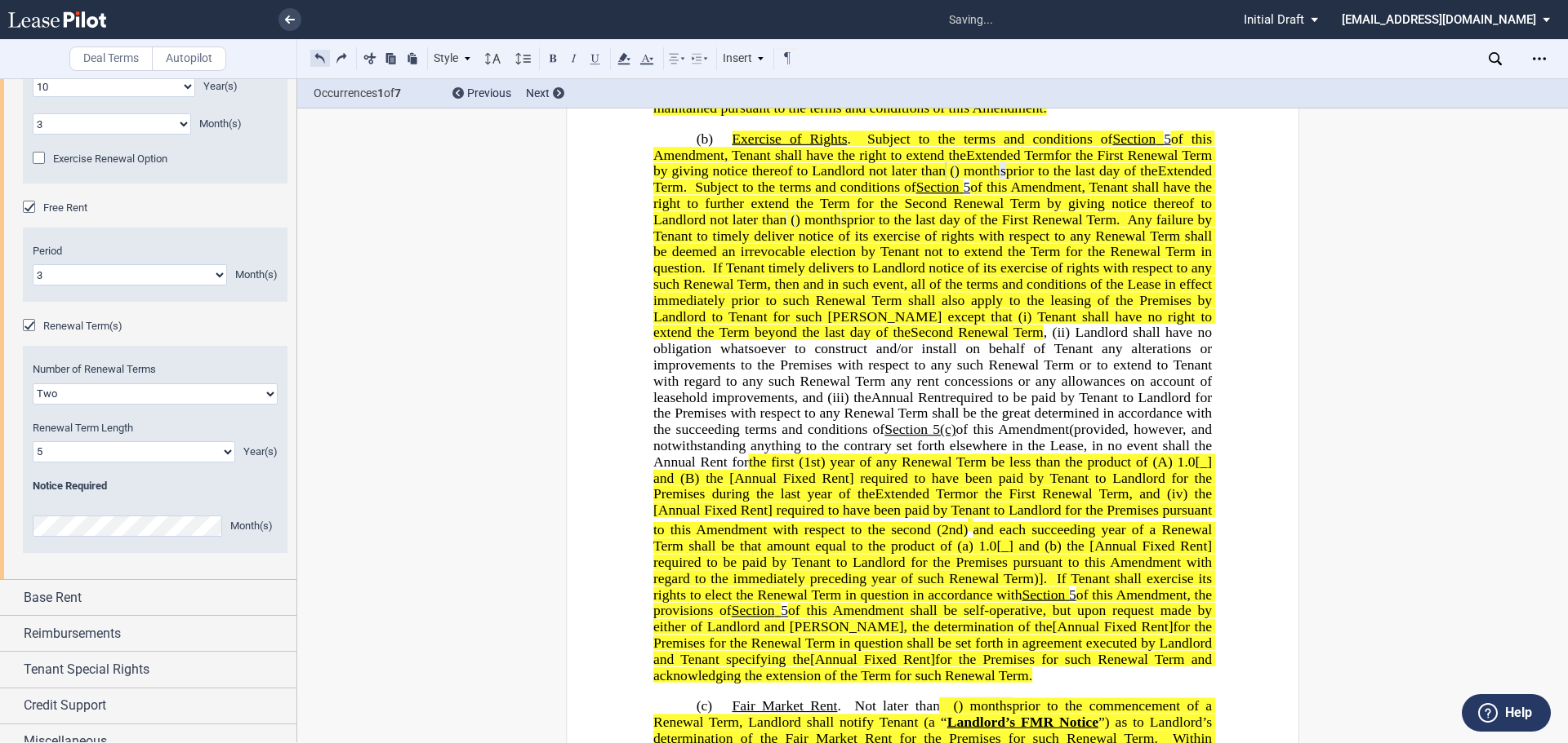
click at [323, 56] on button at bounding box center [321, 58] width 20 height 20
click at [323, 56] on div "Style 1. Section (a) Subsection Normal Normal 8pt 9pt 10pt 10.5pt 11pt 12pt 14p…" at bounding box center [555, 58] width 488 height 21
click at [323, 56] on button at bounding box center [321, 58] width 20 height 20
click at [323, 56] on div "Style 1. Section (a) Subsection Normal Normal 8pt 9pt 10pt 10.5pt 11pt 12pt 14p…" at bounding box center [555, 58] width 488 height 21
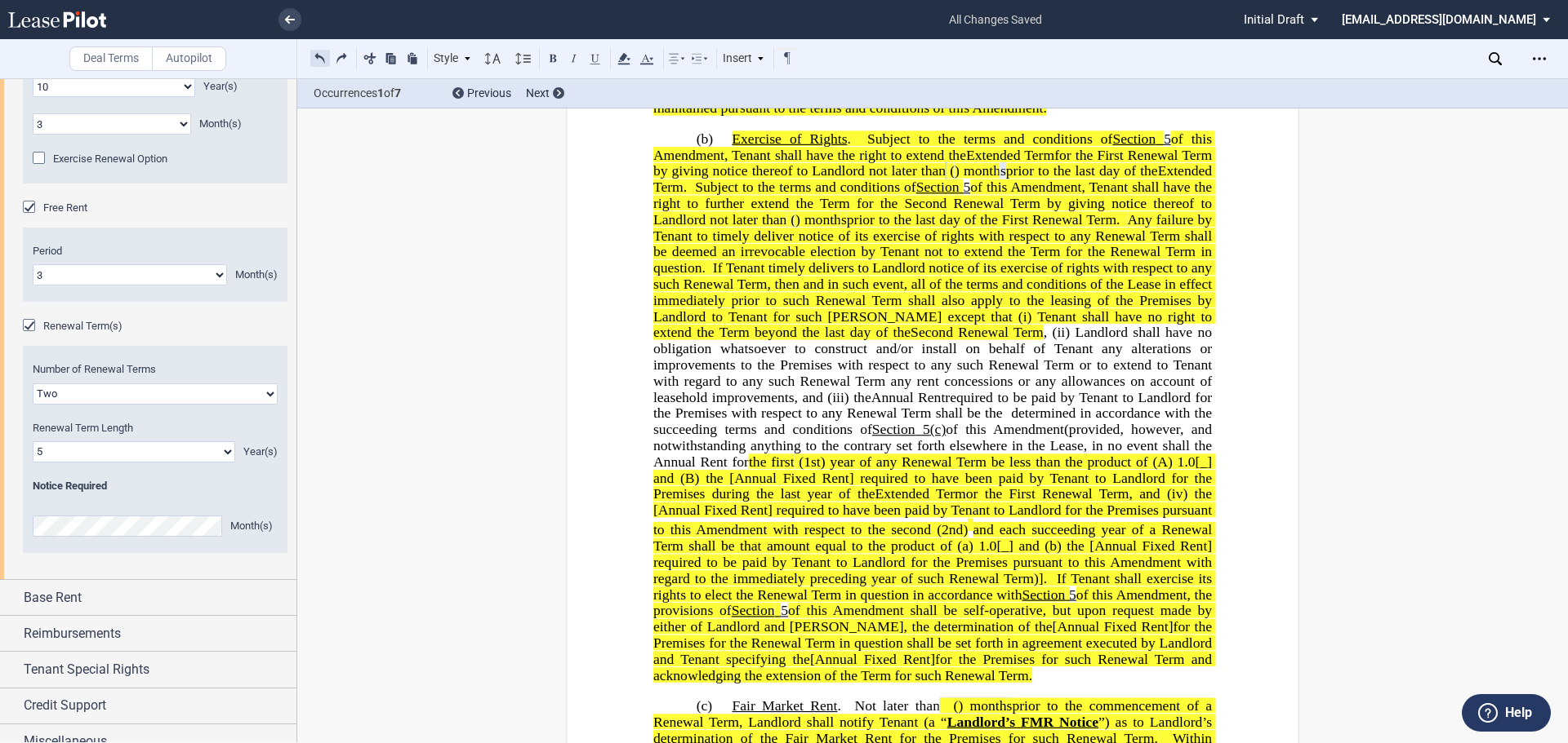
click at [323, 56] on button at bounding box center [321, 58] width 20 height 20
click at [323, 56] on div "Style 1. Section (a) Subsection Normal Normal 8pt 9pt 10pt 10.5pt 11pt 12pt 14p…" at bounding box center [555, 58] width 488 height 21
click at [323, 56] on button at bounding box center [321, 58] width 20 height 20
